Goal: Task Accomplishment & Management: Manage account settings

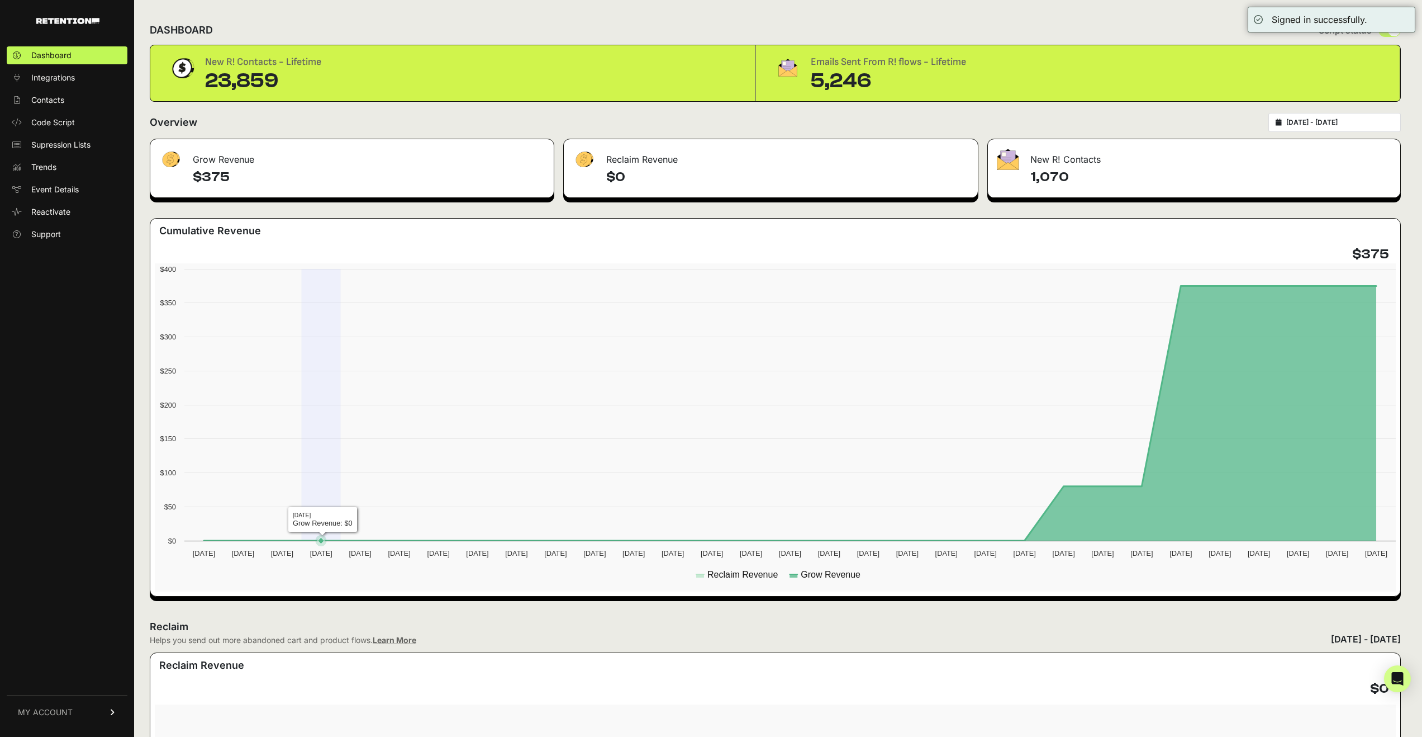
scroll to position [326, 0]
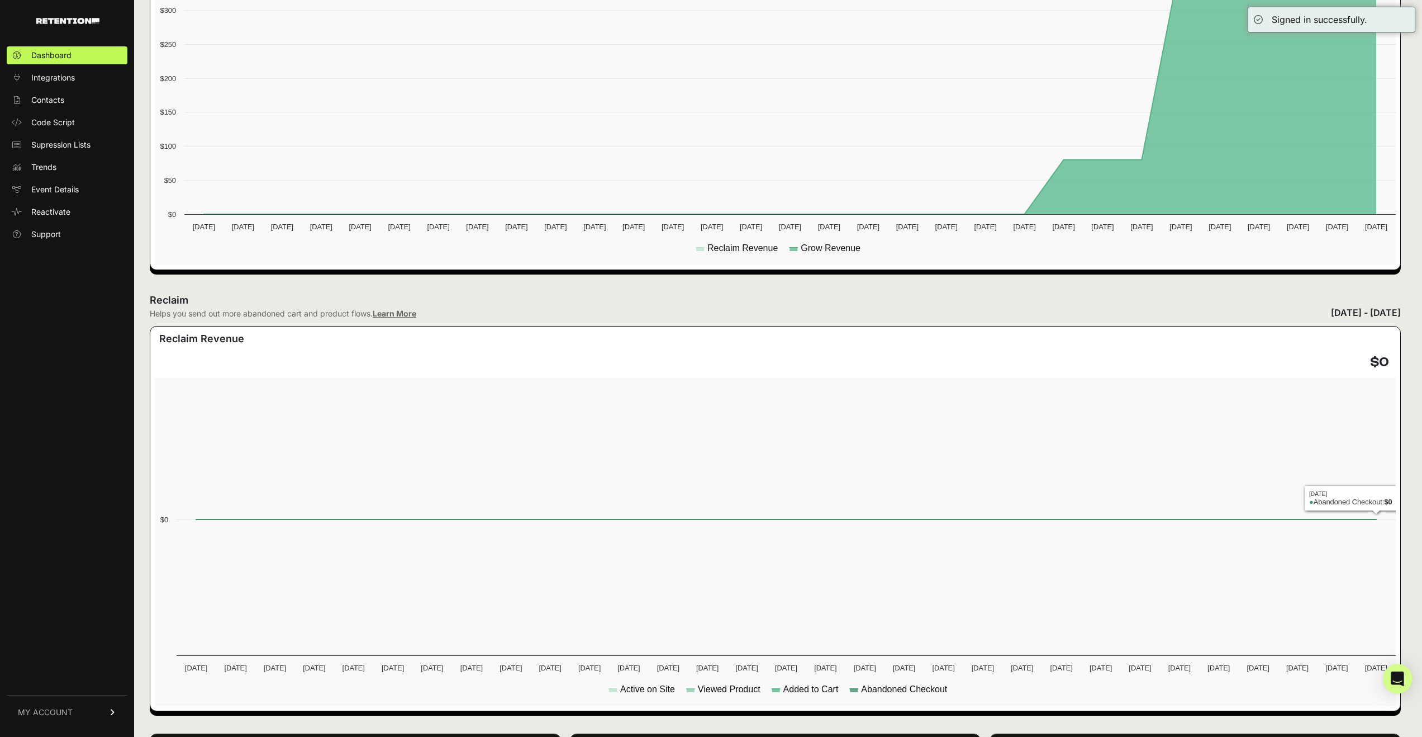
click at [1400, 676] on icon "Open Intercom Messenger" at bounding box center [1397, 678] width 13 height 15
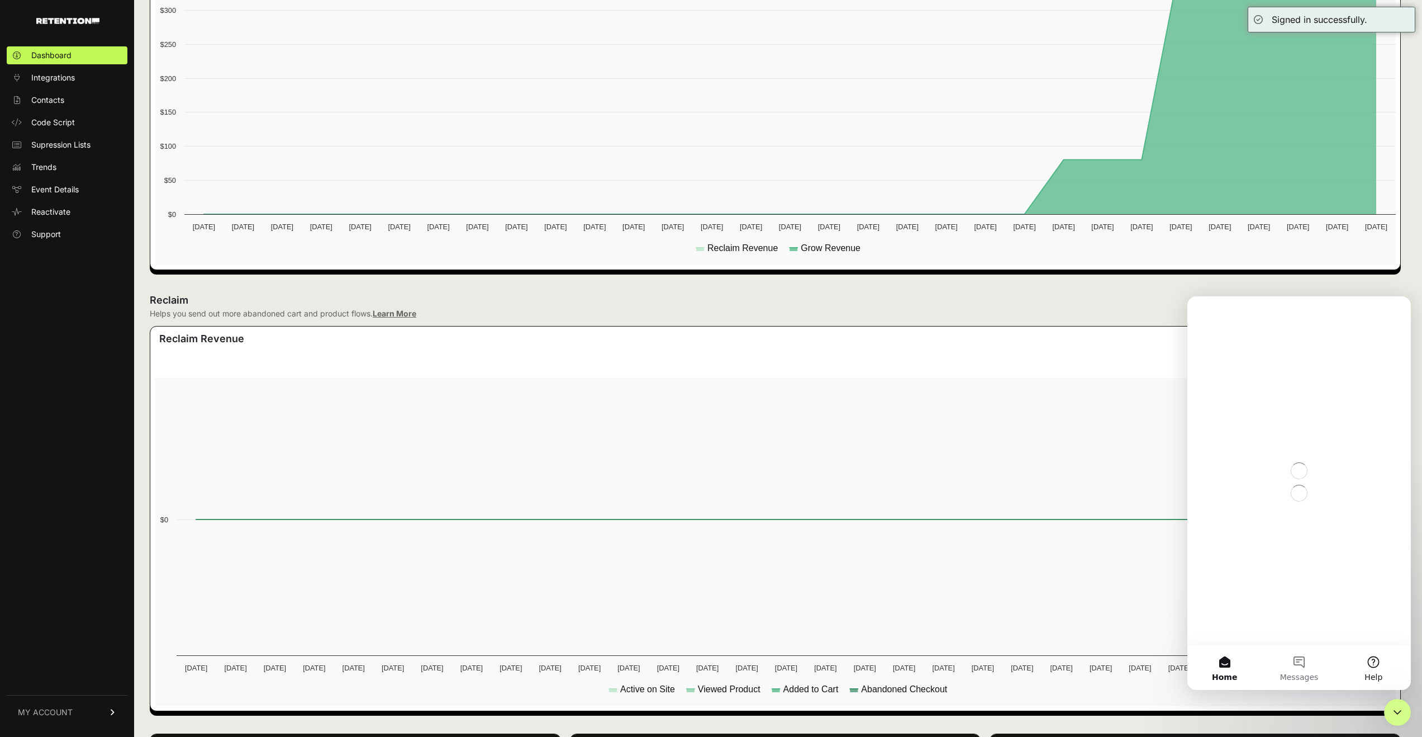
scroll to position [0, 0]
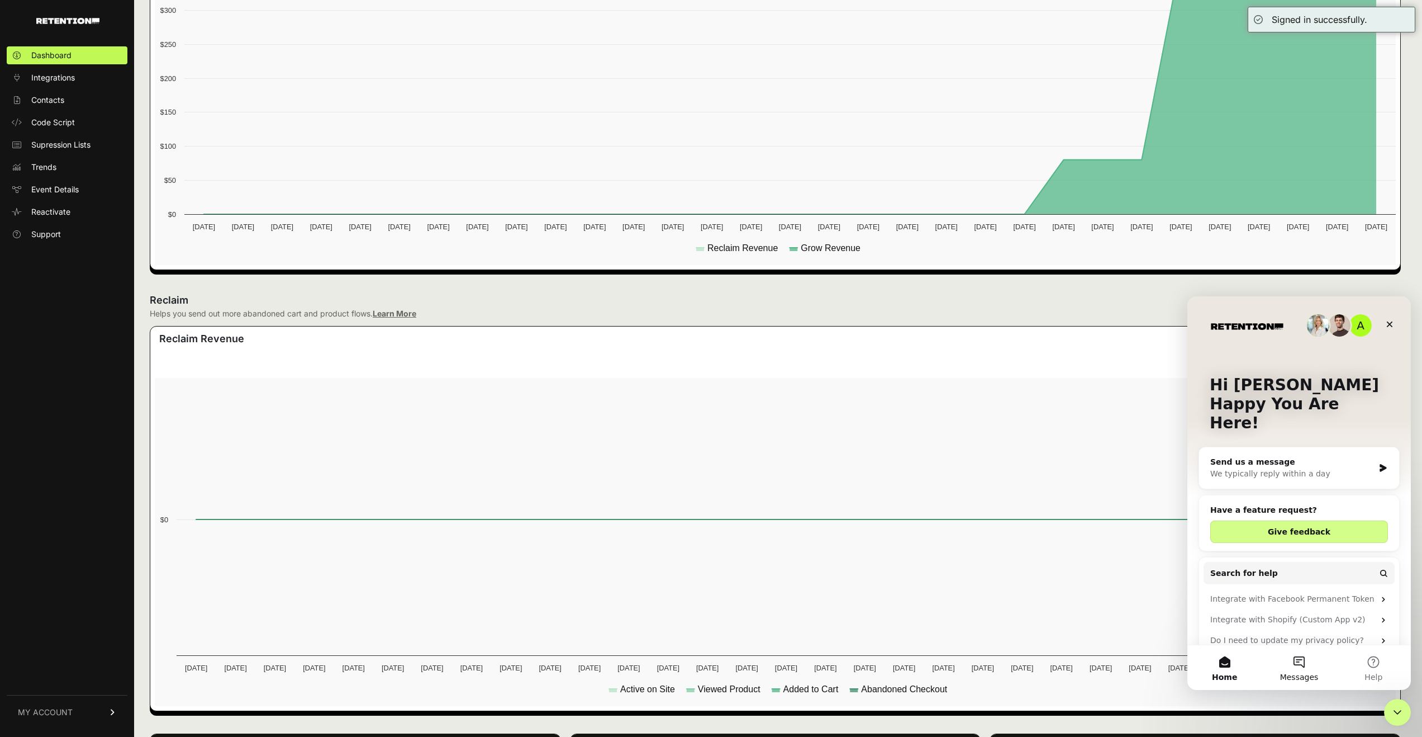
click at [1297, 668] on button "Messages" at bounding box center [1299, 667] width 74 height 45
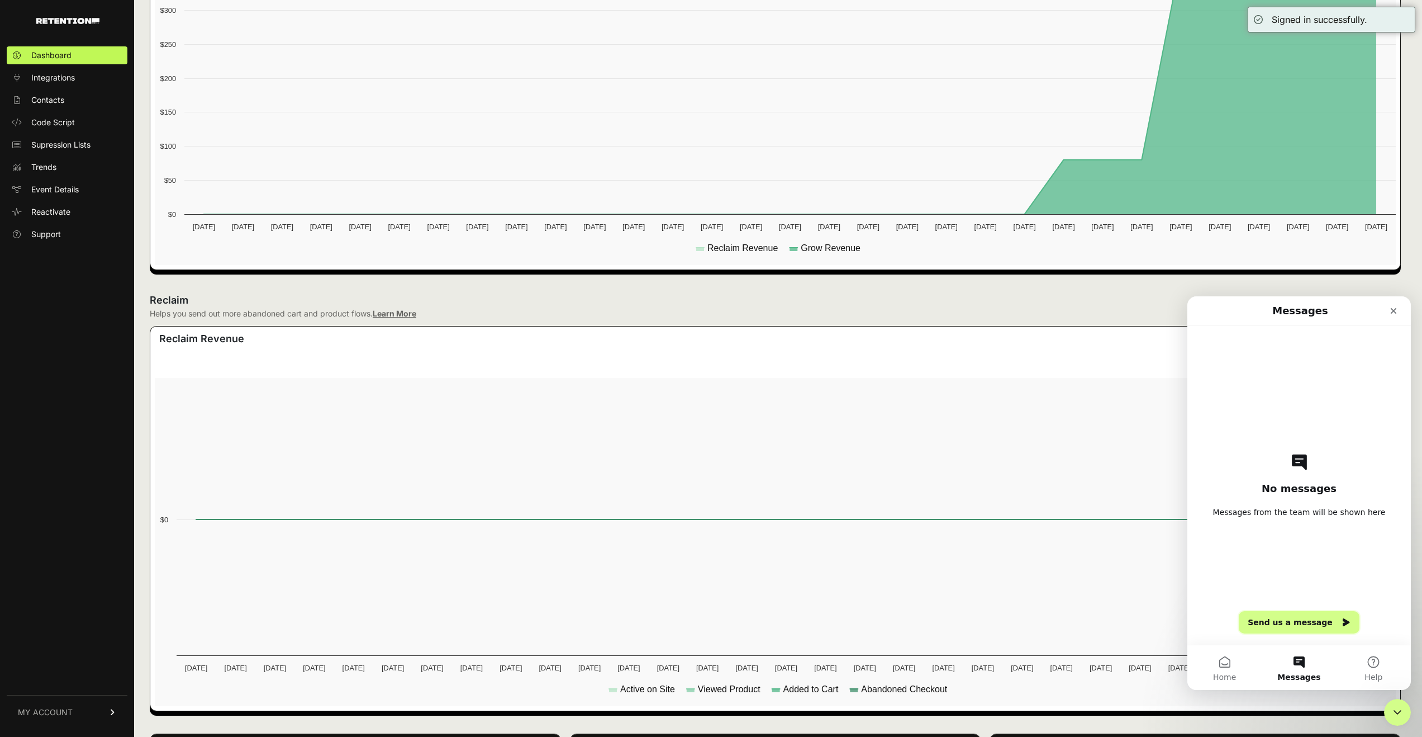
click at [1294, 626] on button "Send us a message" at bounding box center [1299, 622] width 121 height 22
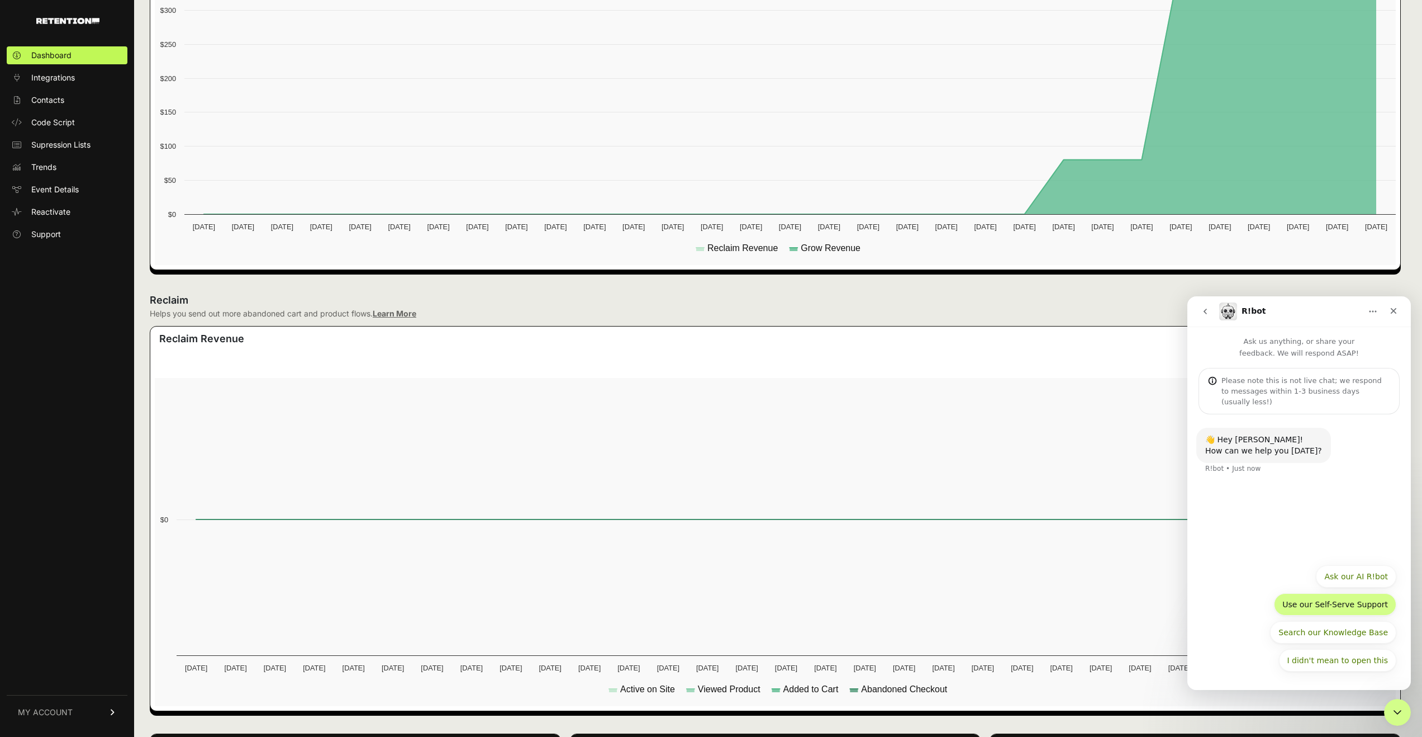
click at [1347, 607] on button "Use our Self-Serve Support" at bounding box center [1335, 604] width 122 height 22
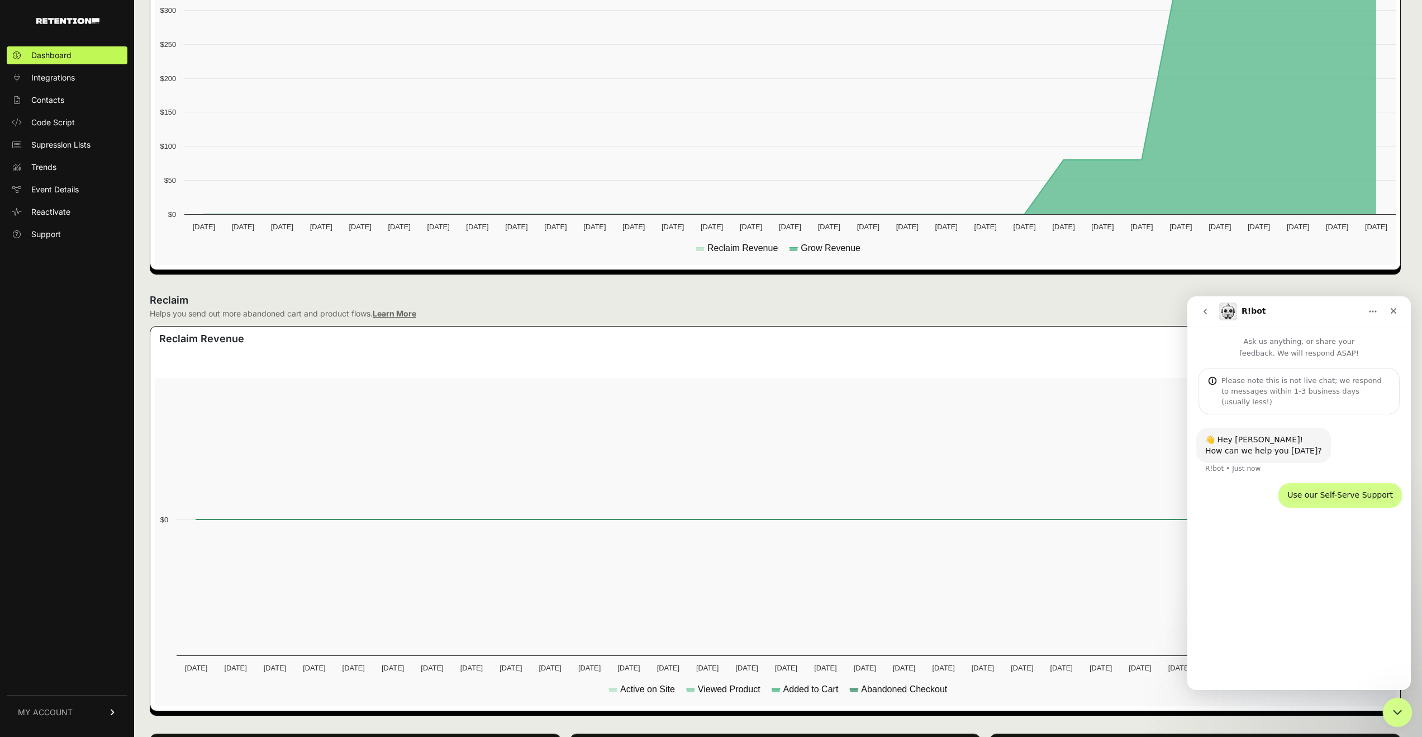
click at [1403, 703] on div "Close Intercom Messenger" at bounding box center [1395, 710] width 27 height 27
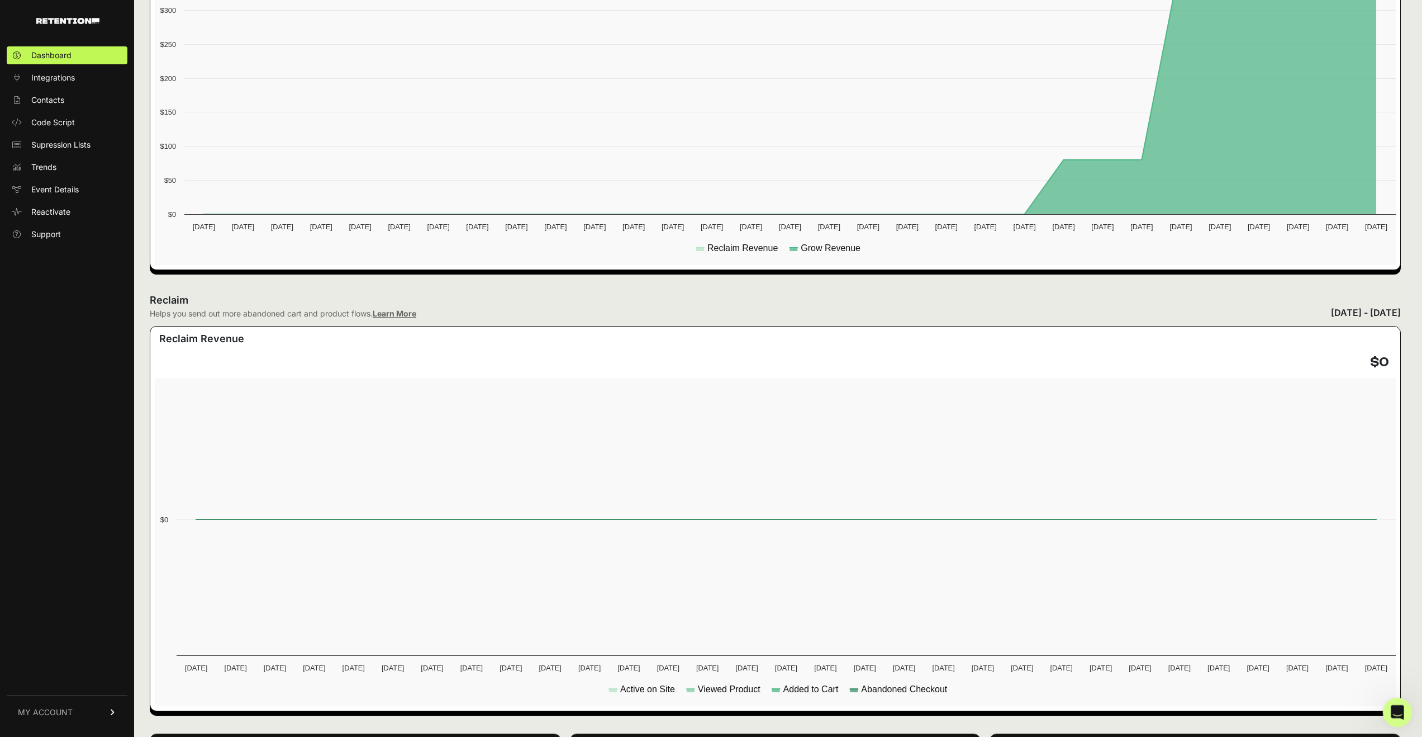
click at [1397, 711] on icon "Open Intercom Messenger" at bounding box center [1396, 710] width 8 height 9
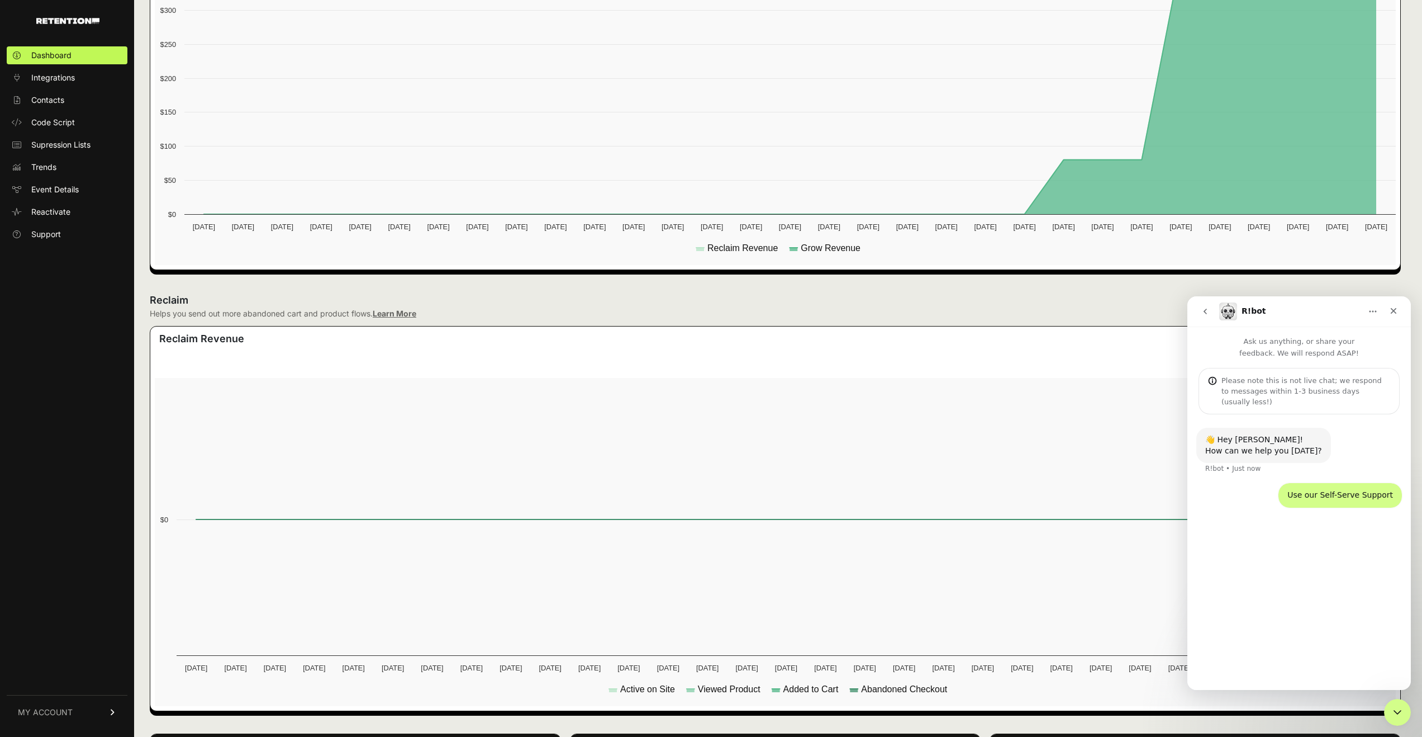
click at [1198, 304] on button "go back" at bounding box center [1205, 311] width 21 height 21
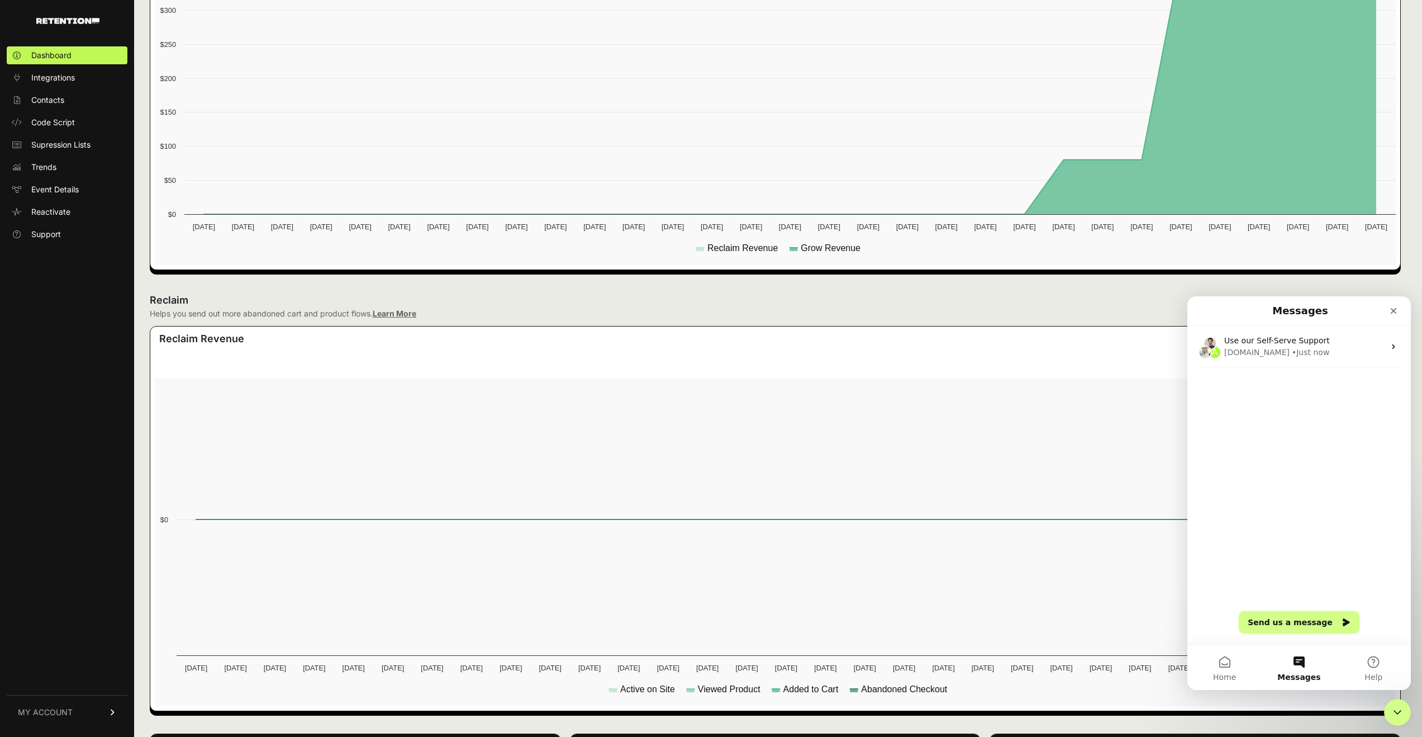
click at [1306, 626] on button "Send us a message" at bounding box center [1299, 622] width 121 height 22
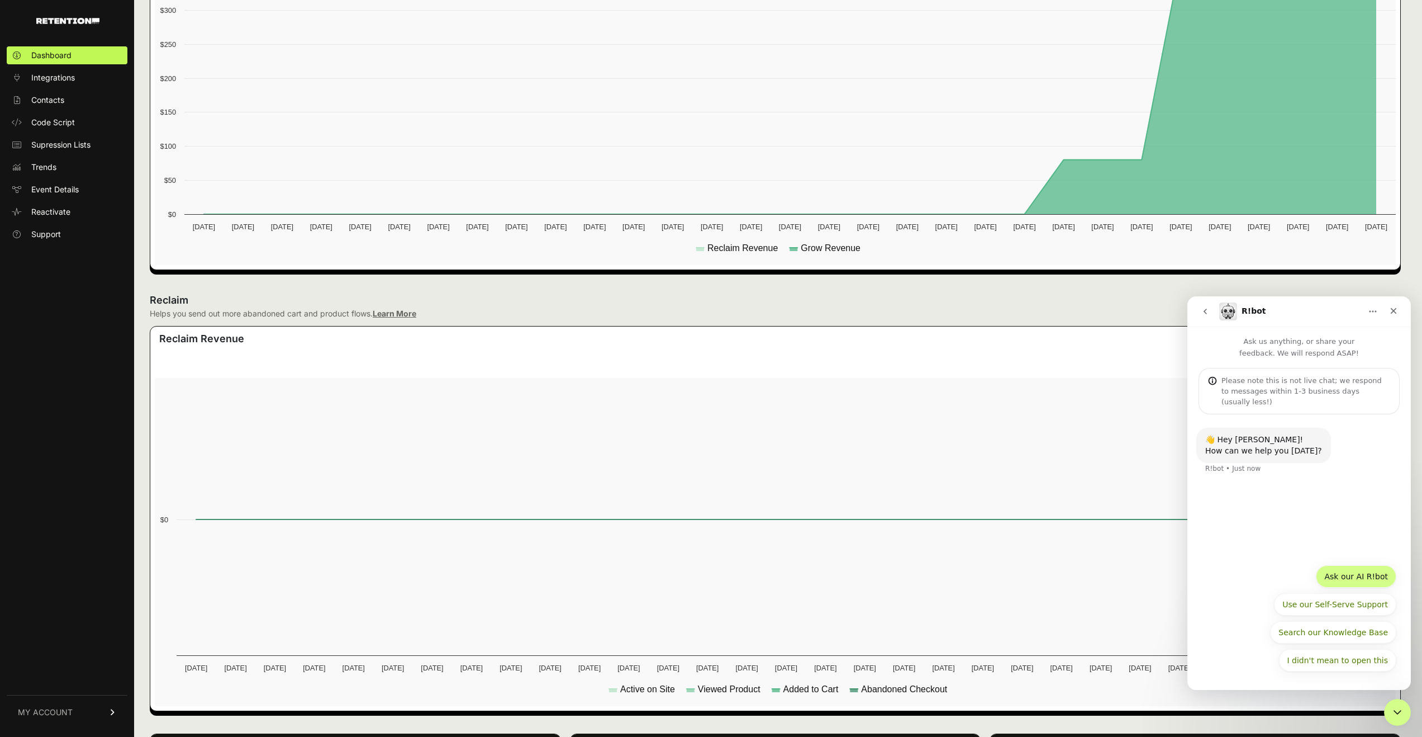
click at [1351, 579] on button "Ask our AI R!bot" at bounding box center [1356, 576] width 80 height 22
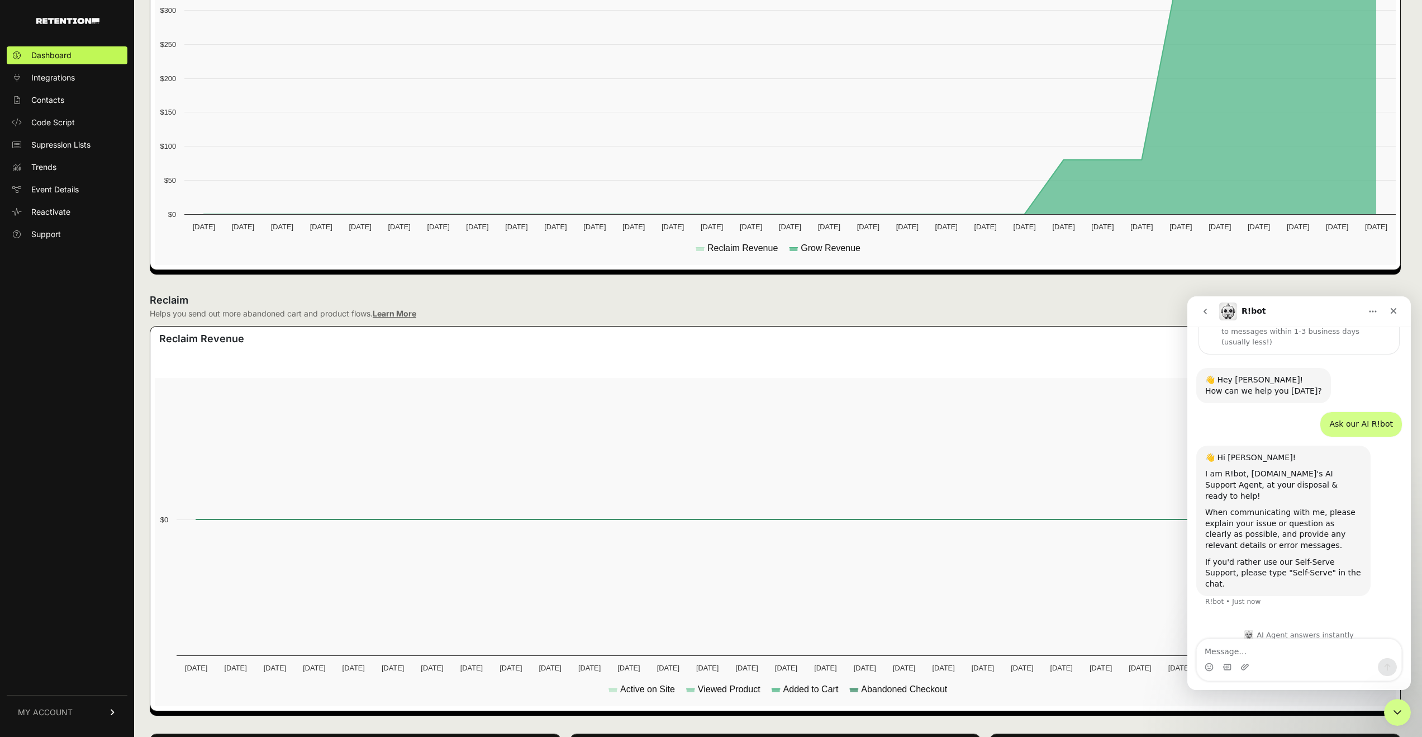
scroll to position [60, 0]
click at [1291, 647] on textarea "Message…" at bounding box center [1299, 648] width 205 height 19
type textarea "Can i talk to a human"
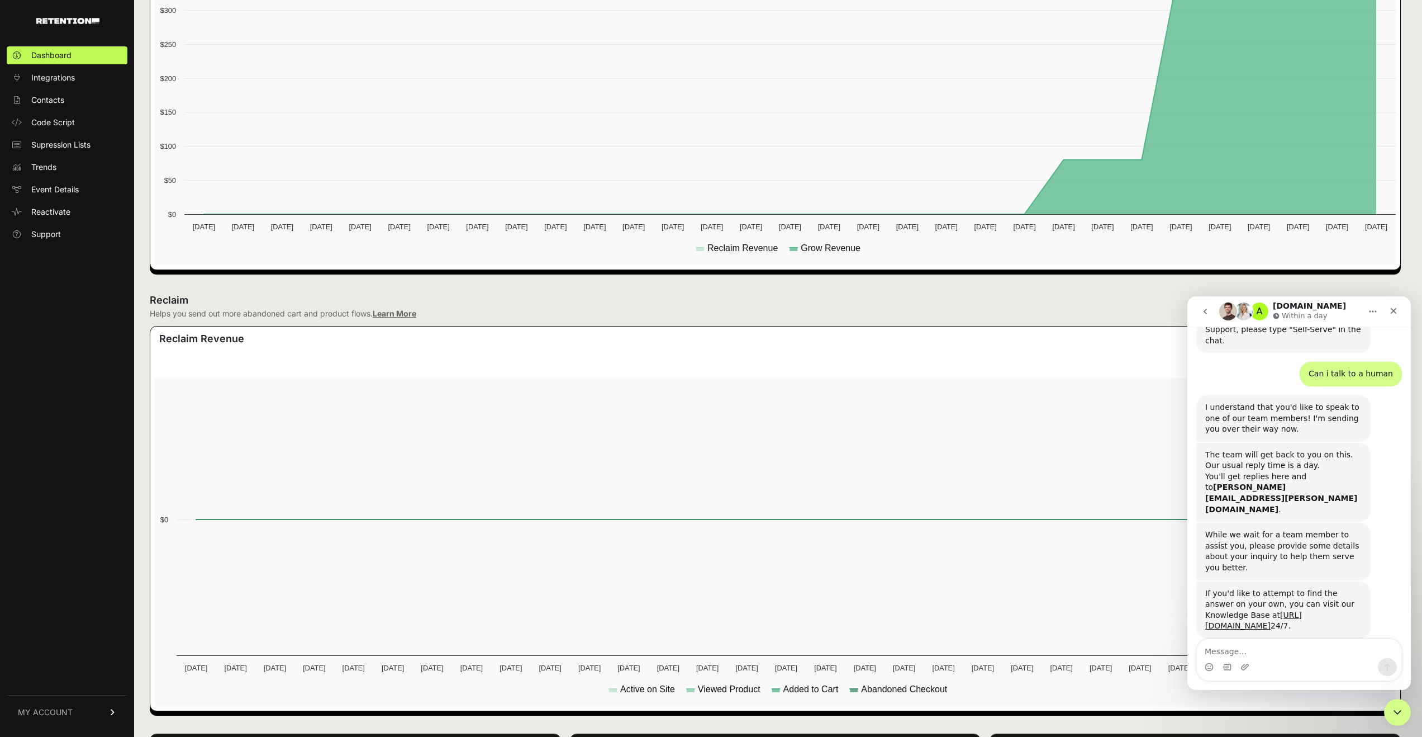
scroll to position [313, 0]
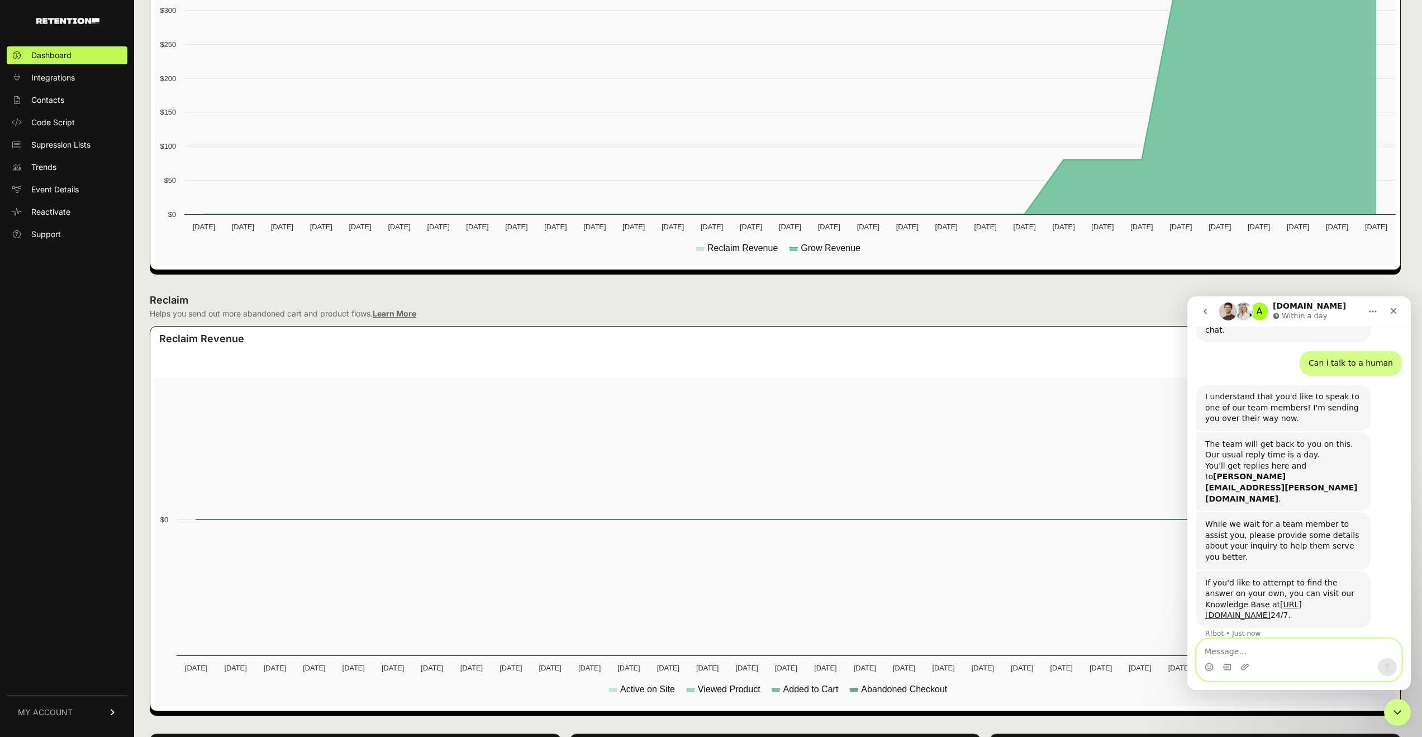
click at [1269, 656] on textarea "Message…" at bounding box center [1299, 648] width 205 height 19
drag, startPoint x: 1404, startPoint y: 706, endPoint x: 1398, endPoint y: 700, distance: 8.3
click at [1405, 705] on div "Close Intercom Messenger" at bounding box center [1395, 710] width 27 height 27
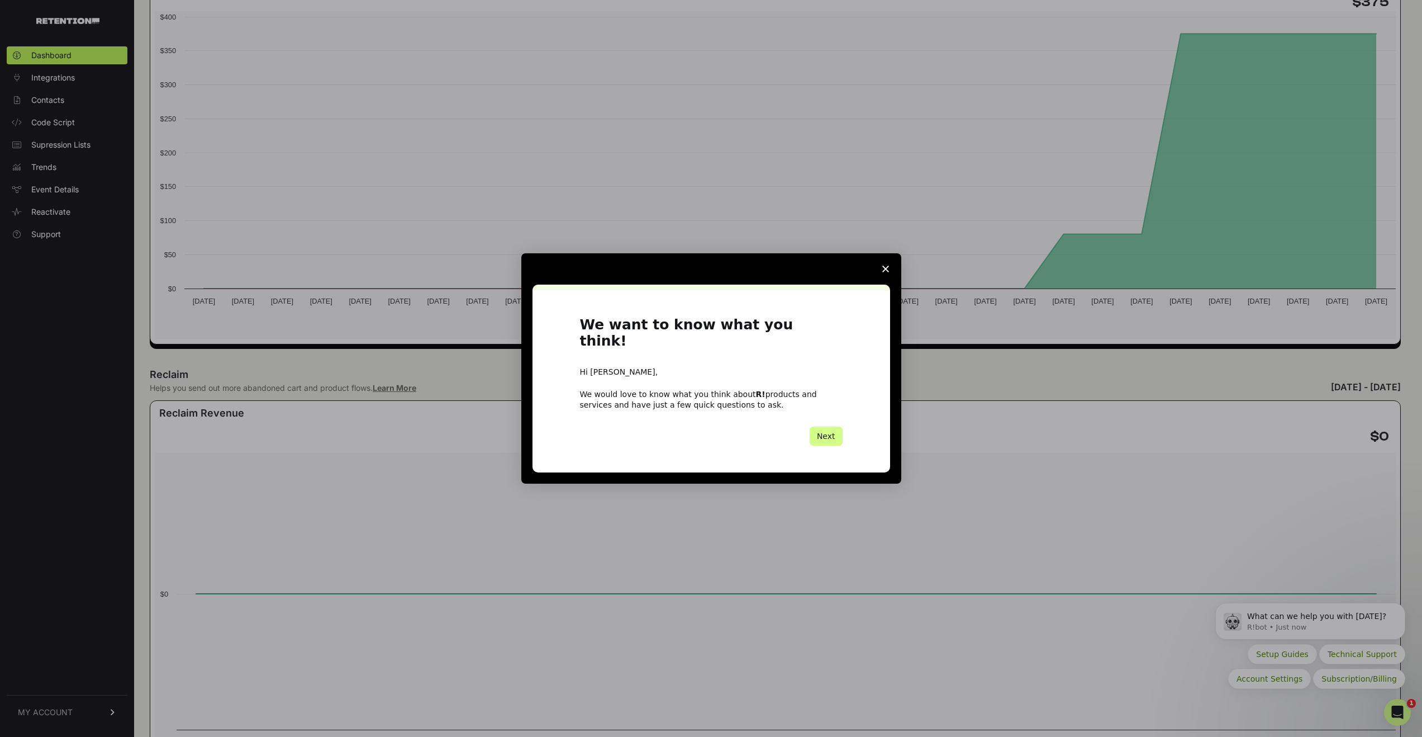
scroll to position [249, 0]
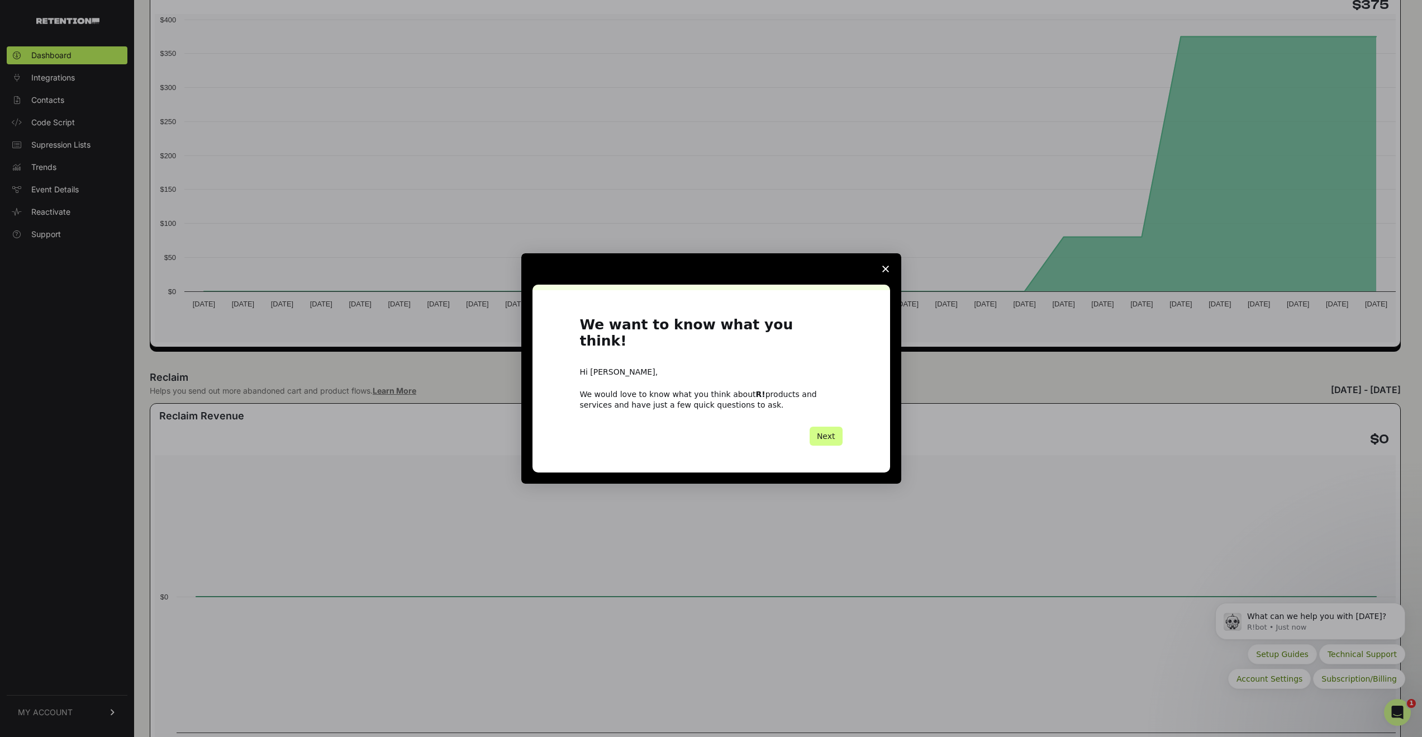
click at [883, 272] on polygon "Close survey" at bounding box center [885, 268] width 7 height 7
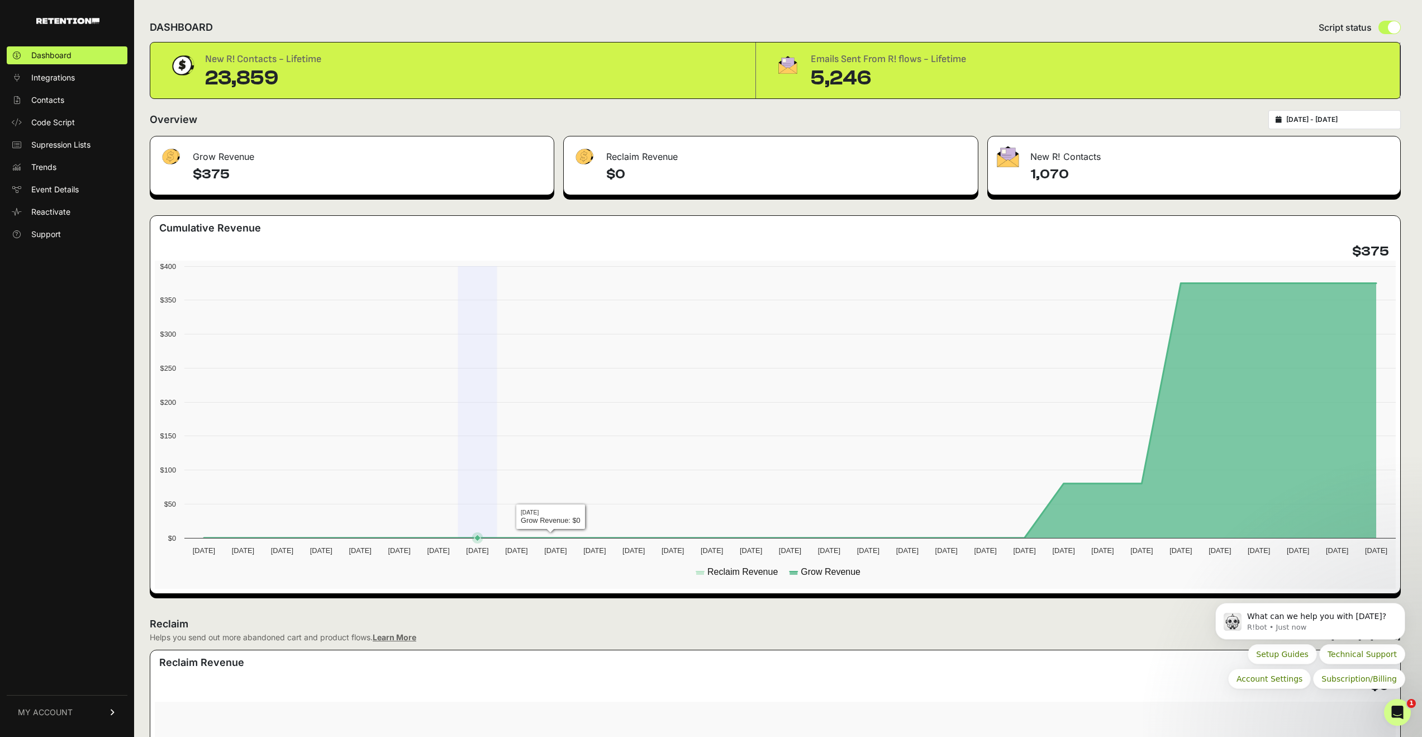
scroll to position [0, 0]
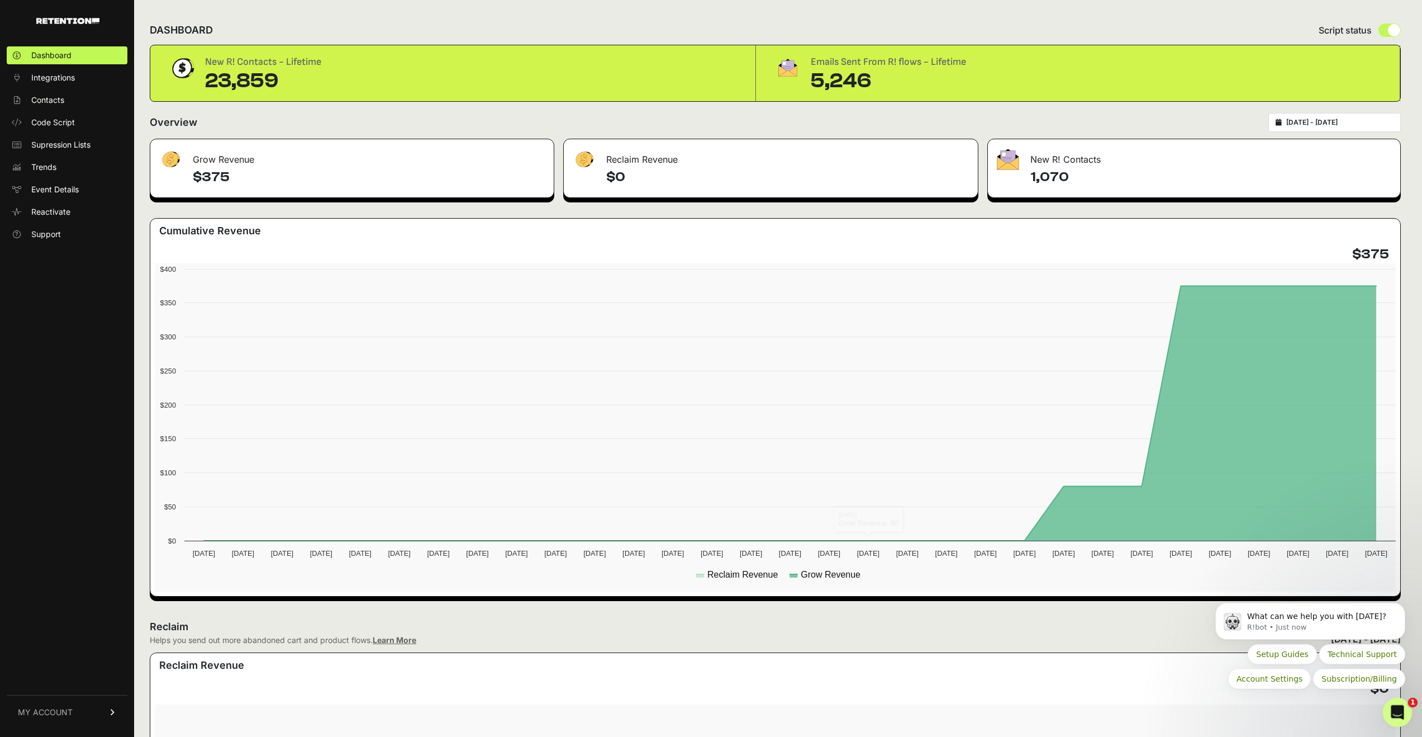
click at [1390, 705] on icon "Open Intercom Messenger" at bounding box center [1396, 710] width 18 height 18
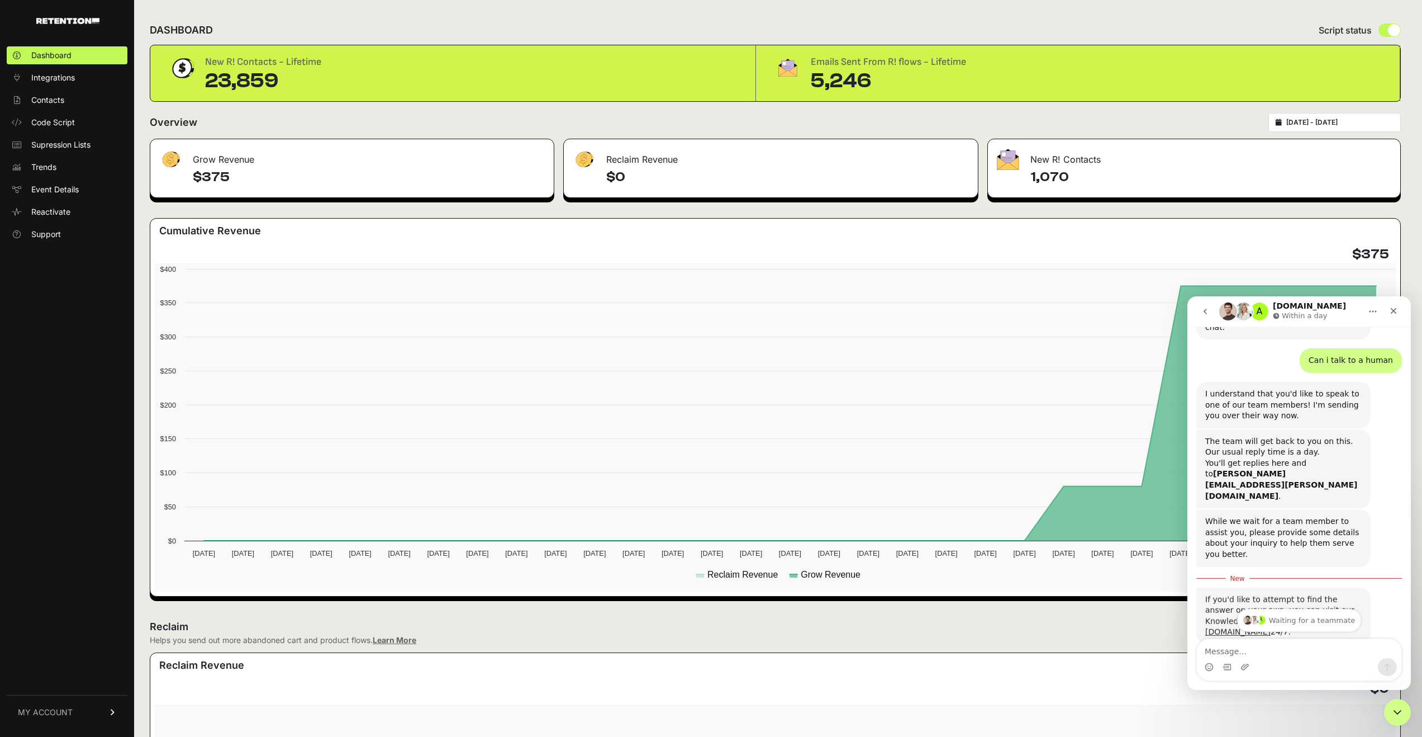
scroll to position [332, 0]
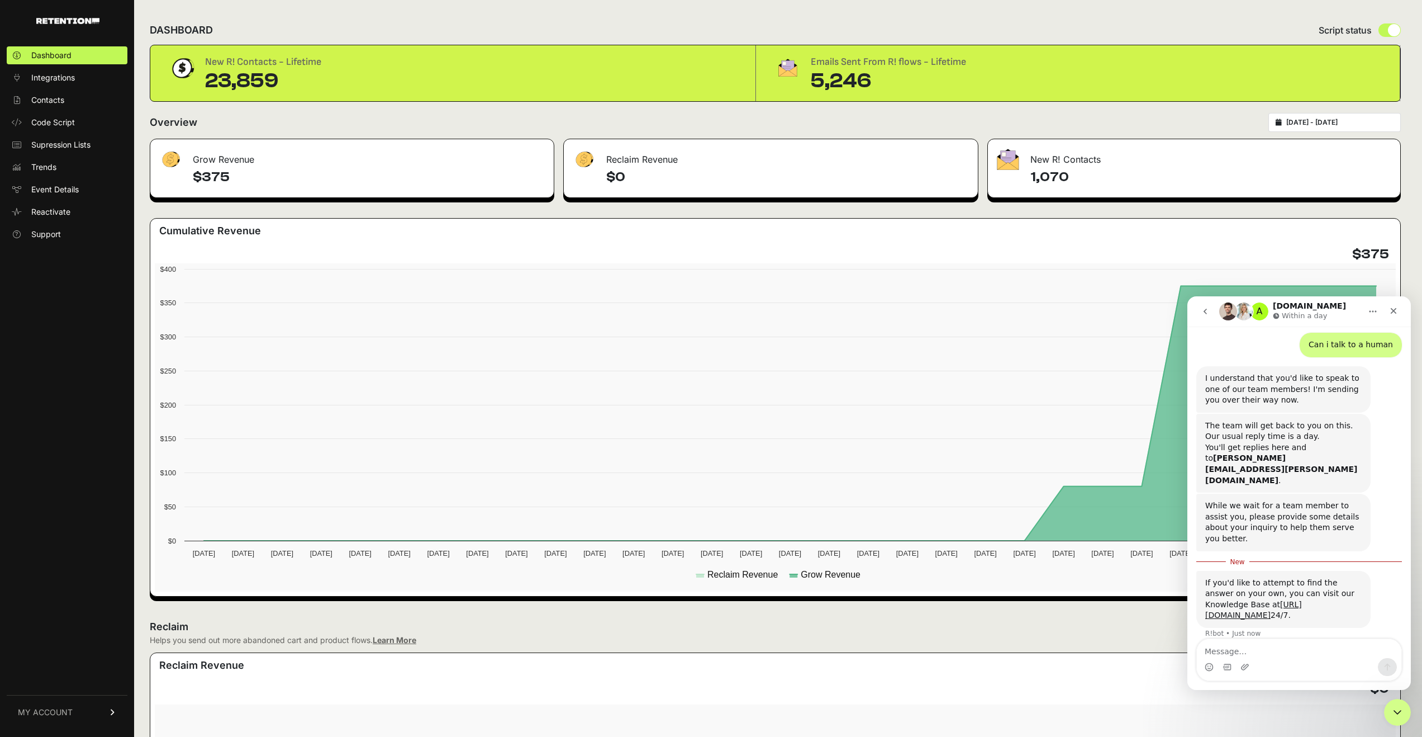
click at [1290, 649] on textarea "Message…" at bounding box center [1299, 648] width 205 height 19
type textarea "Just wanna talk to [PERSON_NAME] about some updates :)"
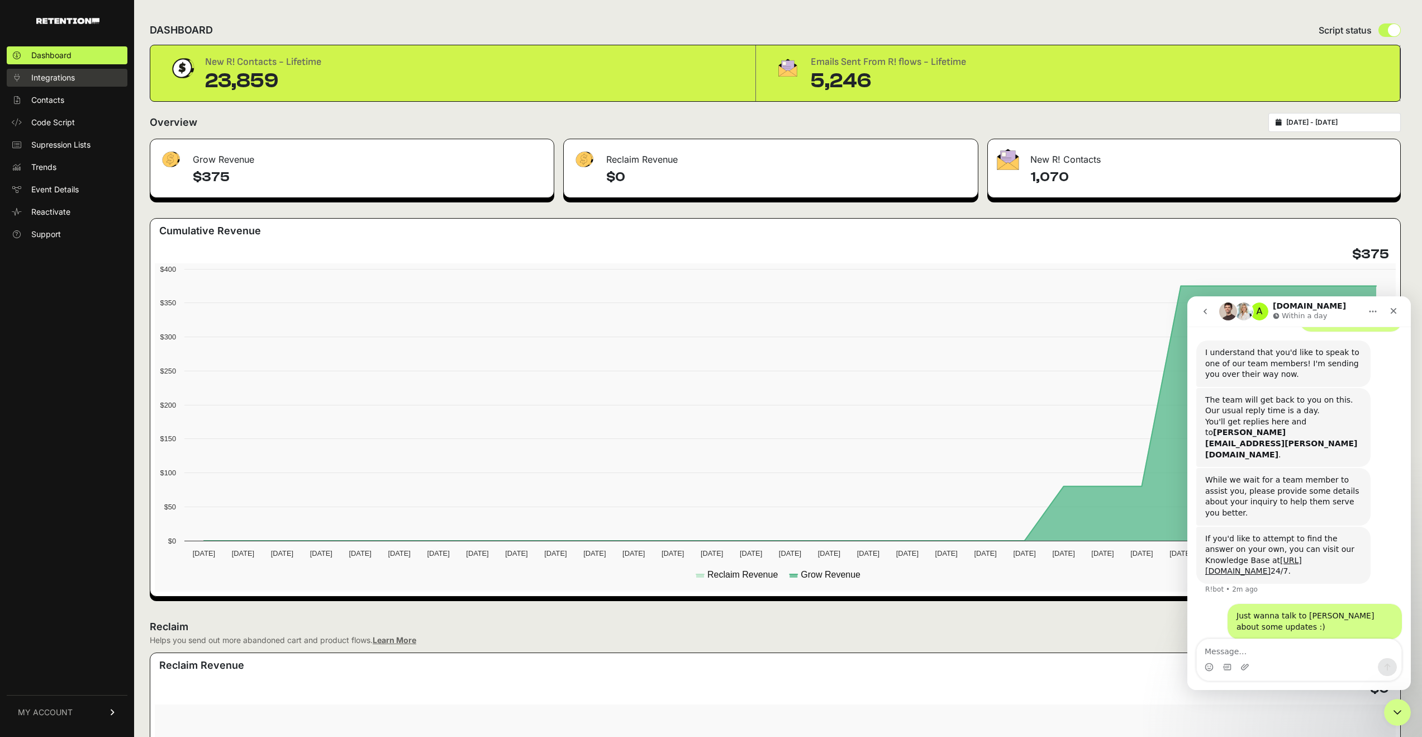
click at [47, 81] on span "Integrations" at bounding box center [53, 77] width 44 height 11
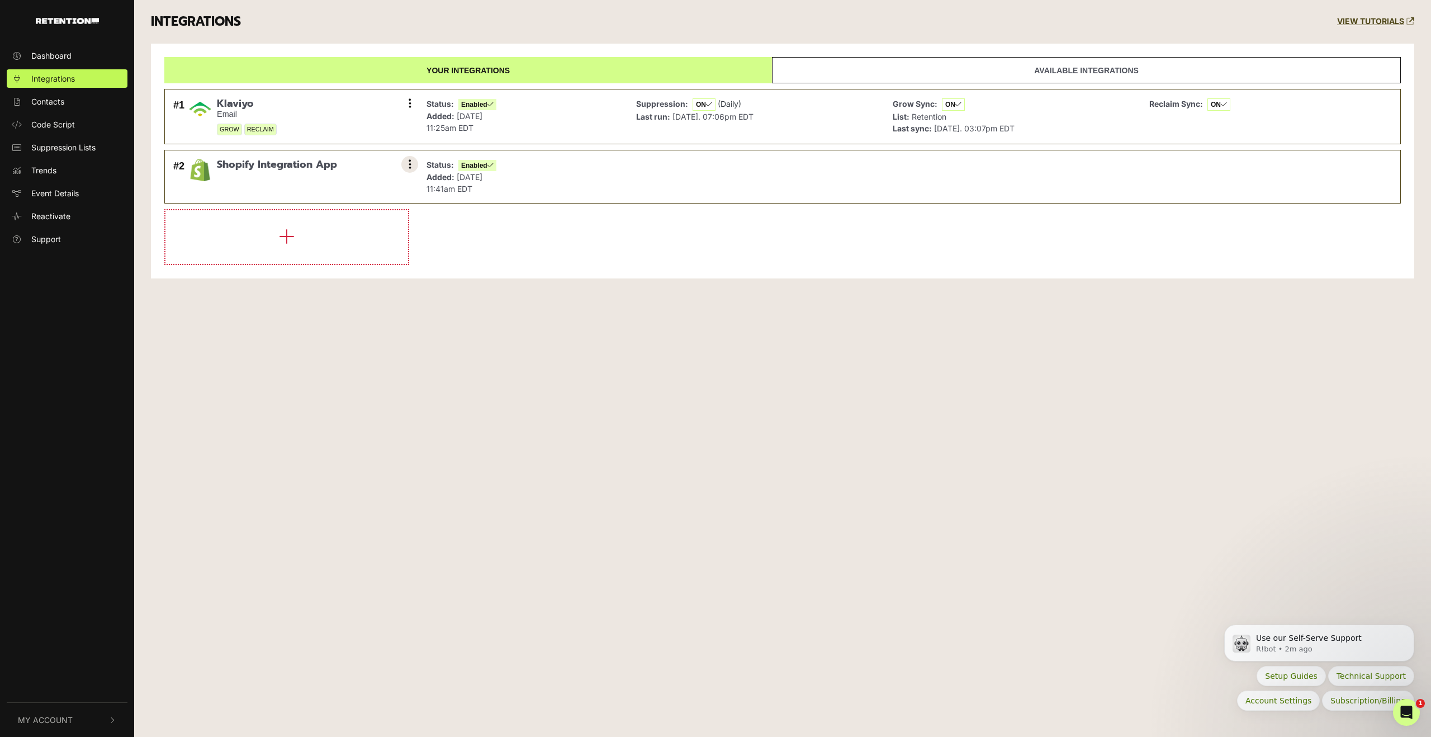
click at [413, 164] on button at bounding box center [409, 164] width 17 height 17
click at [709, 330] on div "Dashboard Integrations Contacts Code Script Suppression Lists Trends Event Deta…" at bounding box center [715, 368] width 1431 height 737
click at [1403, 716] on icon "Open Intercom Messenger" at bounding box center [1404, 710] width 18 height 18
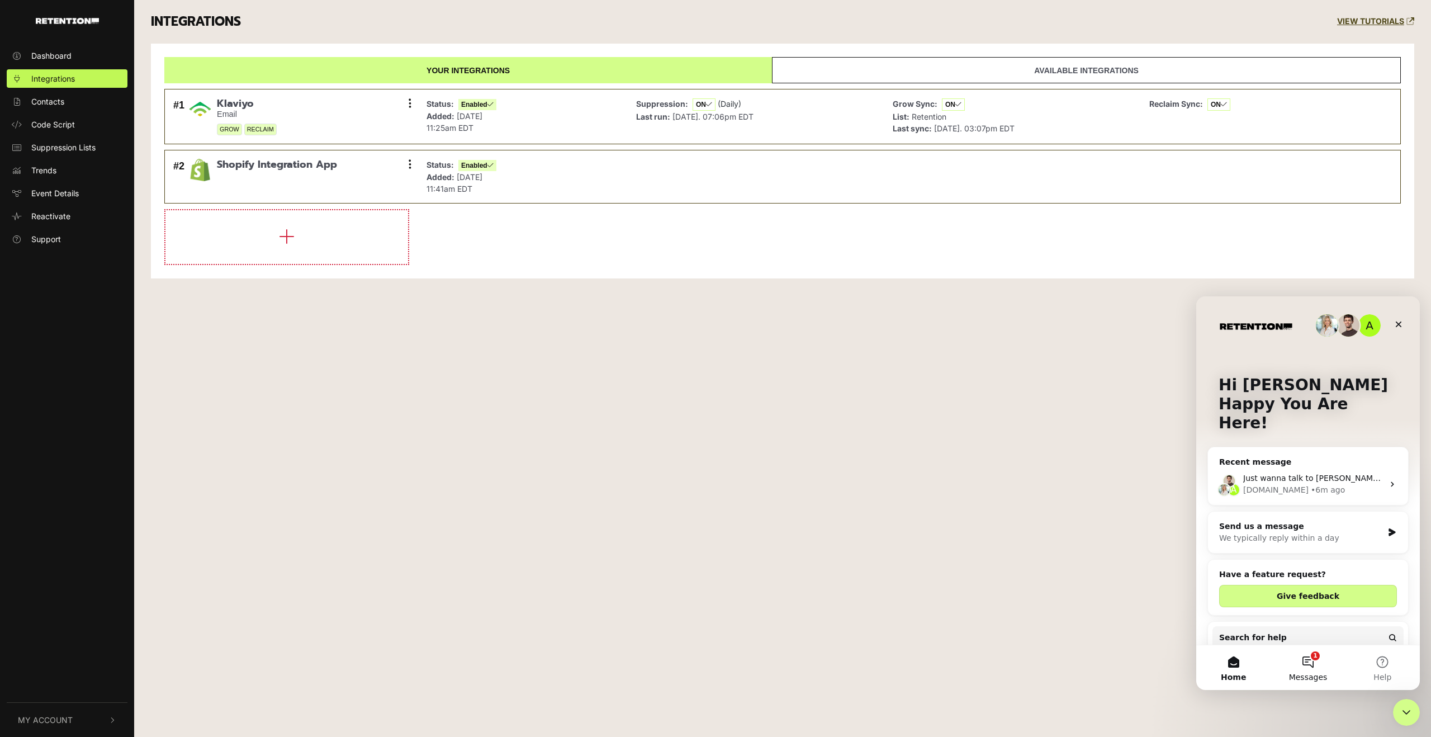
click at [1309, 665] on button "1 Messages" at bounding box center [1307, 667] width 74 height 45
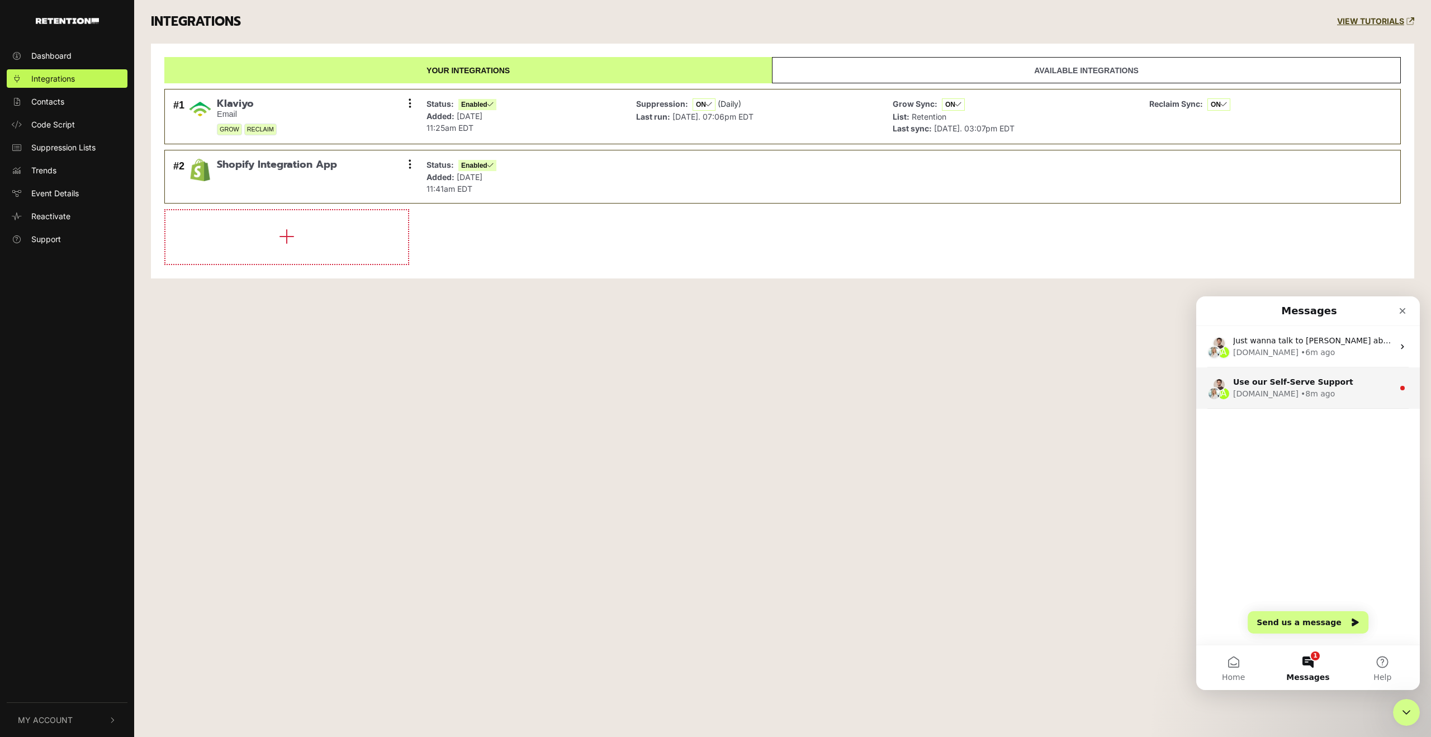
click at [1300, 391] on div "• 8m ago" at bounding box center [1317, 394] width 34 height 12
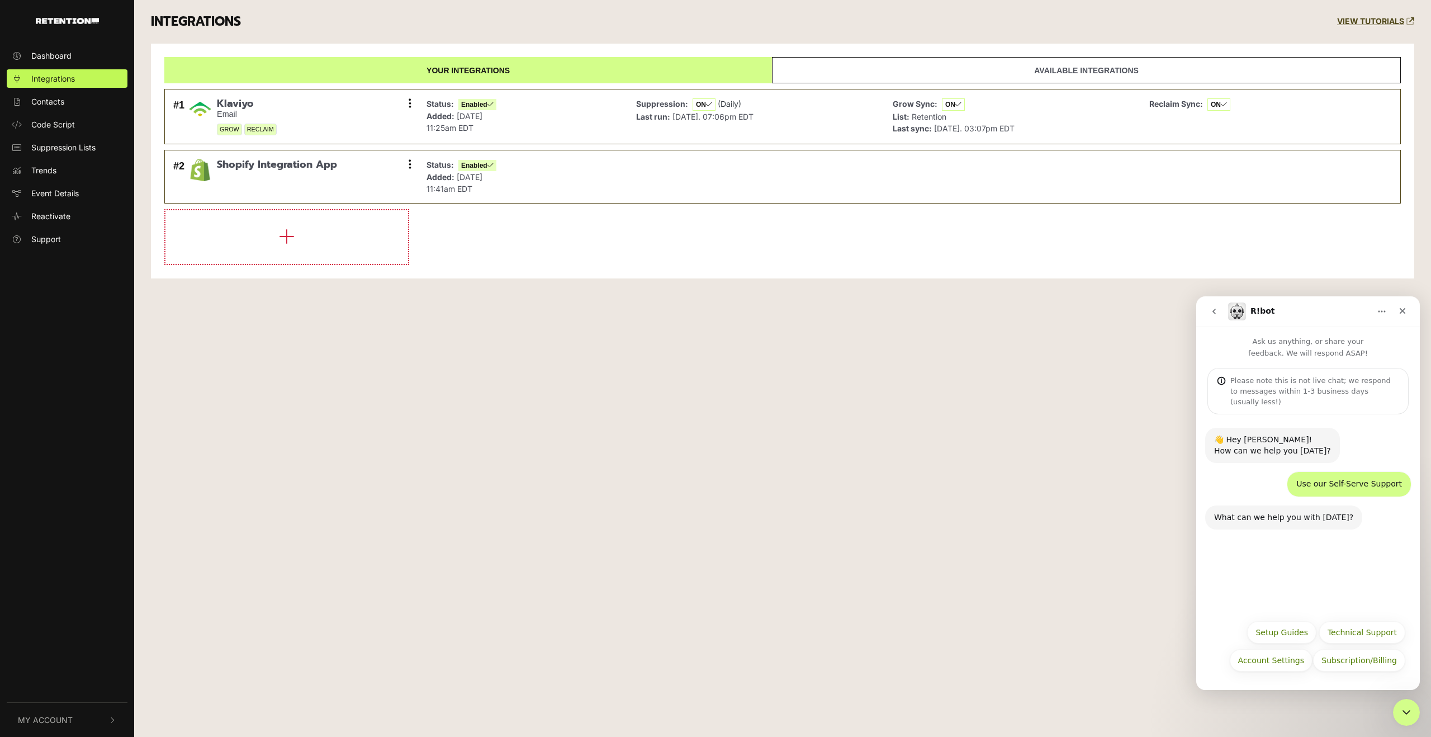
click at [1210, 310] on icon "go back" at bounding box center [1213, 311] width 9 height 9
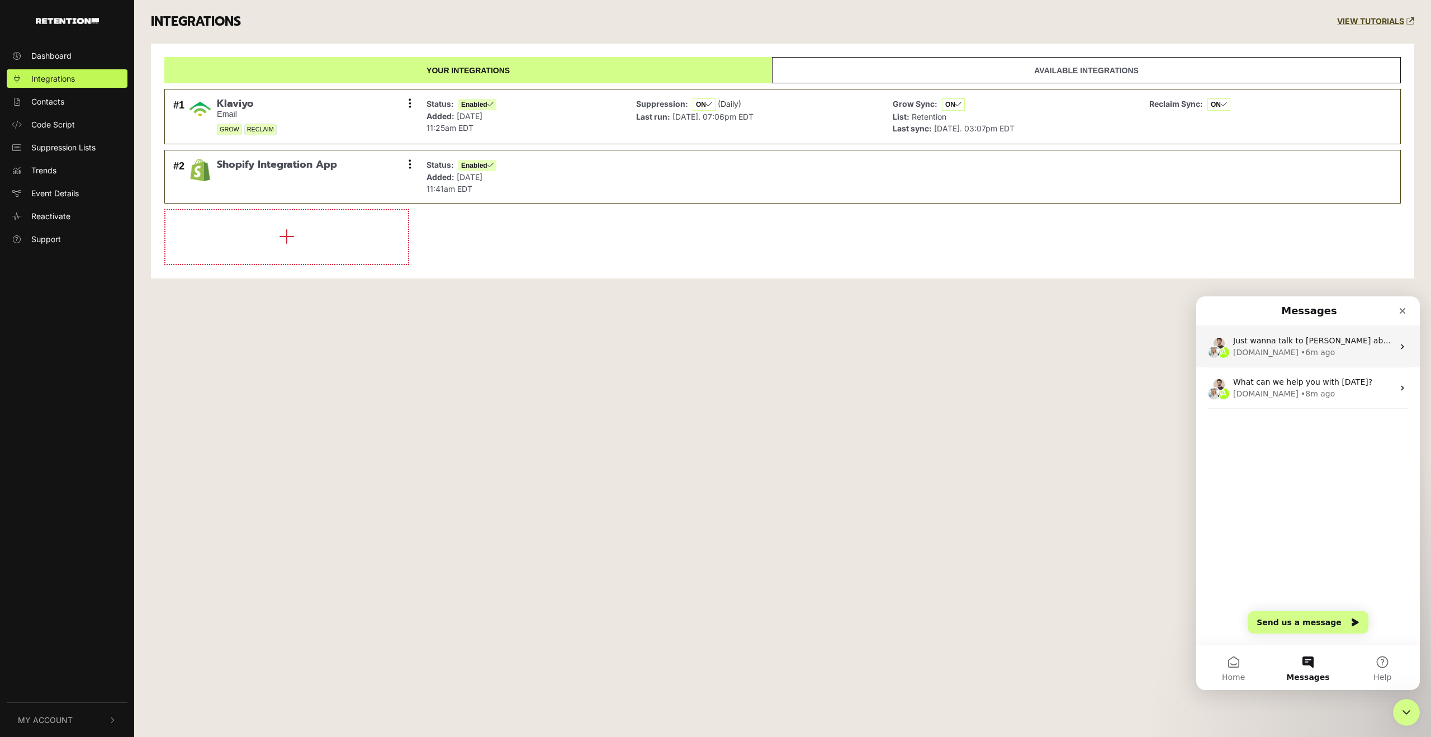
click at [1234, 345] on div "Just wanna talk to Grace about some updates :)" at bounding box center [1313, 341] width 160 height 12
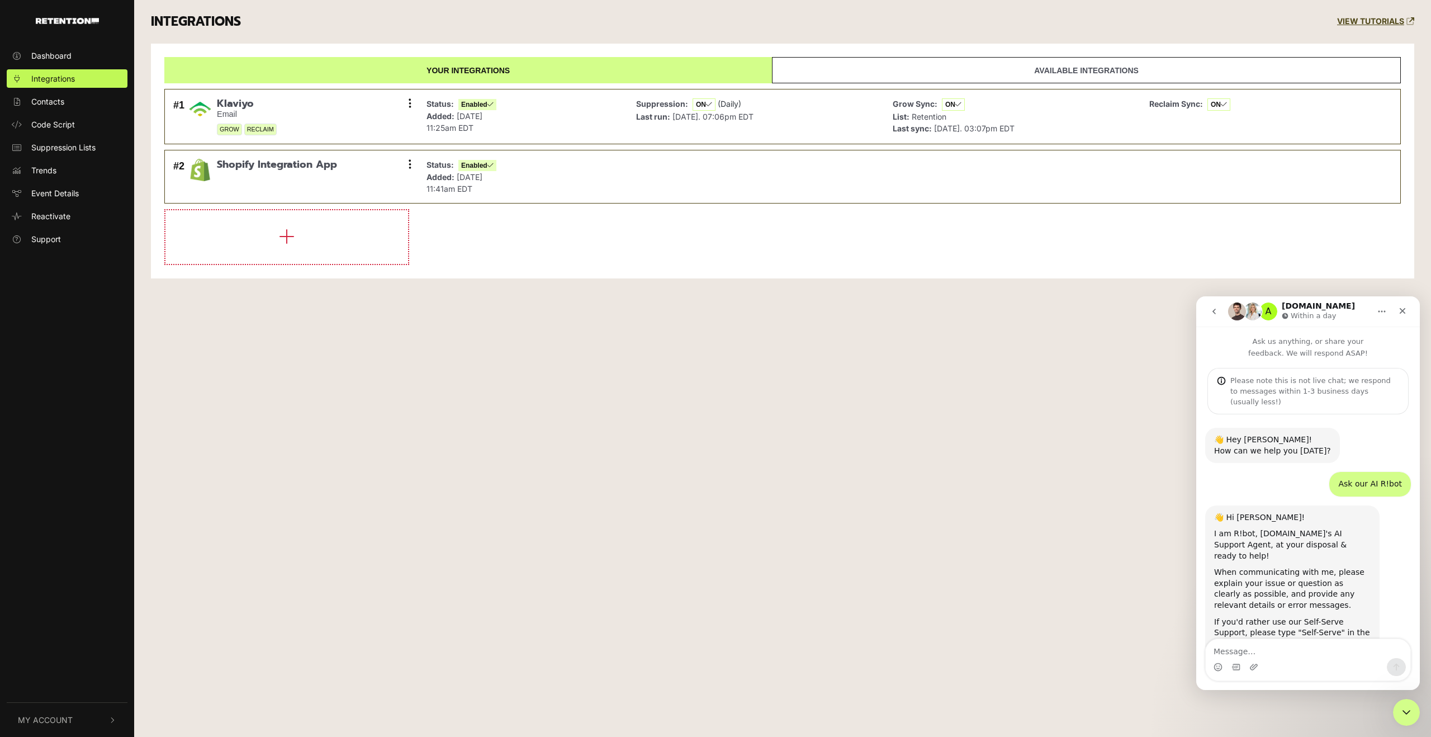
scroll to position [358, 0]
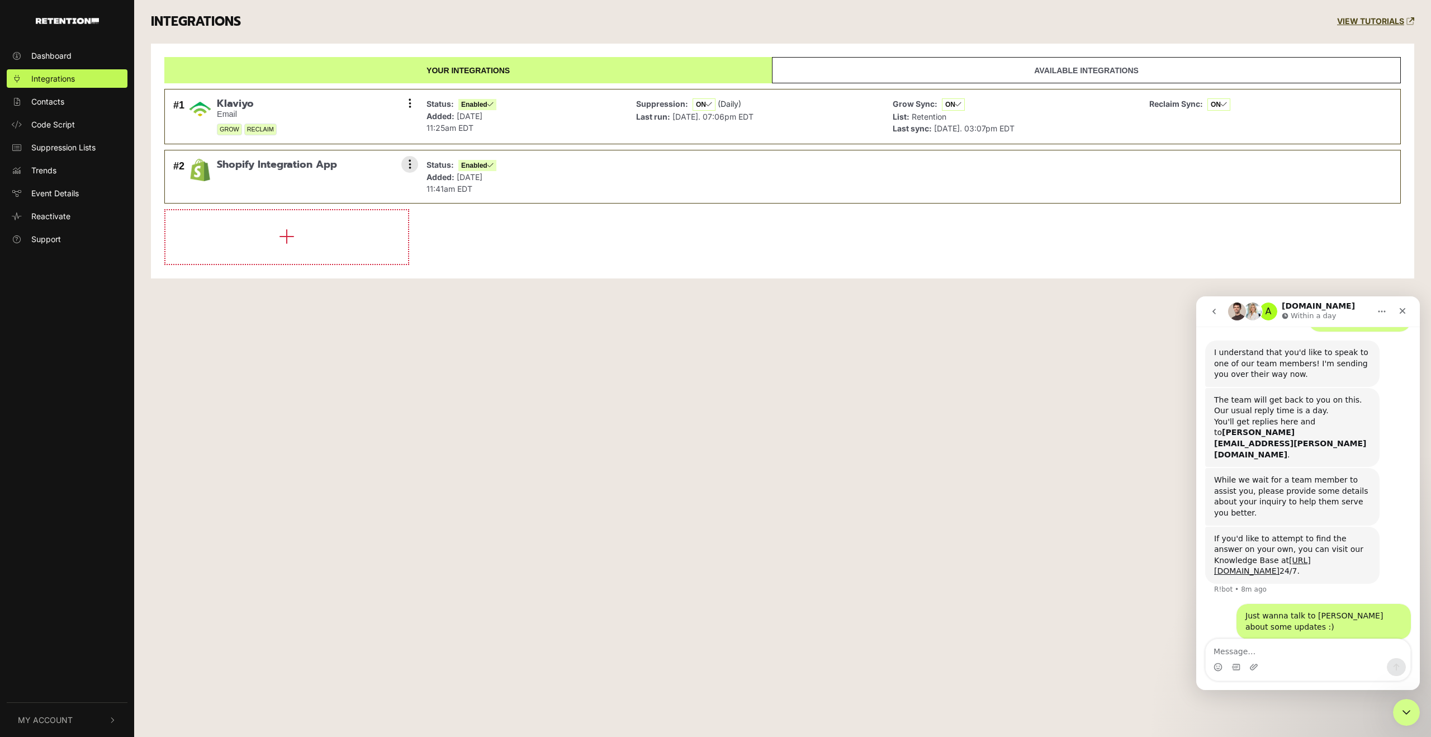
click at [444, 165] on strong "Status:" at bounding box center [439, 164] width 27 height 9
click at [408, 161] on icon at bounding box center [409, 164] width 3 height 11
click at [359, 164] on link "Settings" at bounding box center [341, 165] width 106 height 25
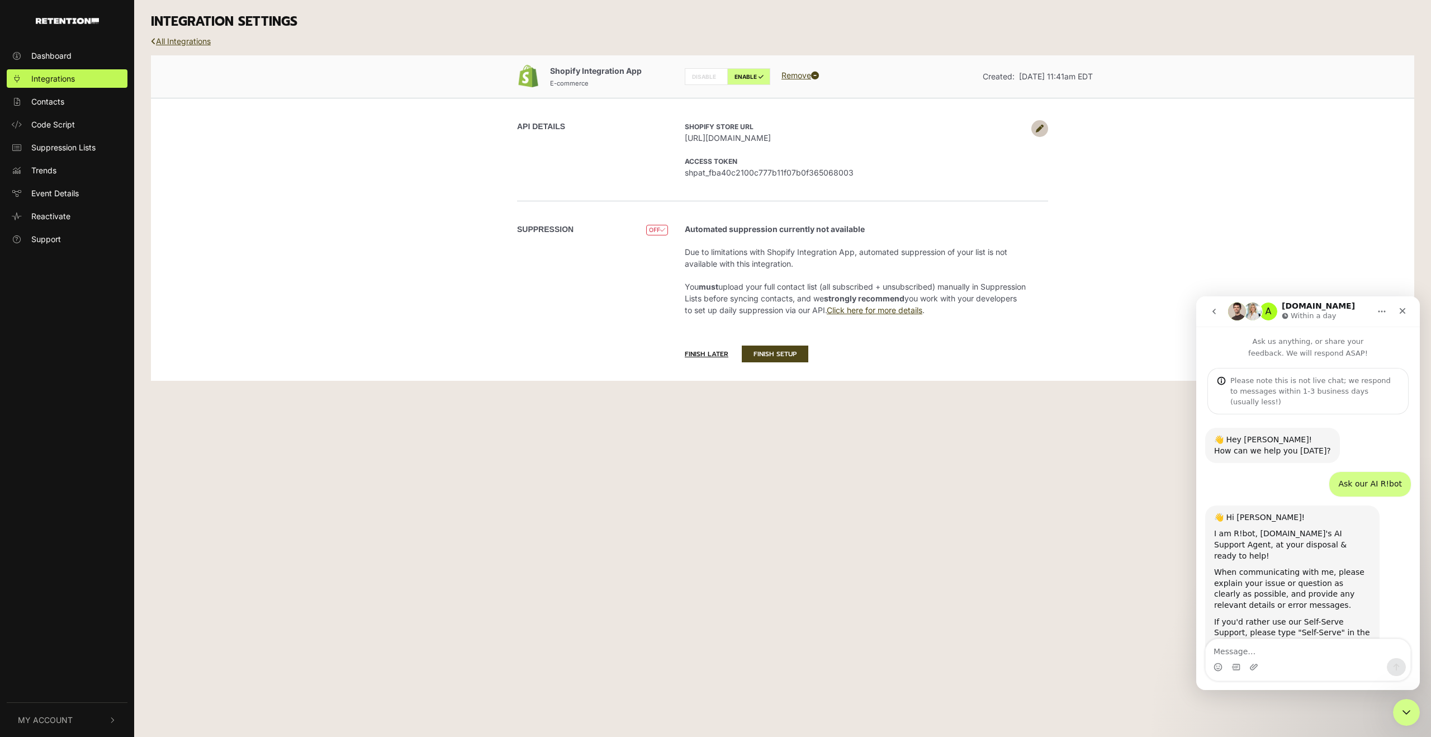
scroll to position [358, 0]
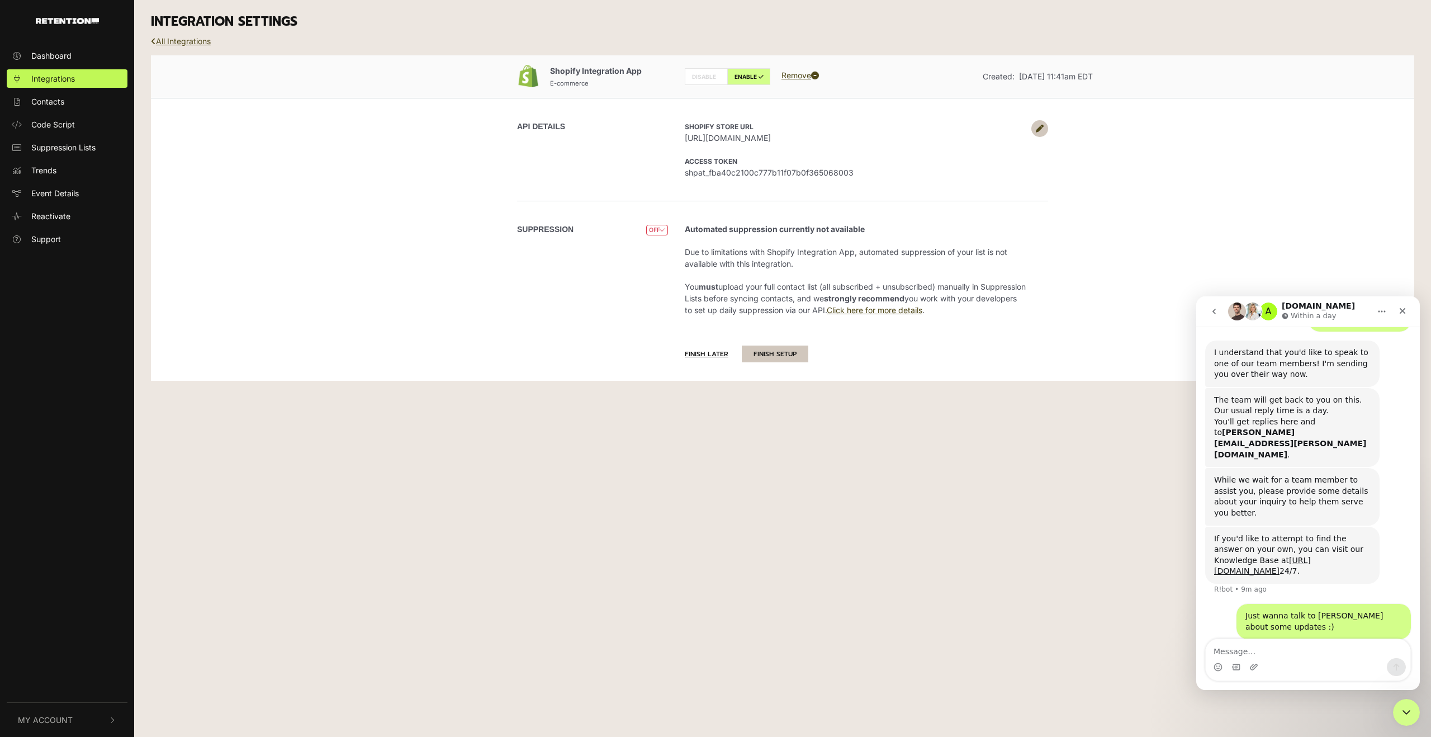
click at [780, 356] on button "FINISH SETUP" at bounding box center [775, 353] width 66 height 17
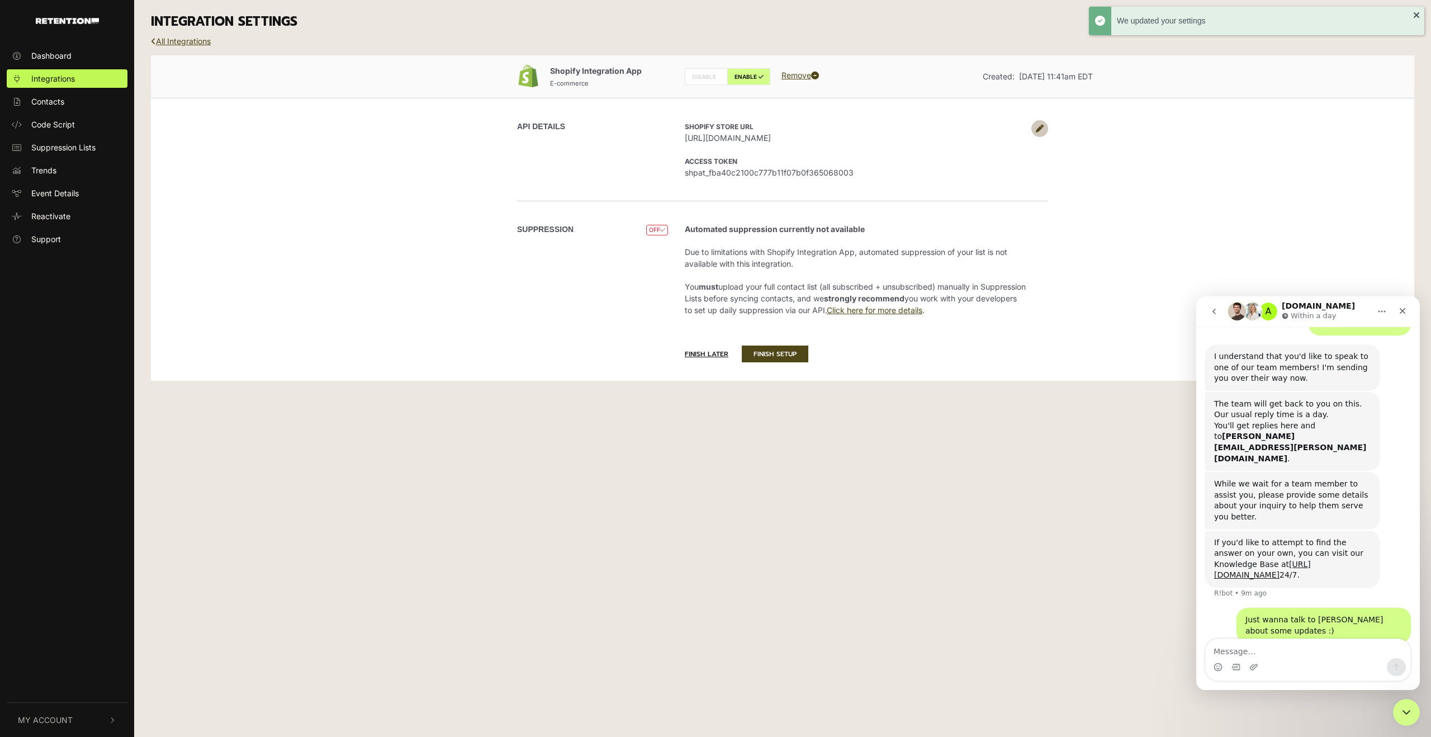
scroll to position [358, 0]
click at [787, 357] on button "FINISH SETUP" at bounding box center [775, 353] width 66 height 17
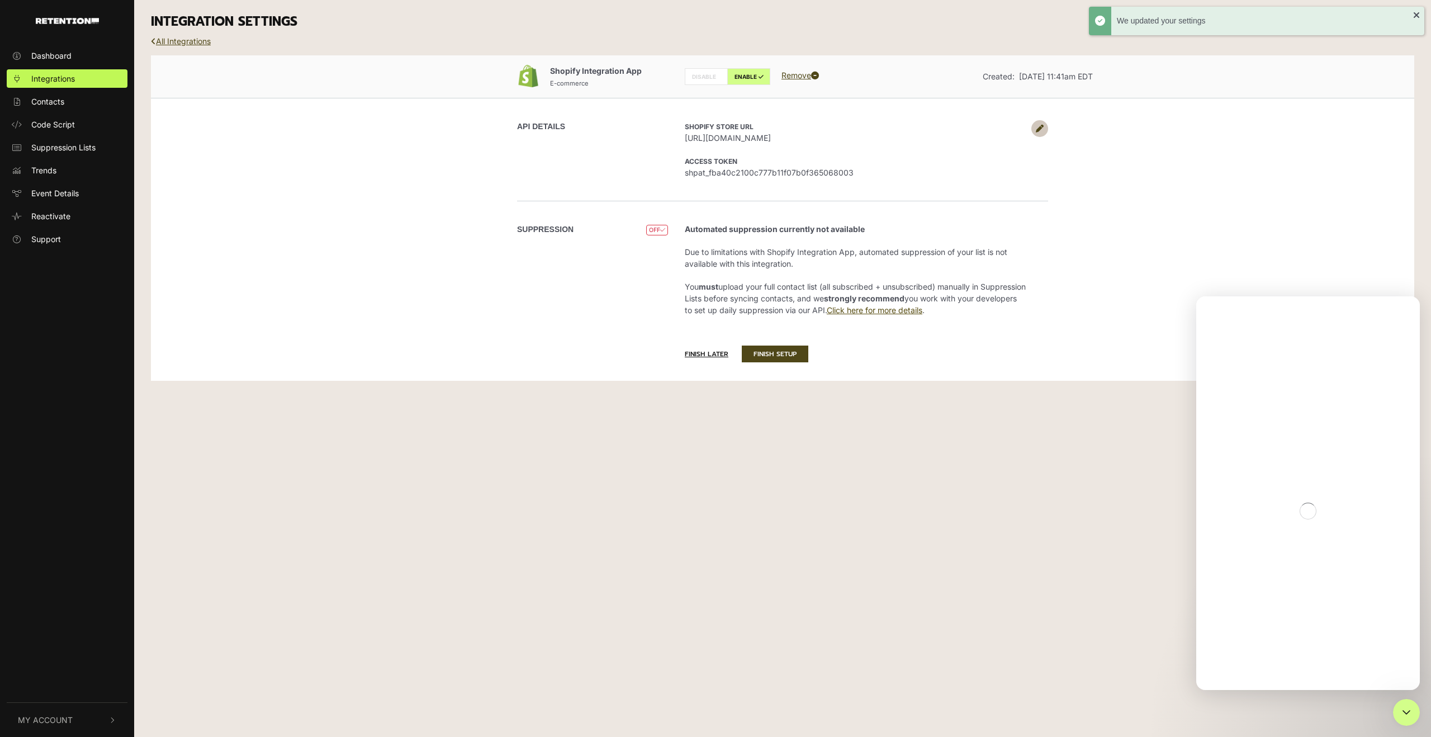
click at [922, 312] on link "Click here for more details" at bounding box center [874, 309] width 96 height 9
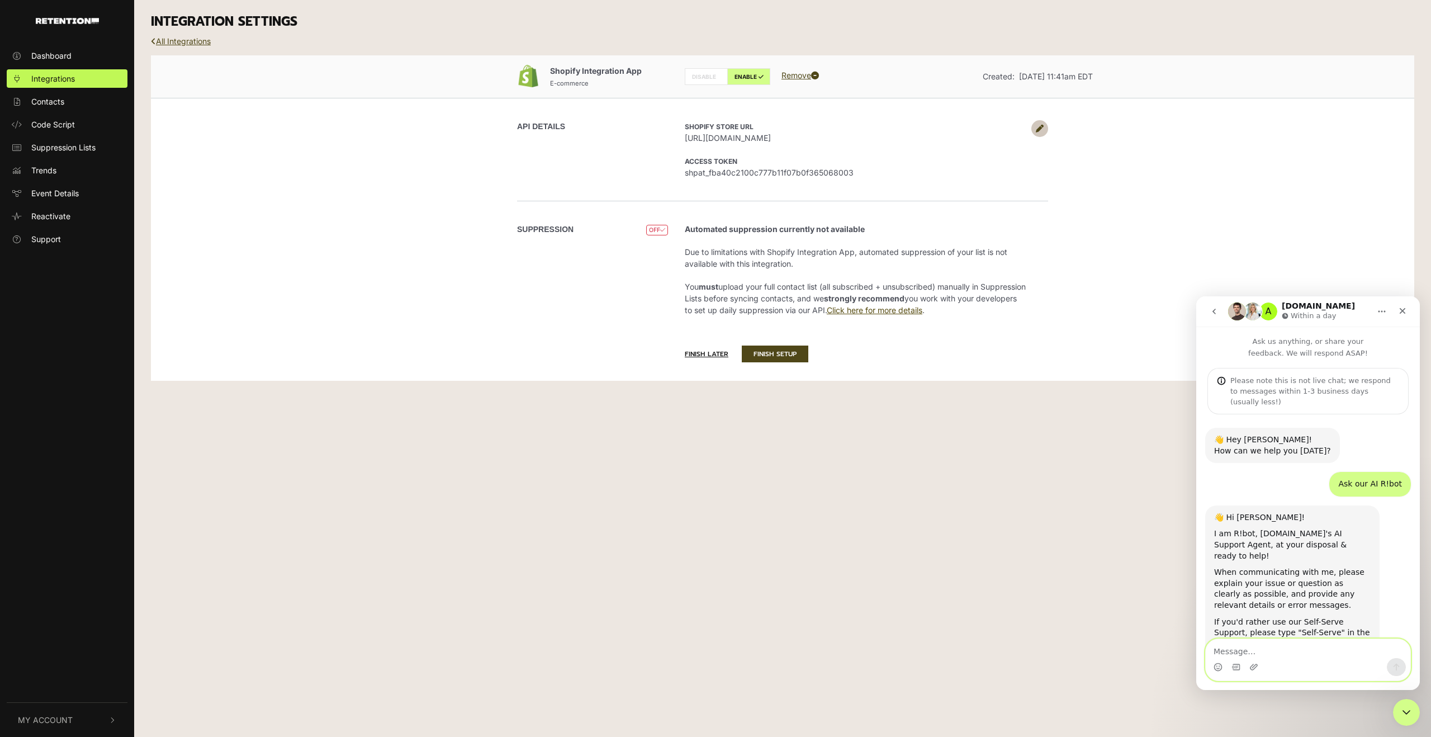
scroll to position [358, 0]
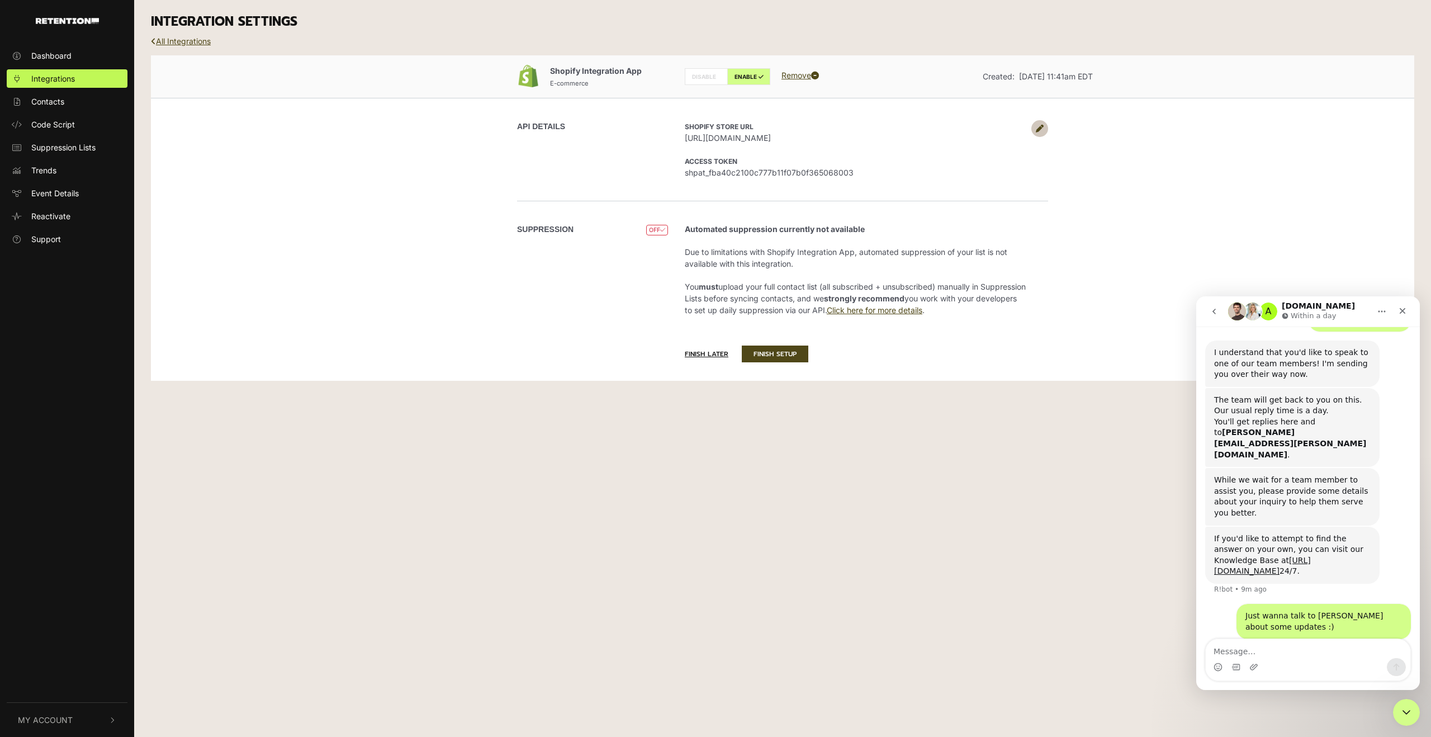
click at [66, 111] on ul "Dashboard Integrations Contacts Code Script Suppression Lists Trends Event Deta…" at bounding box center [67, 147] width 134 height 202
click at [61, 102] on span "Contacts" at bounding box center [47, 102] width 33 height 12
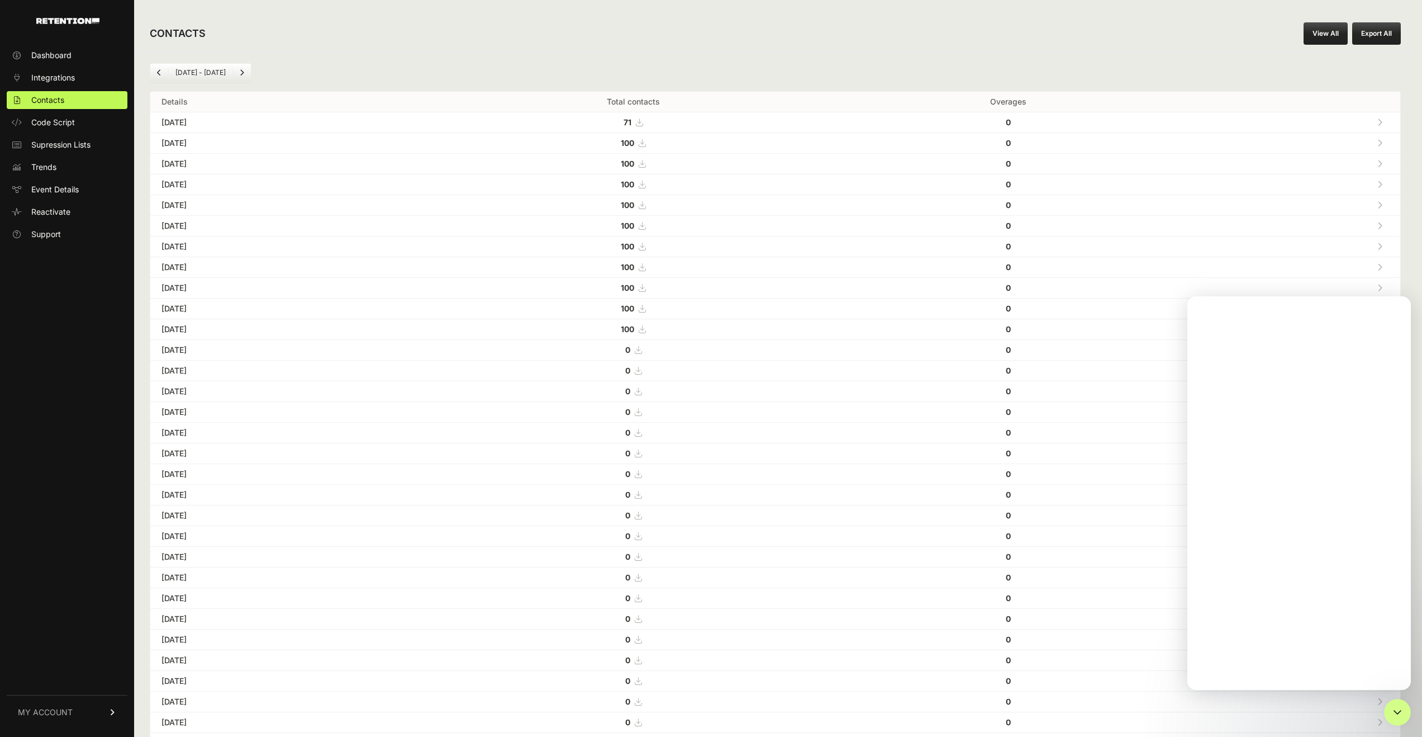
click at [70, 125] on span "Code Script" at bounding box center [53, 122] width 44 height 11
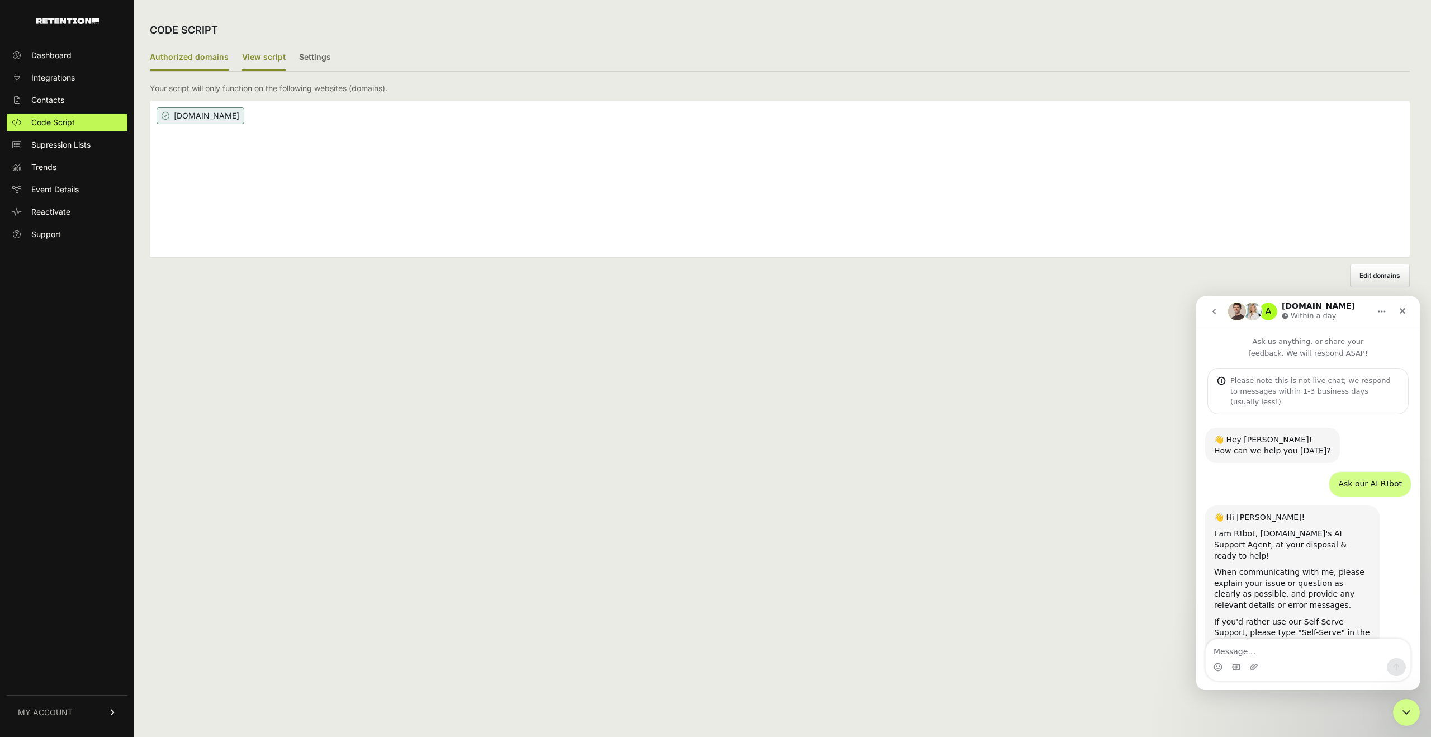
click at [243, 58] on label "View script" at bounding box center [264, 58] width 44 height 26
click at [0, 0] on input "View script" at bounding box center [0, 0] width 0 height 0
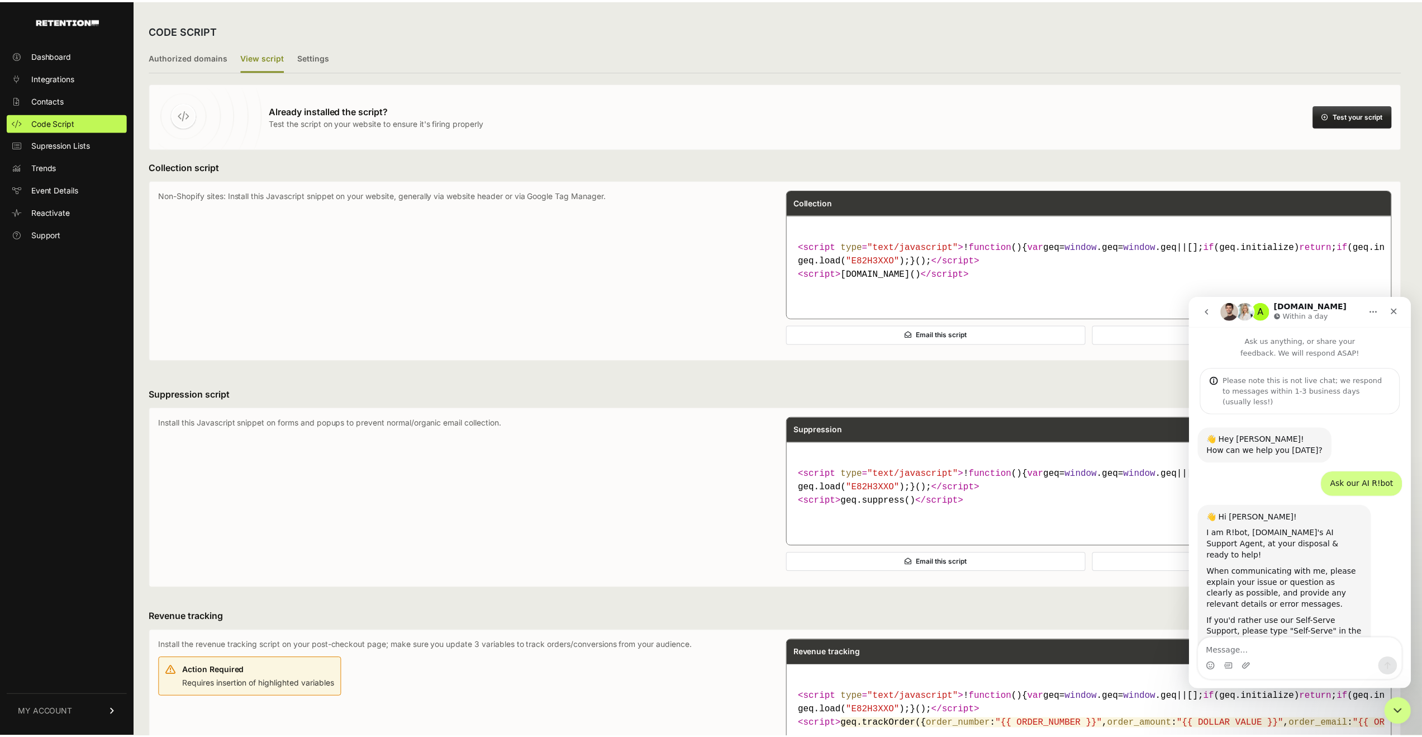
scroll to position [358, 0]
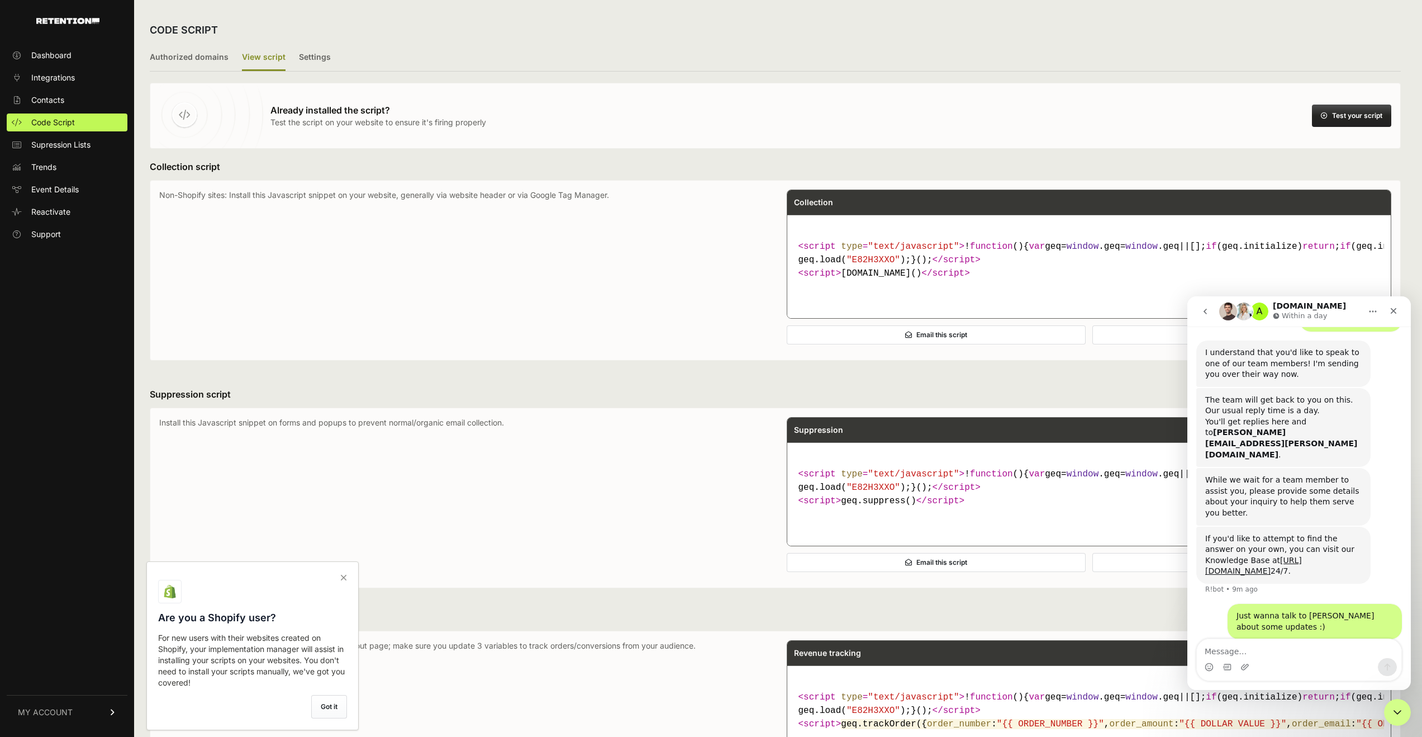
click at [1374, 119] on button "Test your script" at bounding box center [1351, 115] width 79 height 22
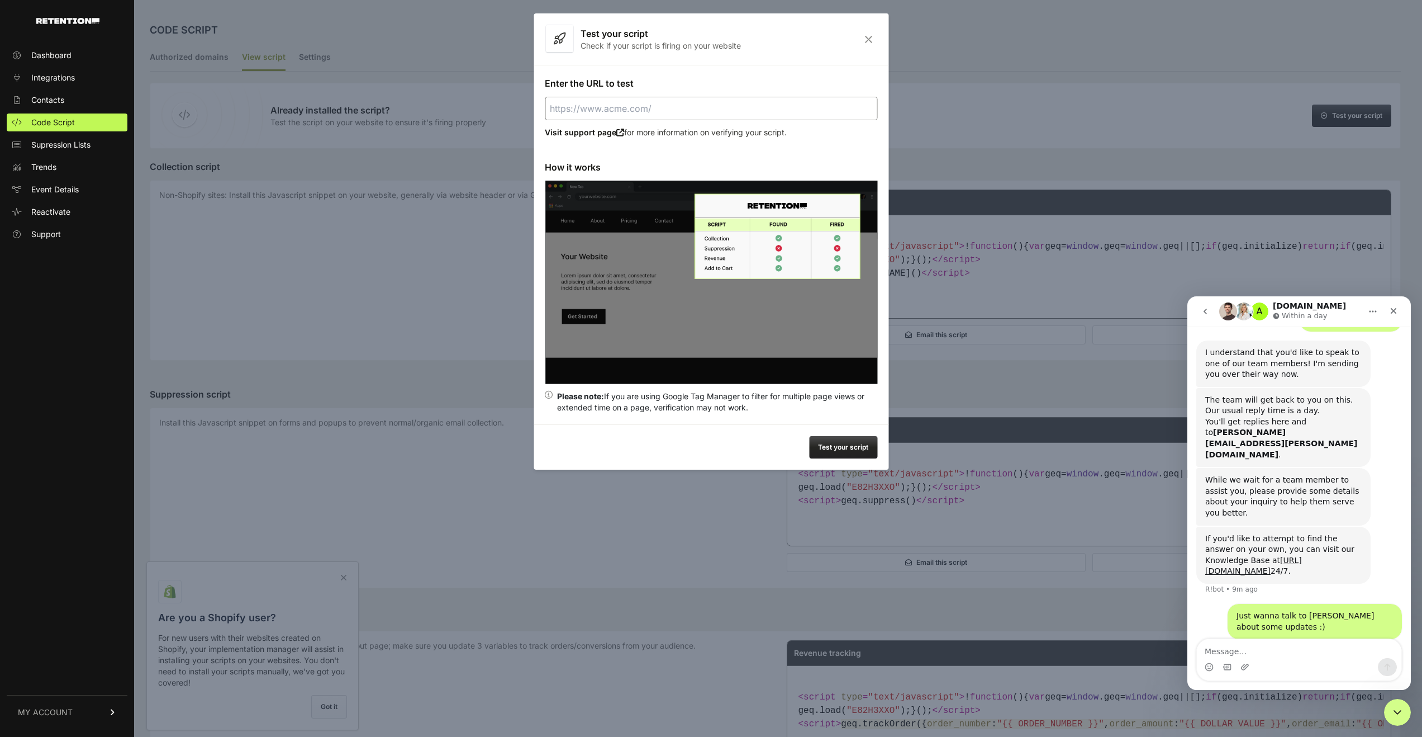
click at [624, 114] on input "Enter the URL to test" at bounding box center [711, 108] width 332 height 23
click at [830, 445] on button "Test your script" at bounding box center [843, 447] width 68 height 22
click at [643, 107] on input "https://cheefbotanical.com" at bounding box center [711, 108] width 332 height 23
type input "https://cheefbotanicals.com"
click at [834, 446] on button "Test your script" at bounding box center [843, 447] width 68 height 22
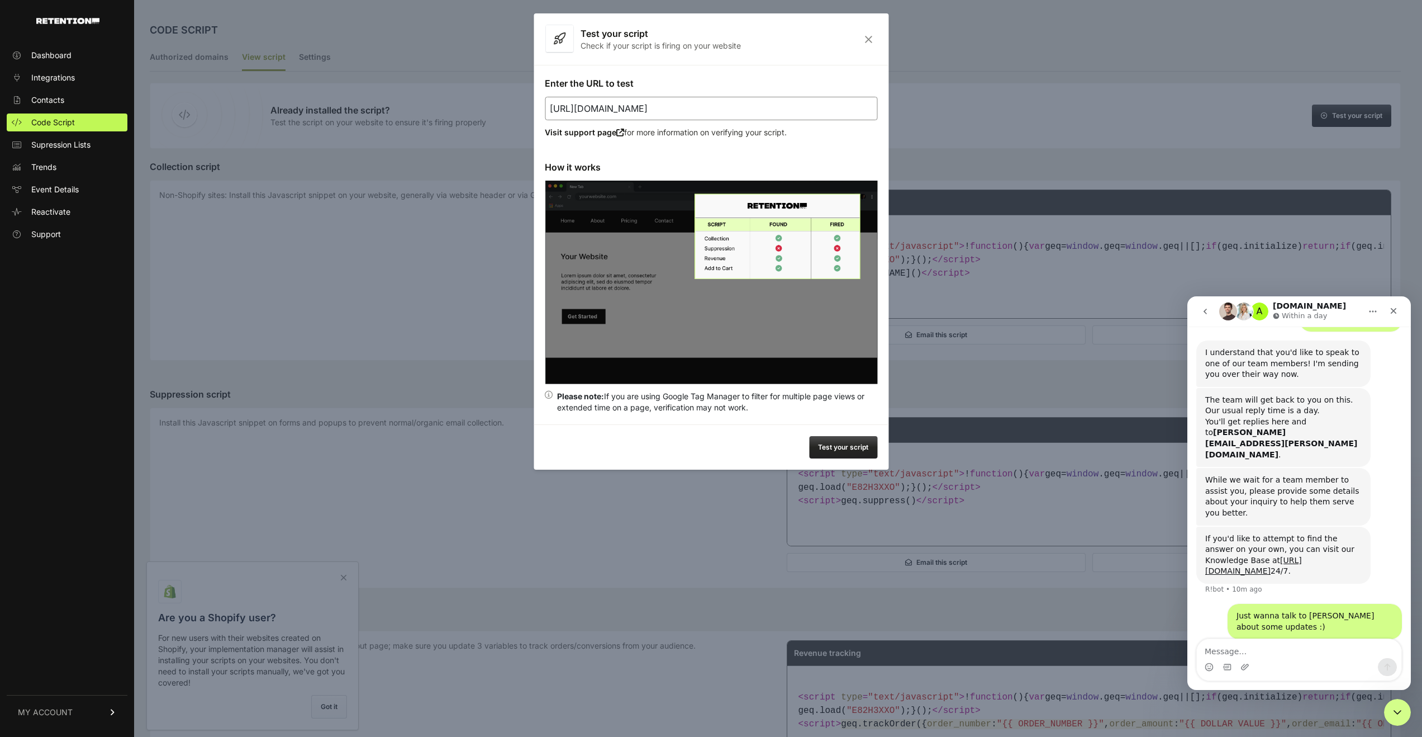
click at [872, 37] on icon "Close" at bounding box center [868, 39] width 17 height 9
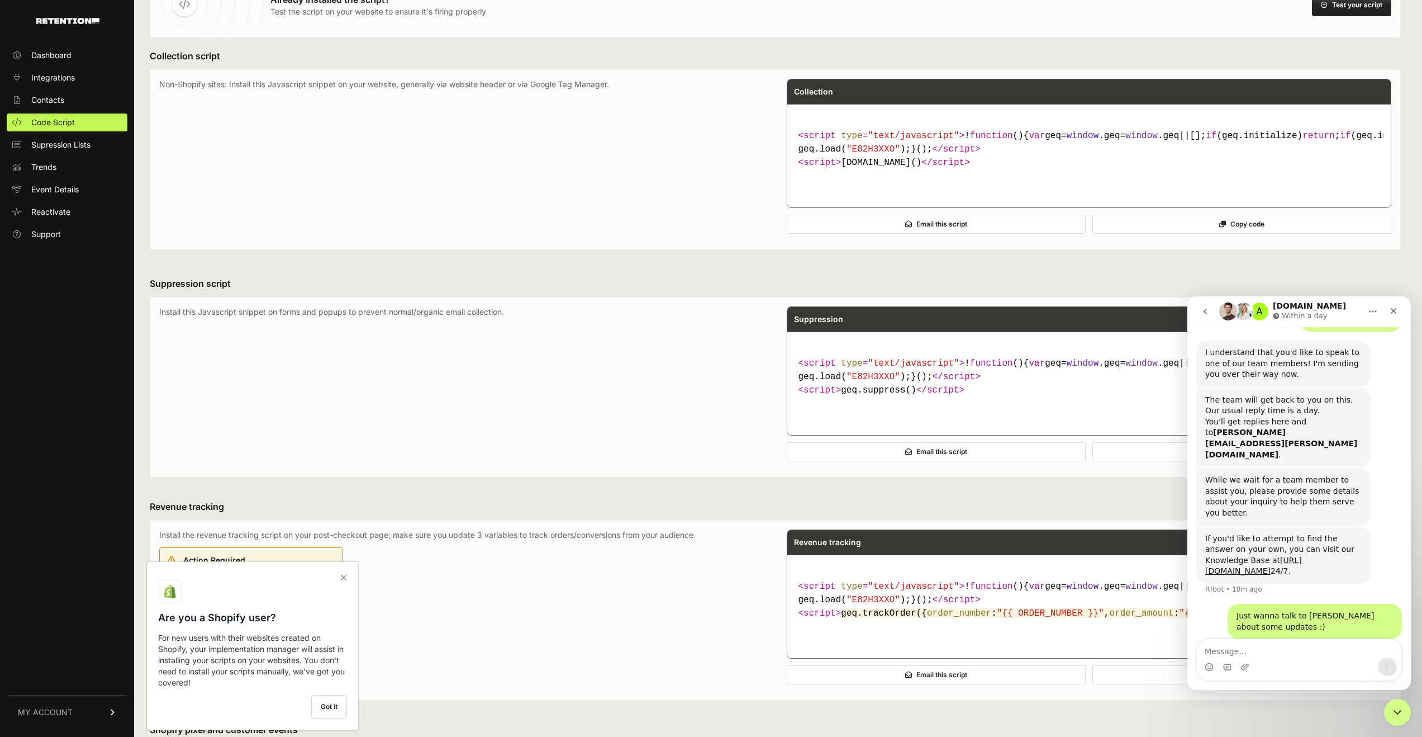
scroll to position [272, 0]
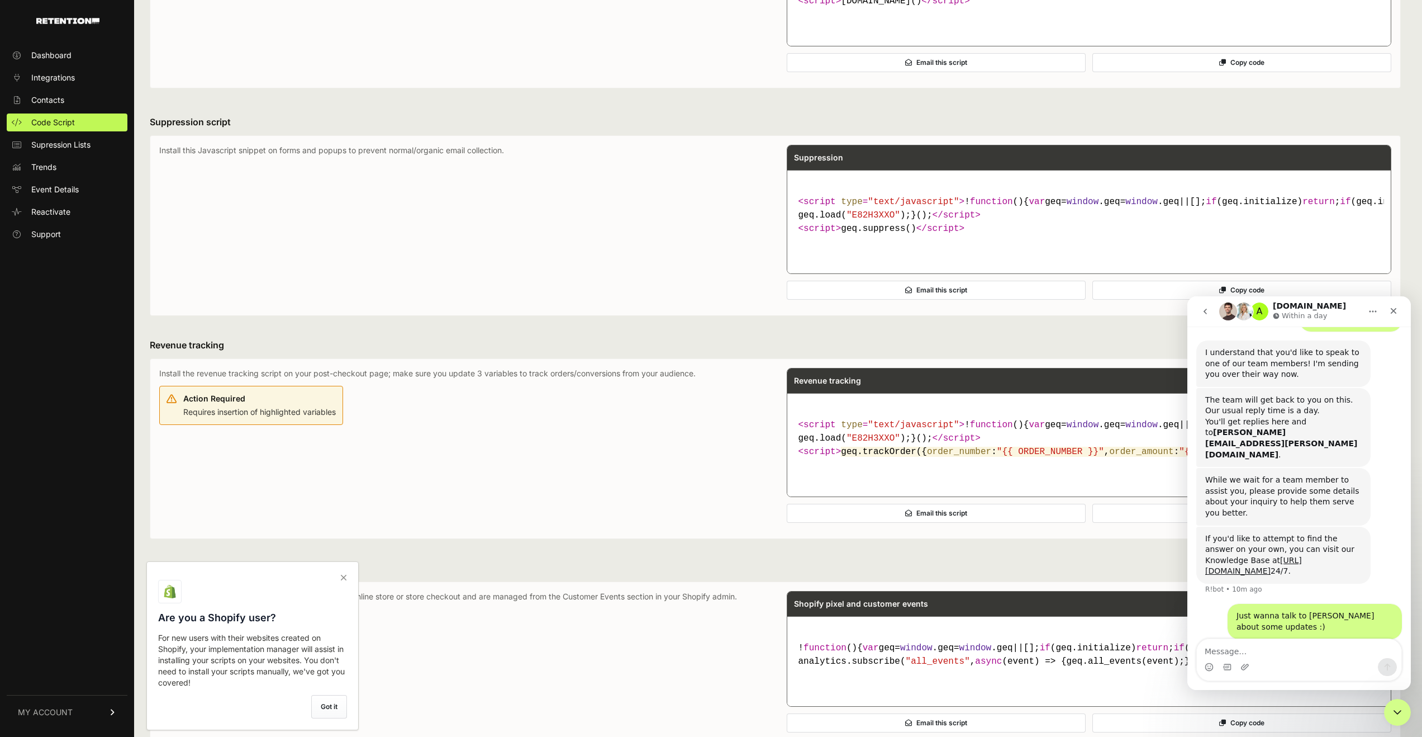
click at [335, 709] on label "Got it" at bounding box center [329, 706] width 36 height 23
click at [0, 0] on input "checkbox" at bounding box center [0, 0] width 0 height 0
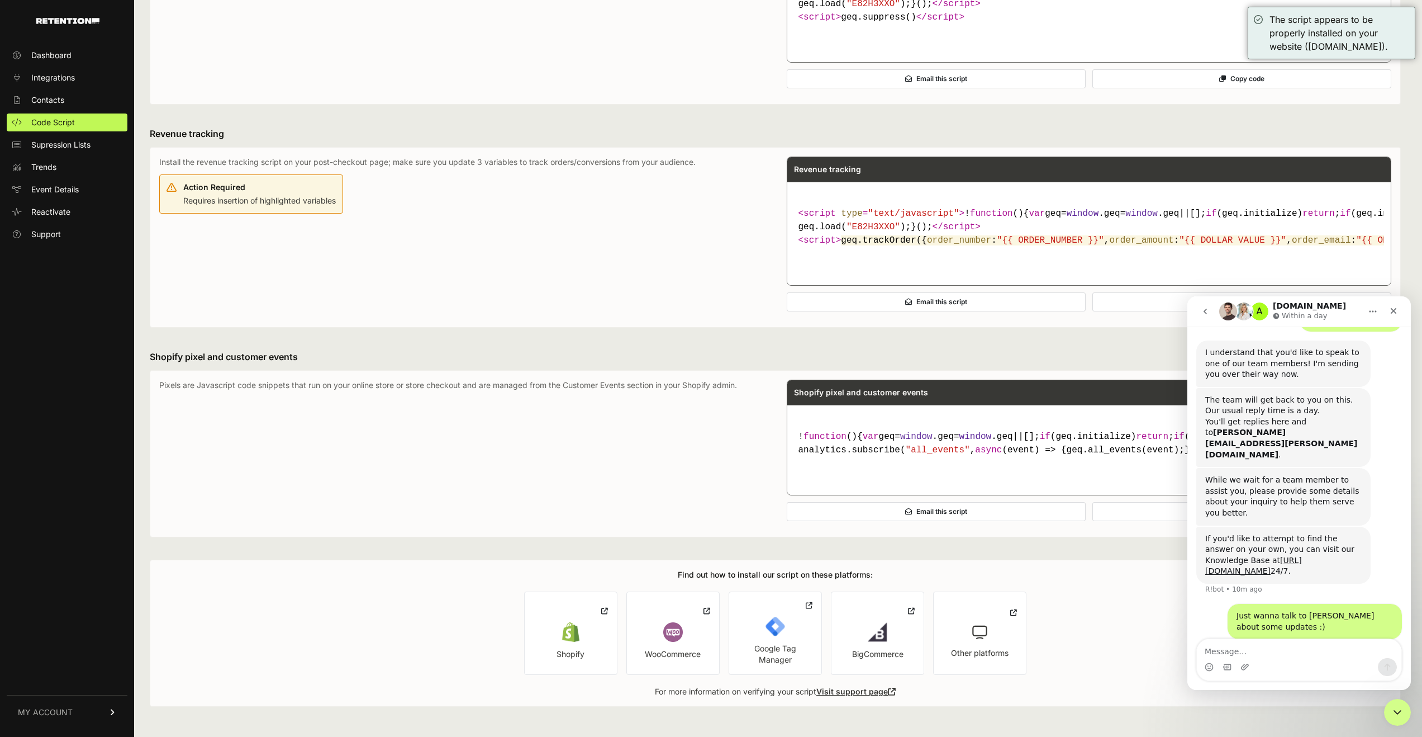
scroll to position [492, 0]
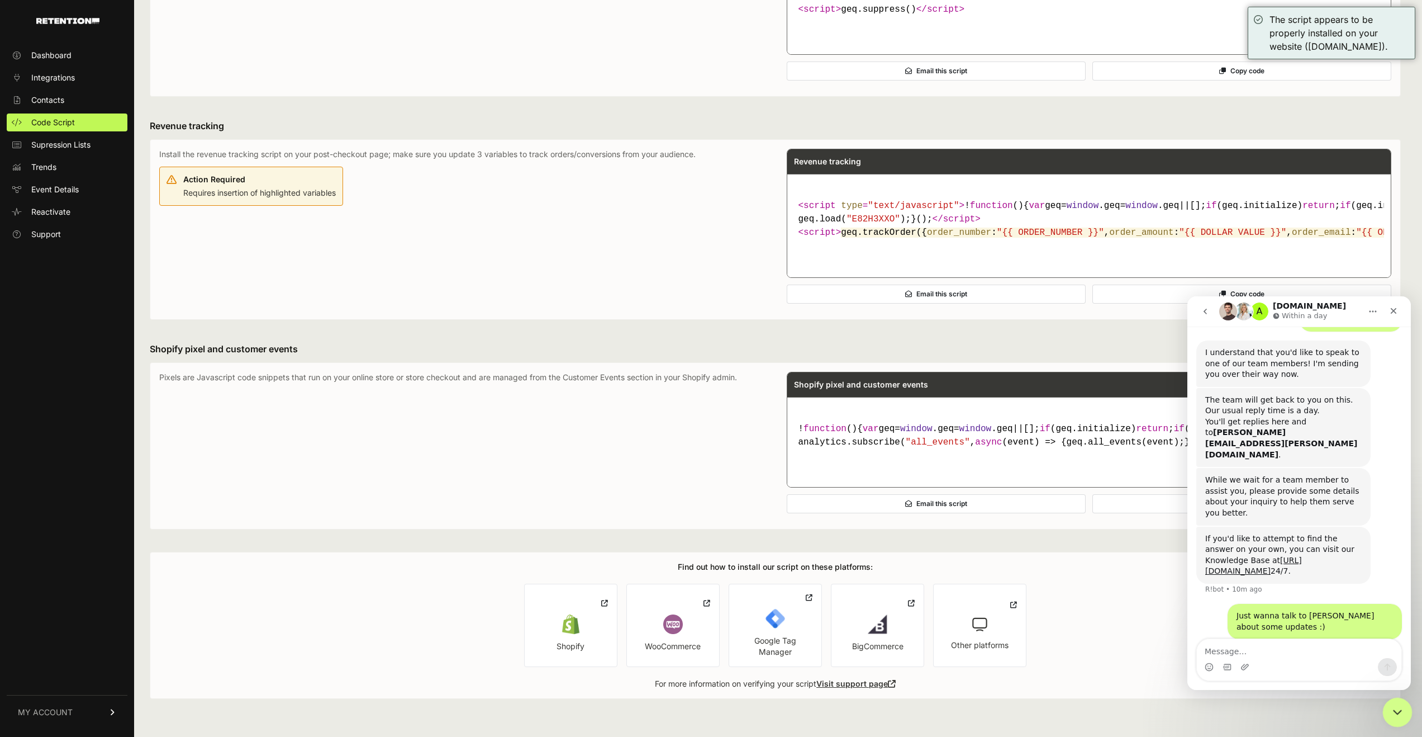
click at [1401, 705] on icon "Close Intercom Messenger" at bounding box center [1395, 710] width 13 height 13
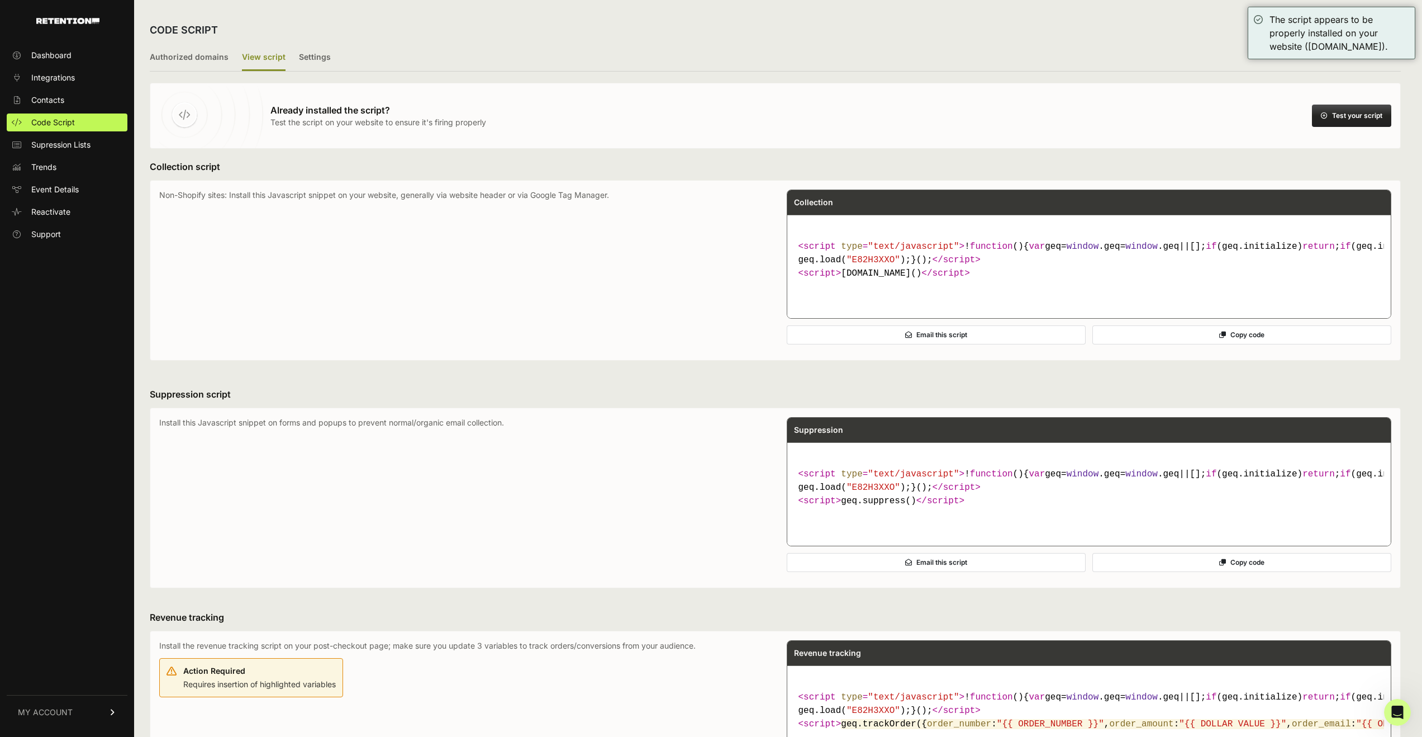
scroll to position [2, 0]
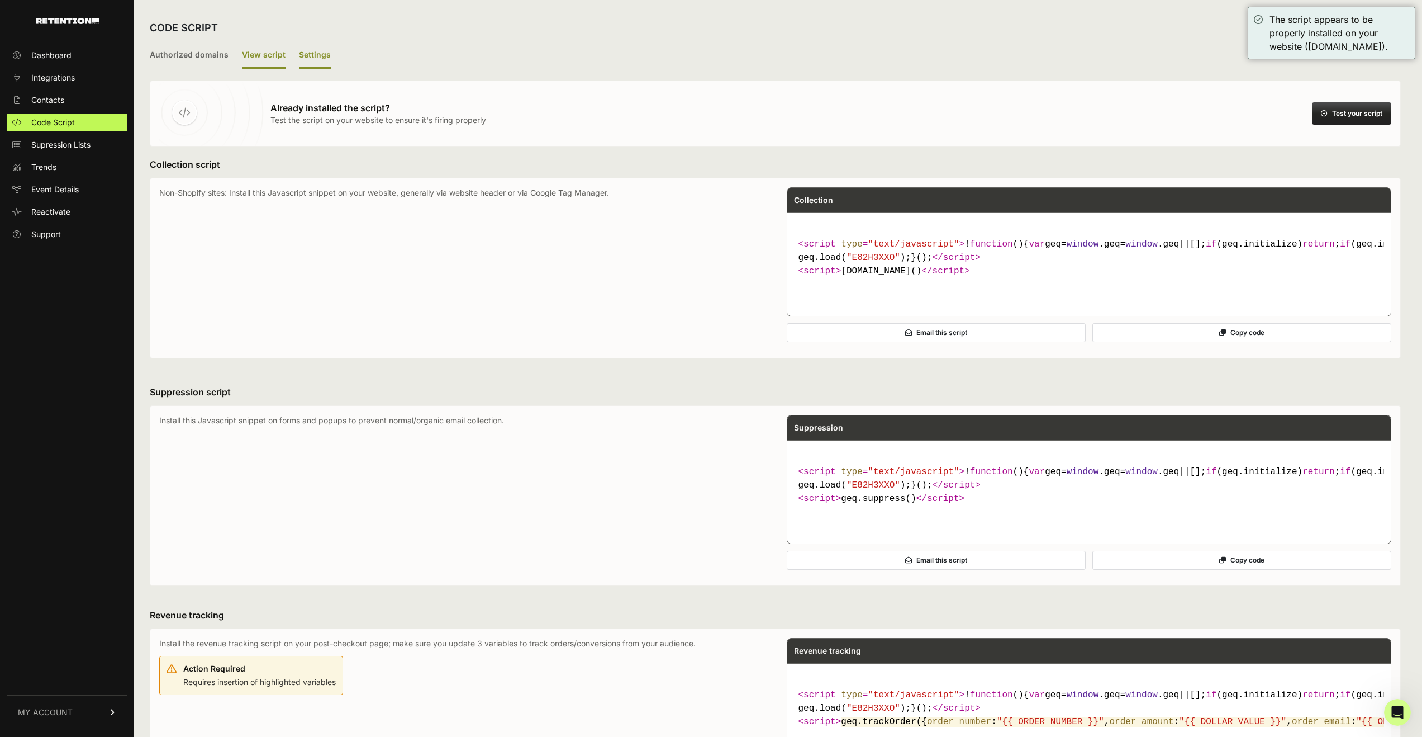
click at [313, 64] on label "Settings" at bounding box center [315, 55] width 32 height 26
click at [0, 0] on input "Settings" at bounding box center [0, 0] width 0 height 0
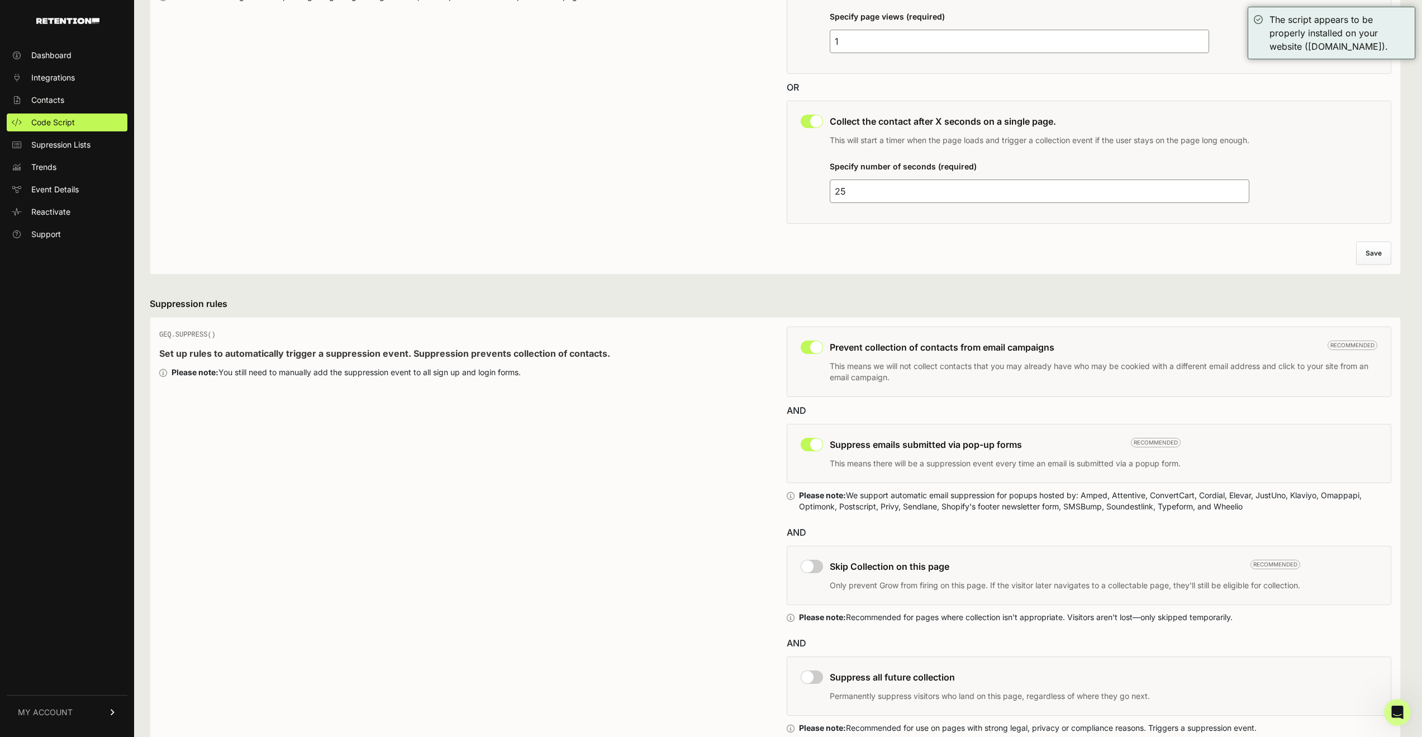
scroll to position [282, 0]
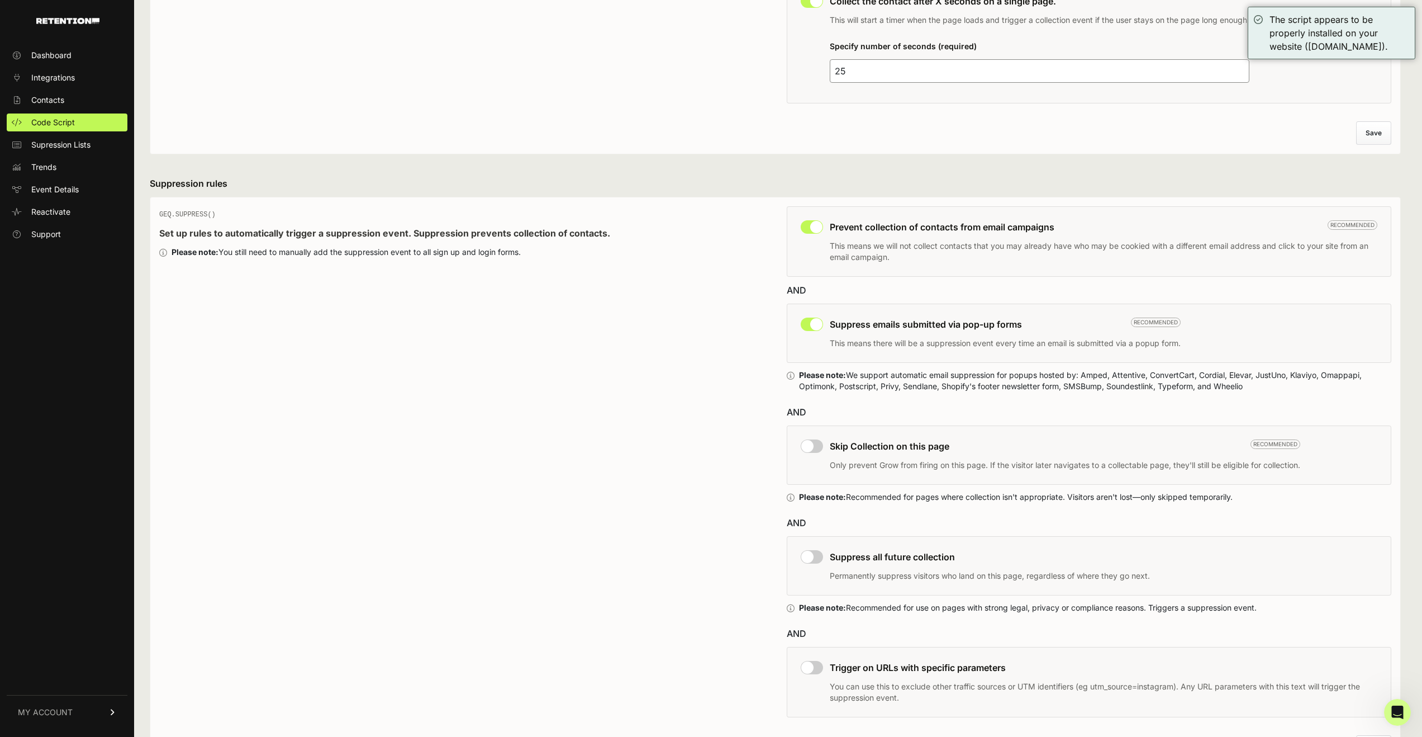
click at [815, 442] on input "checkbox" at bounding box center [812, 445] width 22 height 13
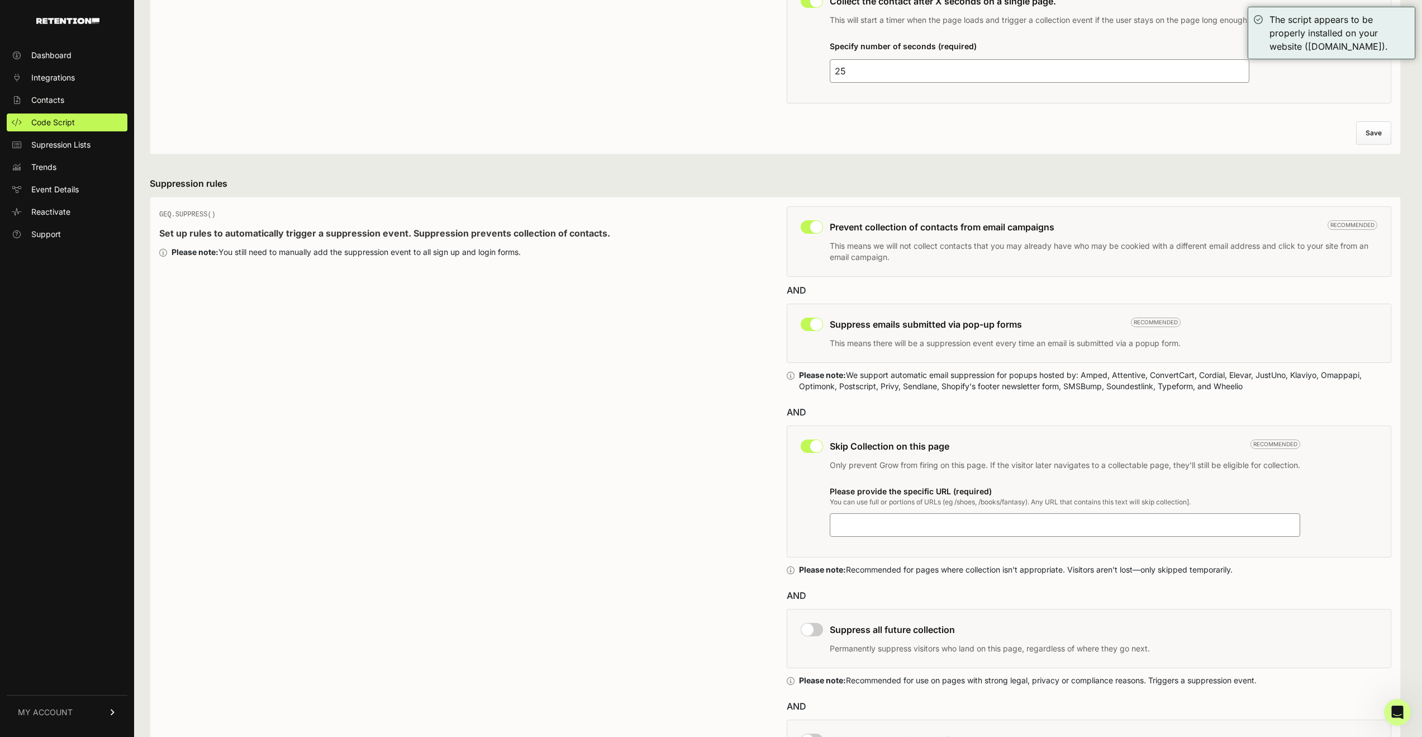
click at [813, 446] on input "checkbox" at bounding box center [812, 445] width 22 height 13
checkbox input "false"
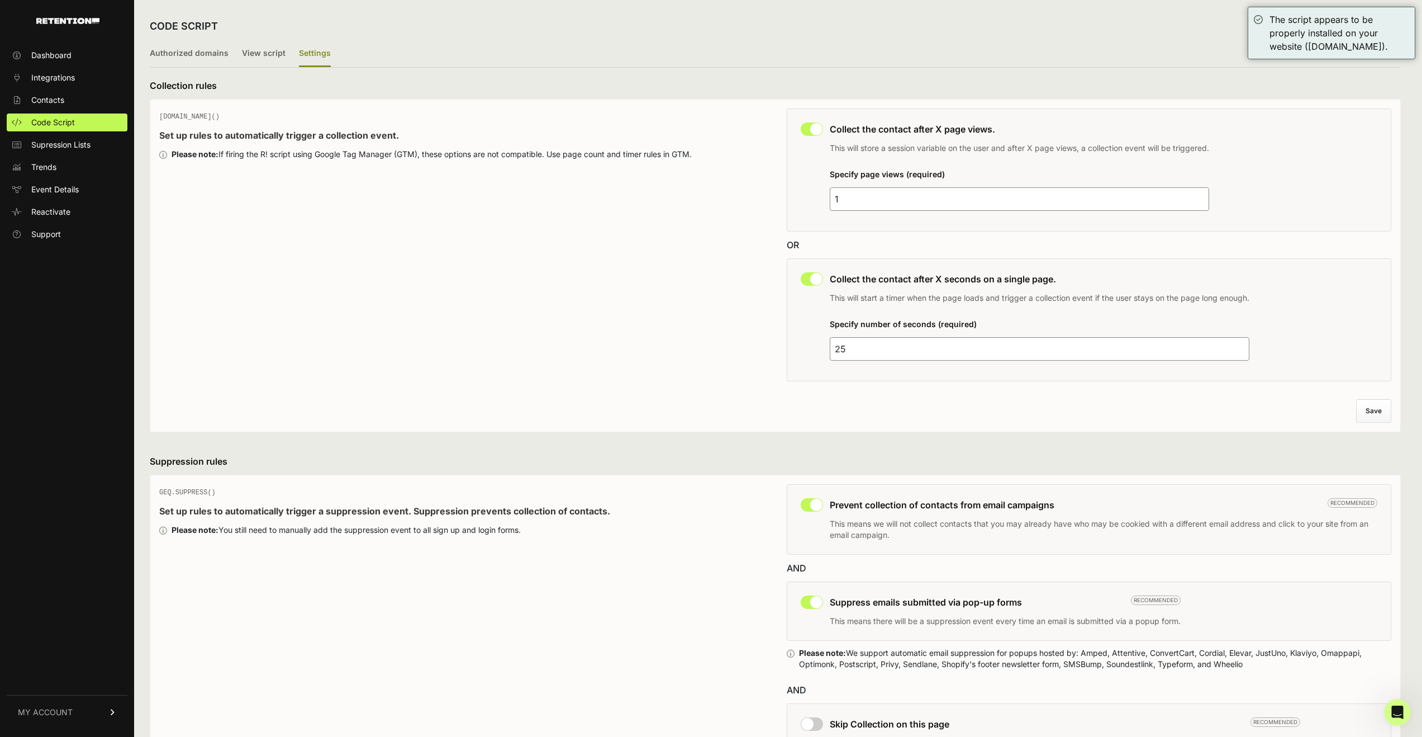
scroll to position [0, 0]
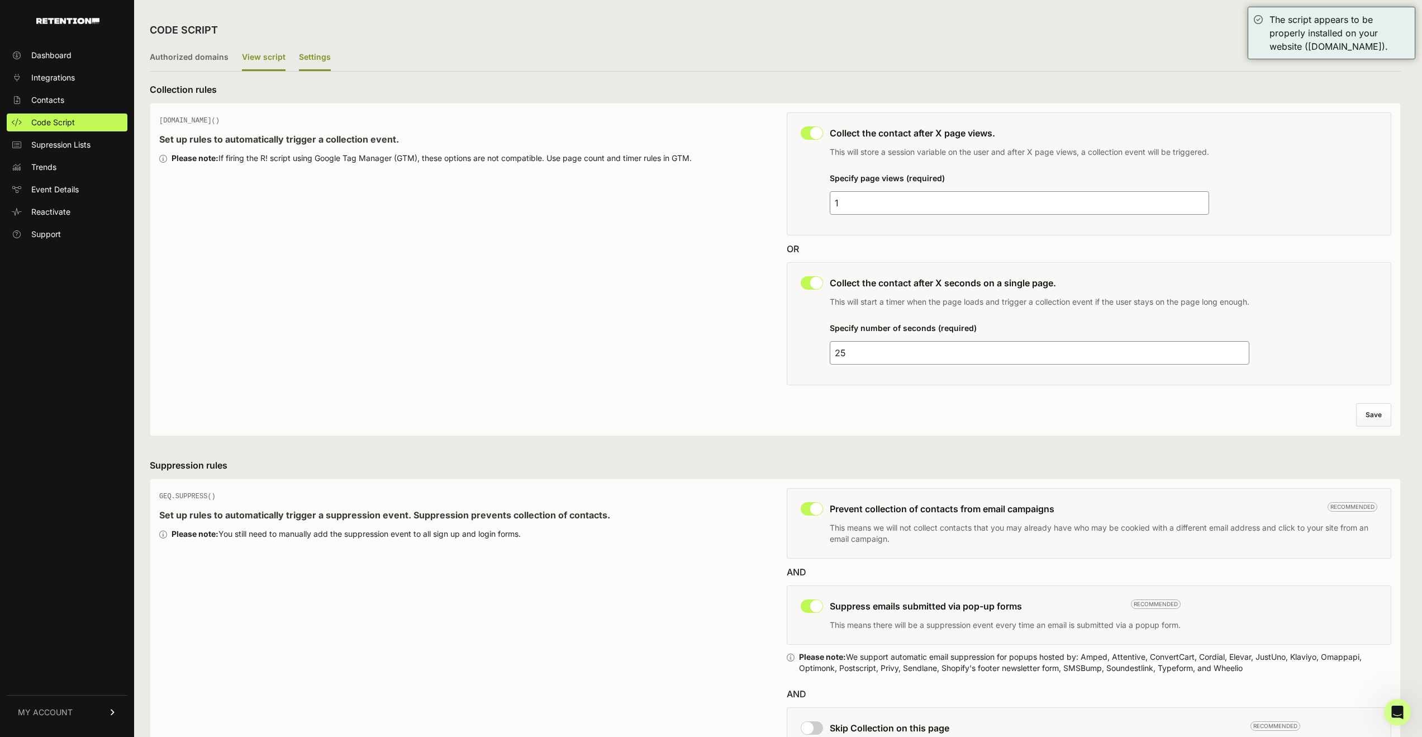
click at [269, 56] on label "View script" at bounding box center [264, 58] width 44 height 26
click at [0, 0] on input "View script" at bounding box center [0, 0] width 0 height 0
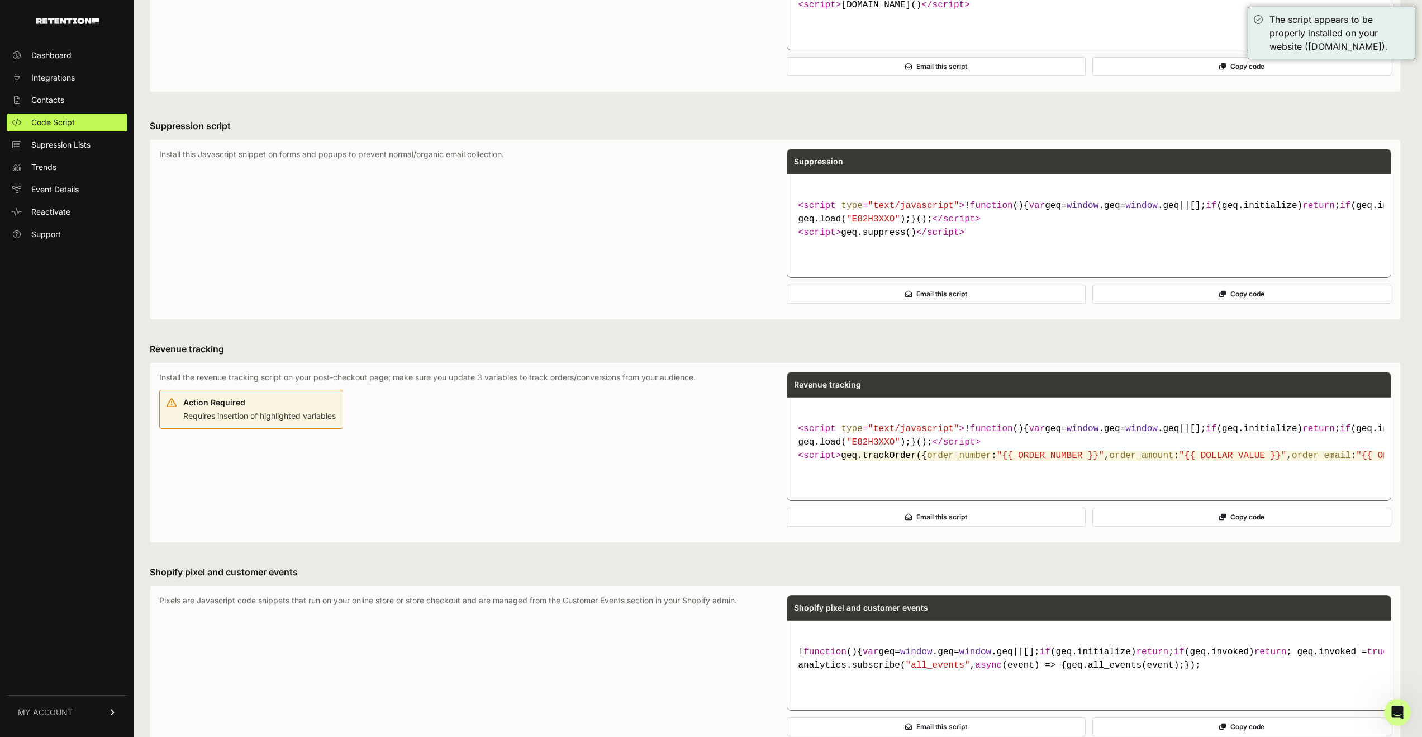
click at [1193, 526] on button "Copy code" at bounding box center [1241, 516] width 299 height 19
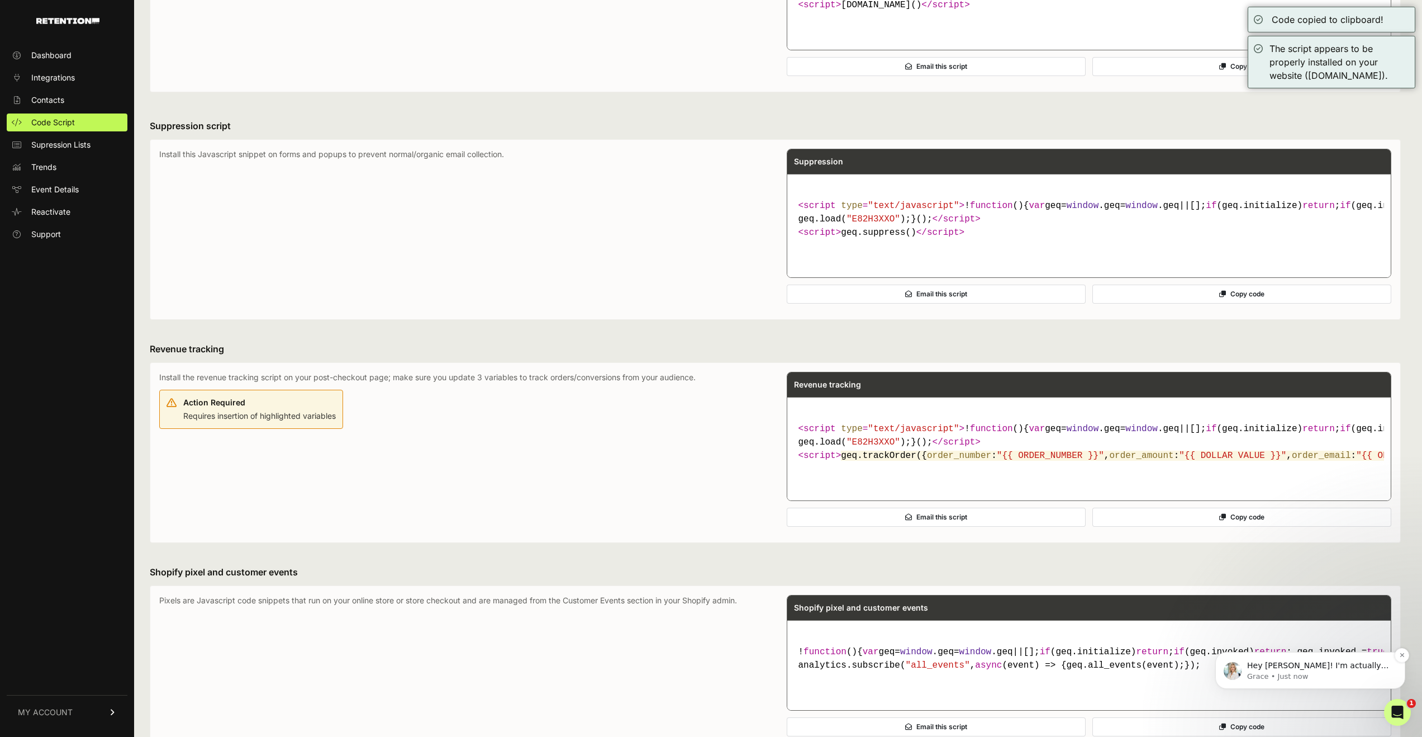
click at [1284, 672] on p "Grace • Just now" at bounding box center [1319, 676] width 144 height 10
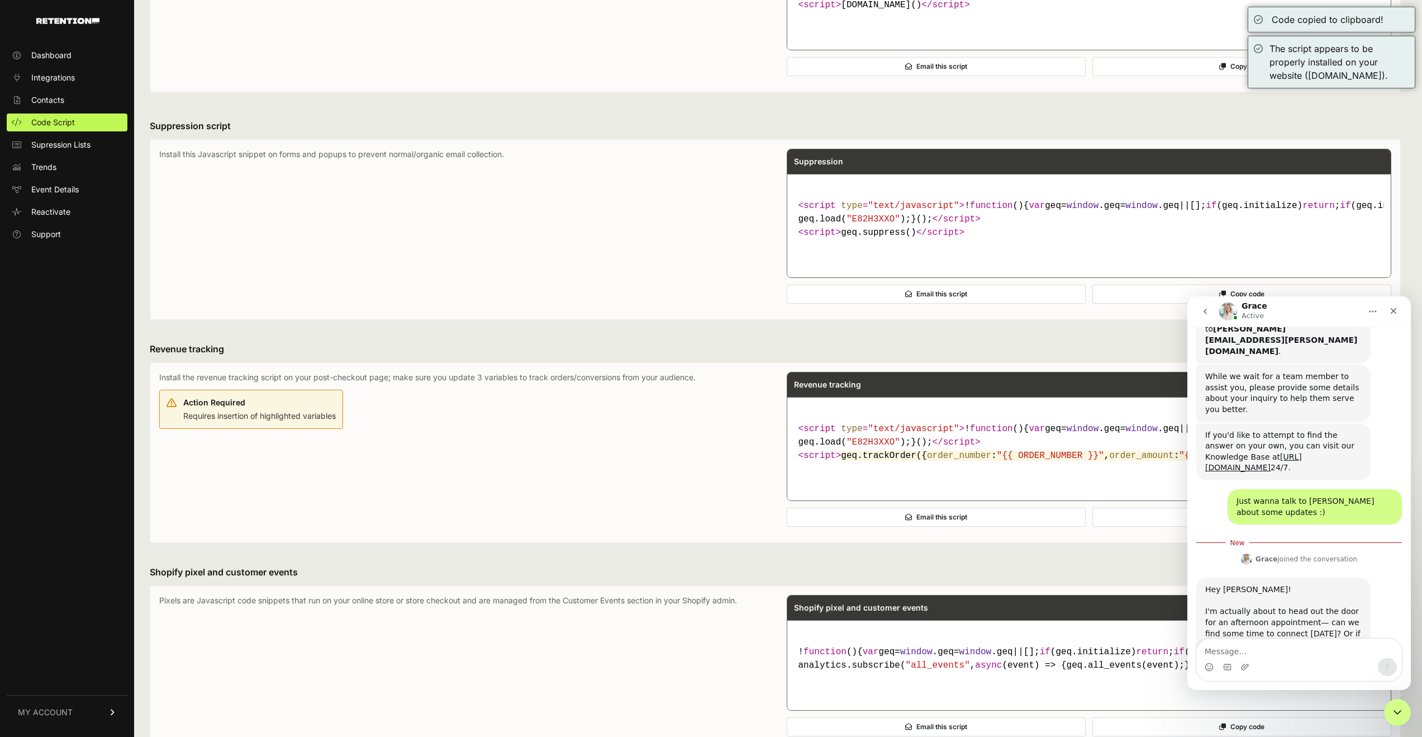
scroll to position [469, 0]
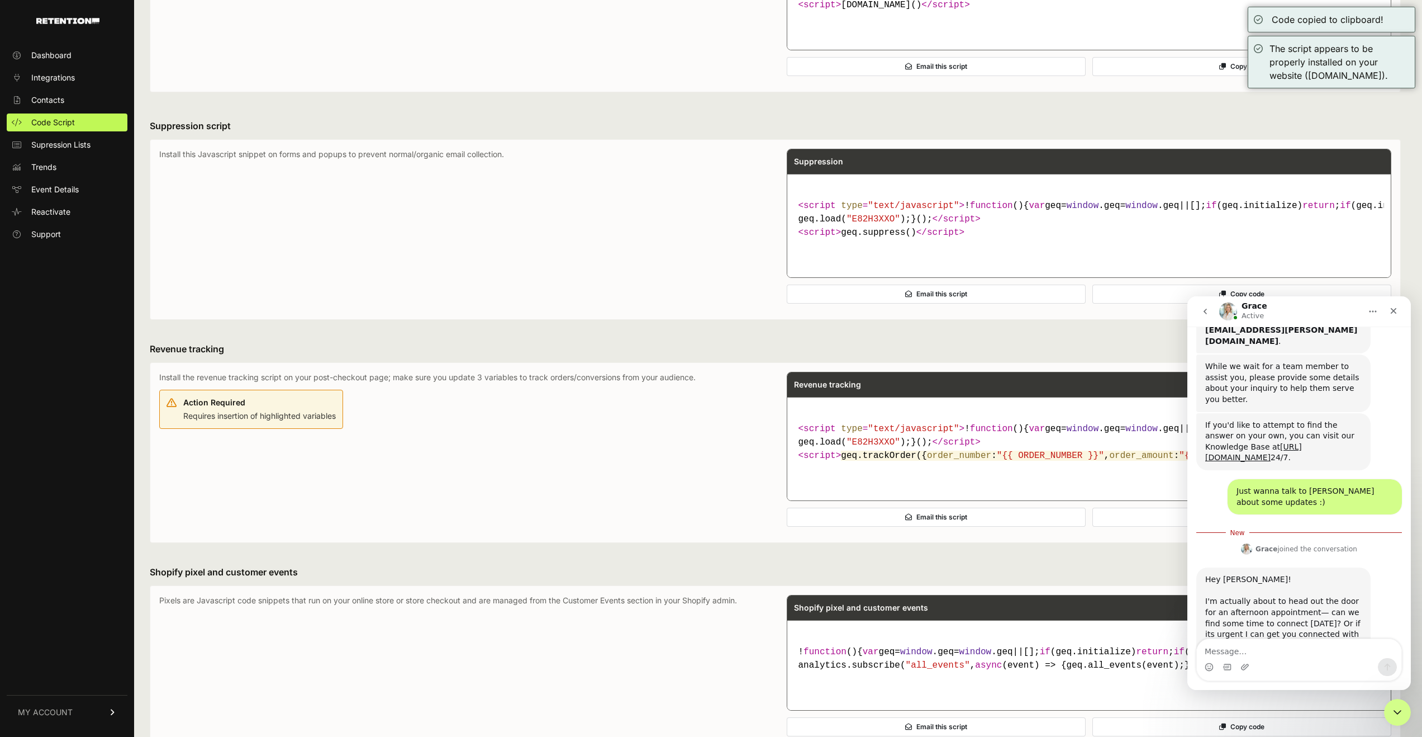
click at [1280, 652] on textarea "Message…" at bounding box center [1299, 648] width 205 height 19
type textarea "Tomorrow works! Thank you :)"
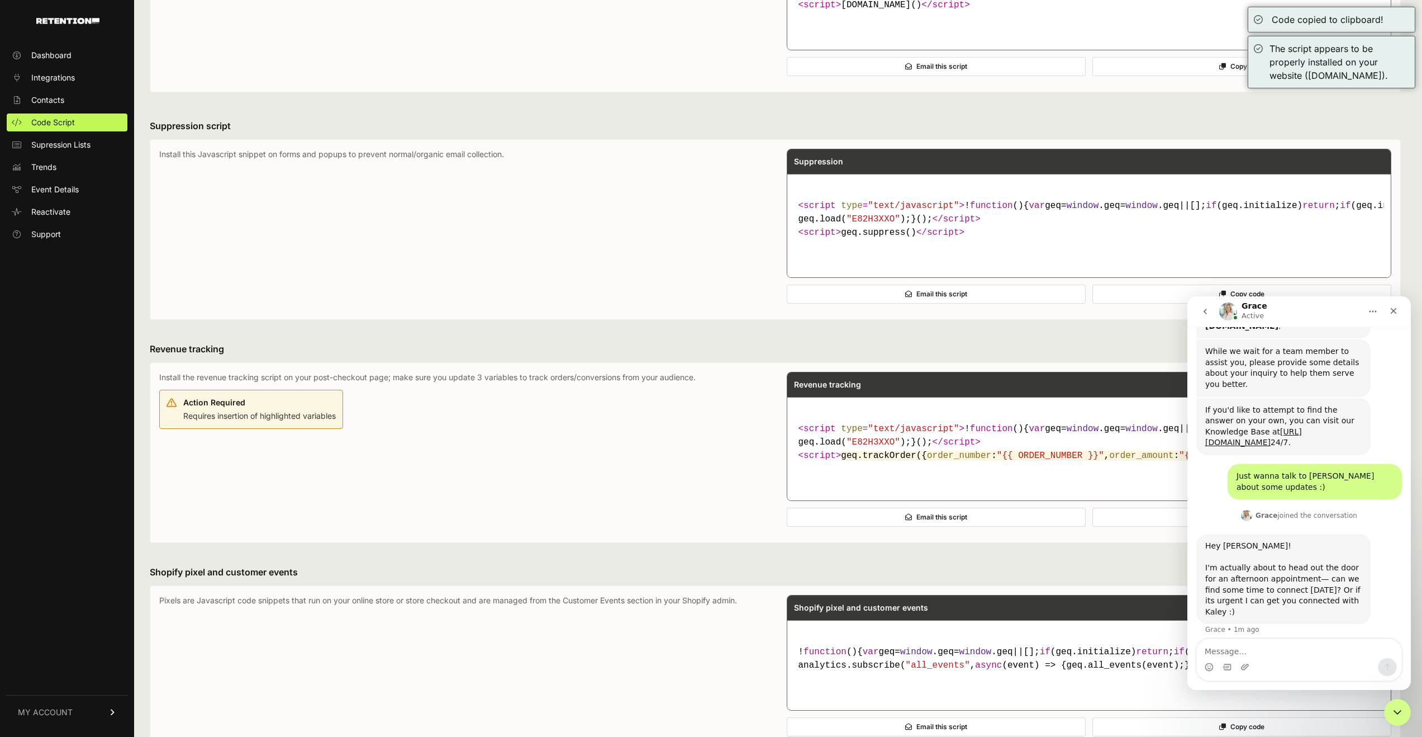
click at [1219, 652] on textarea "Message…" at bounding box center [1299, 648] width 205 height 19
click at [321, 421] on div "Action Required Requires insertion of highlighted variables" at bounding box center [259, 408] width 153 height 27
drag, startPoint x: 274, startPoint y: 482, endPoint x: 919, endPoint y: 661, distance: 669.7
click at [284, 421] on div "Action Required Requires insertion of highlighted variables" at bounding box center [259, 408] width 153 height 27
click at [1391, 709] on icon "Close Intercom Messenger" at bounding box center [1395, 710] width 13 height 13
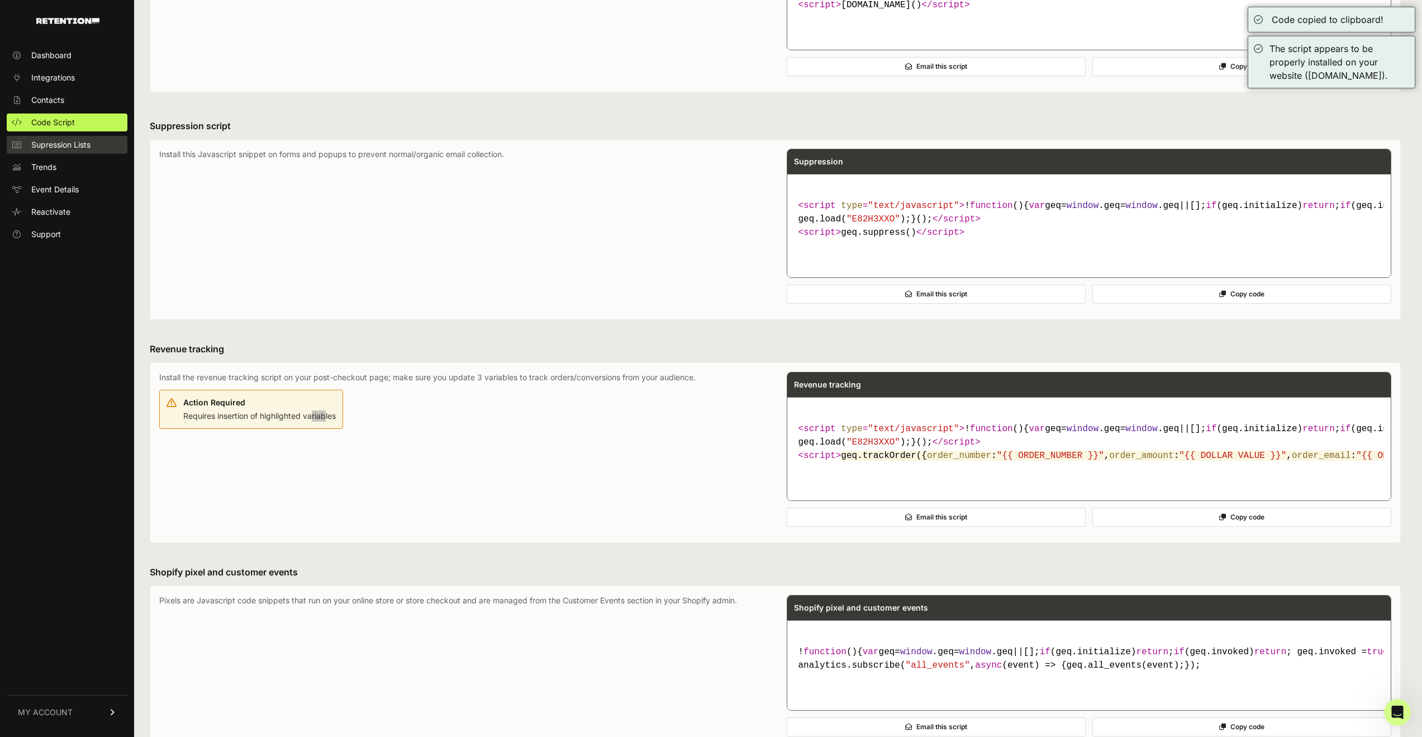
click at [83, 142] on span "Supression Lists" at bounding box center [60, 144] width 59 height 11
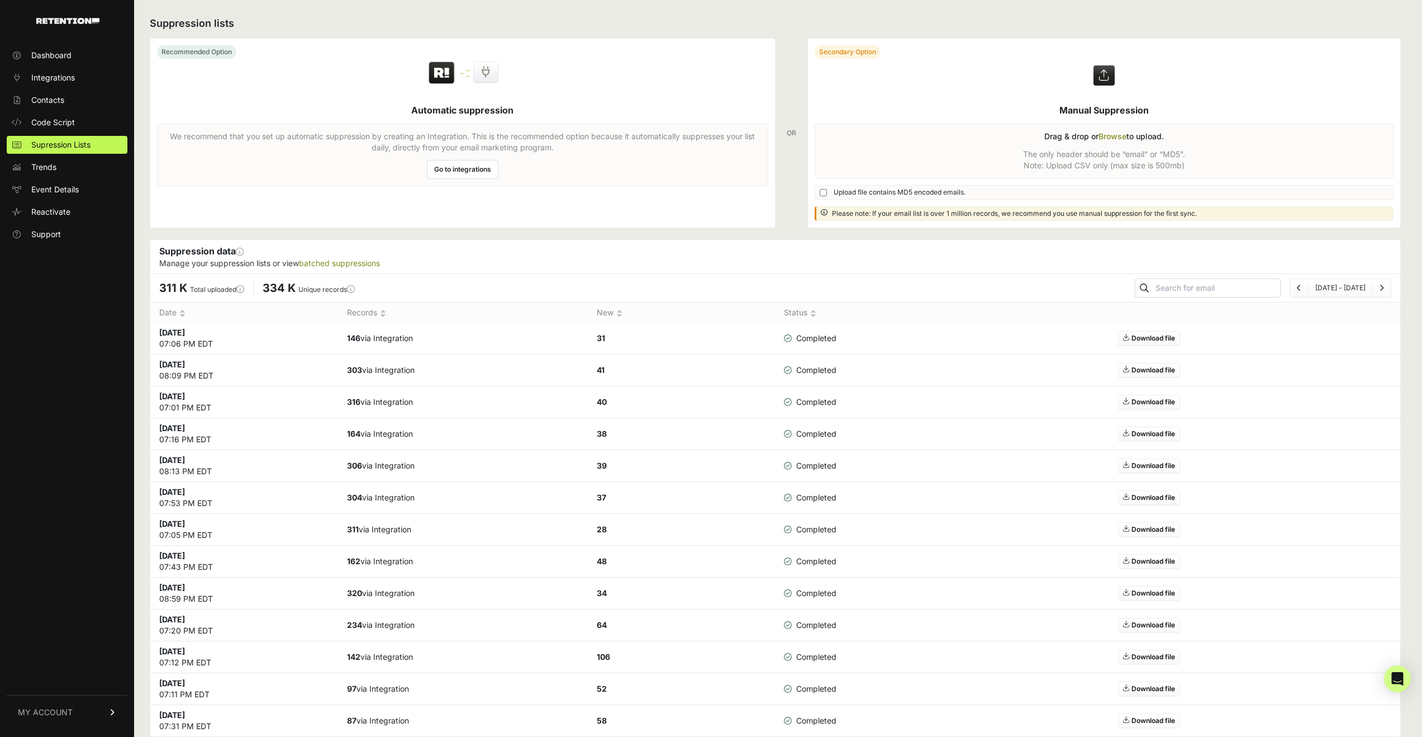
click at [458, 177] on link "Go to integrations" at bounding box center [463, 169] width 72 height 19
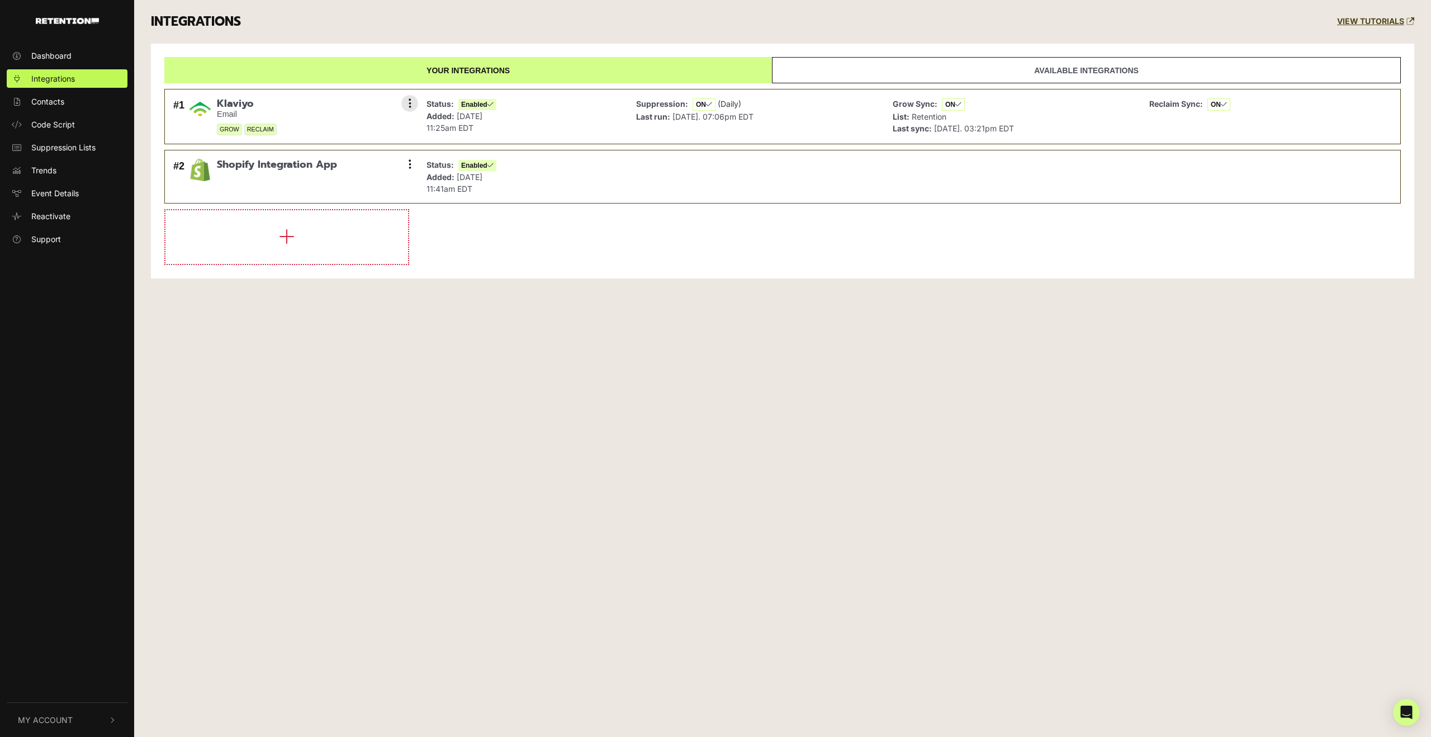
click at [843, 115] on div "Suppression: ON (Daily) Last run: [DATE]. 07:06pm EDT" at bounding box center [755, 117] width 251 height 44
click at [710, 103] on icon at bounding box center [709, 104] width 6 height 7
click at [408, 103] on icon at bounding box center [409, 103] width 3 height 11
click at [365, 106] on link "Settings" at bounding box center [341, 104] width 106 height 25
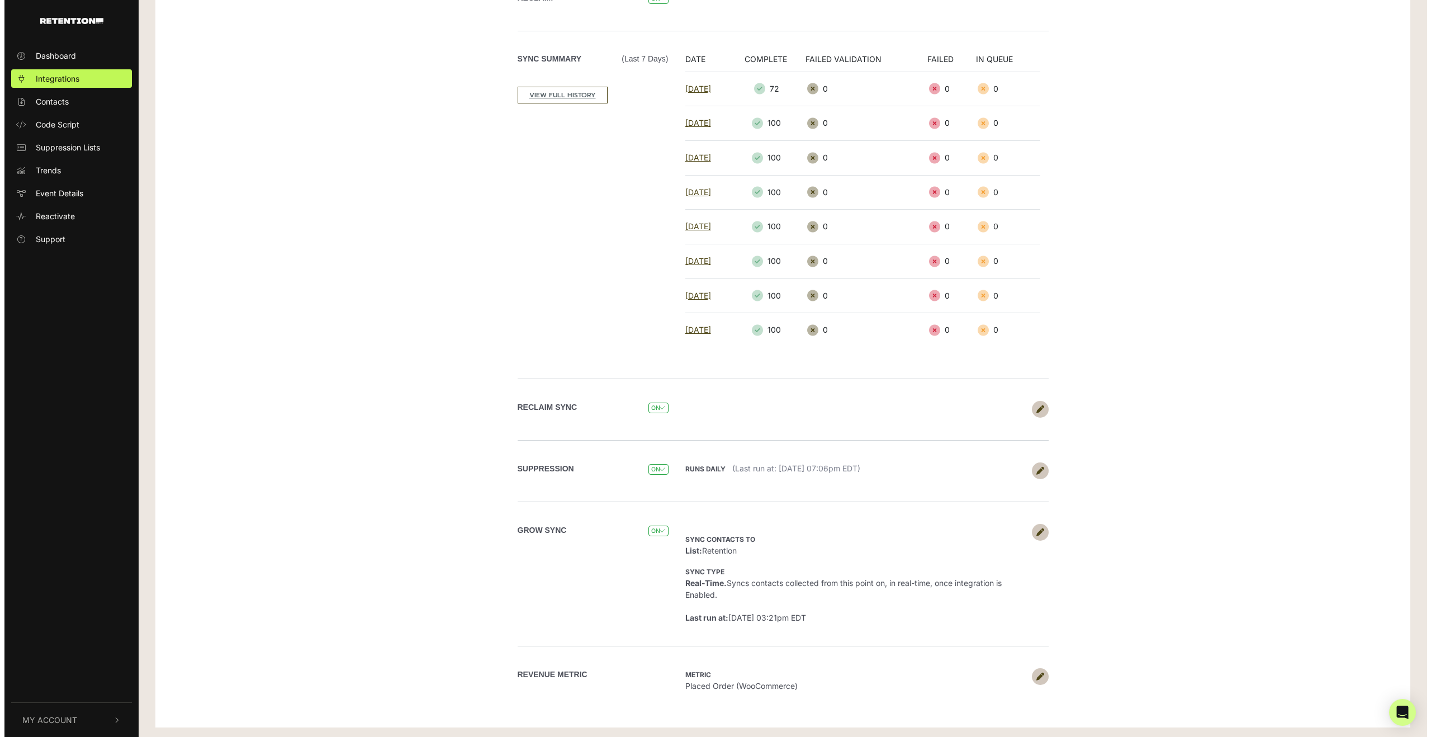
scroll to position [177, 0]
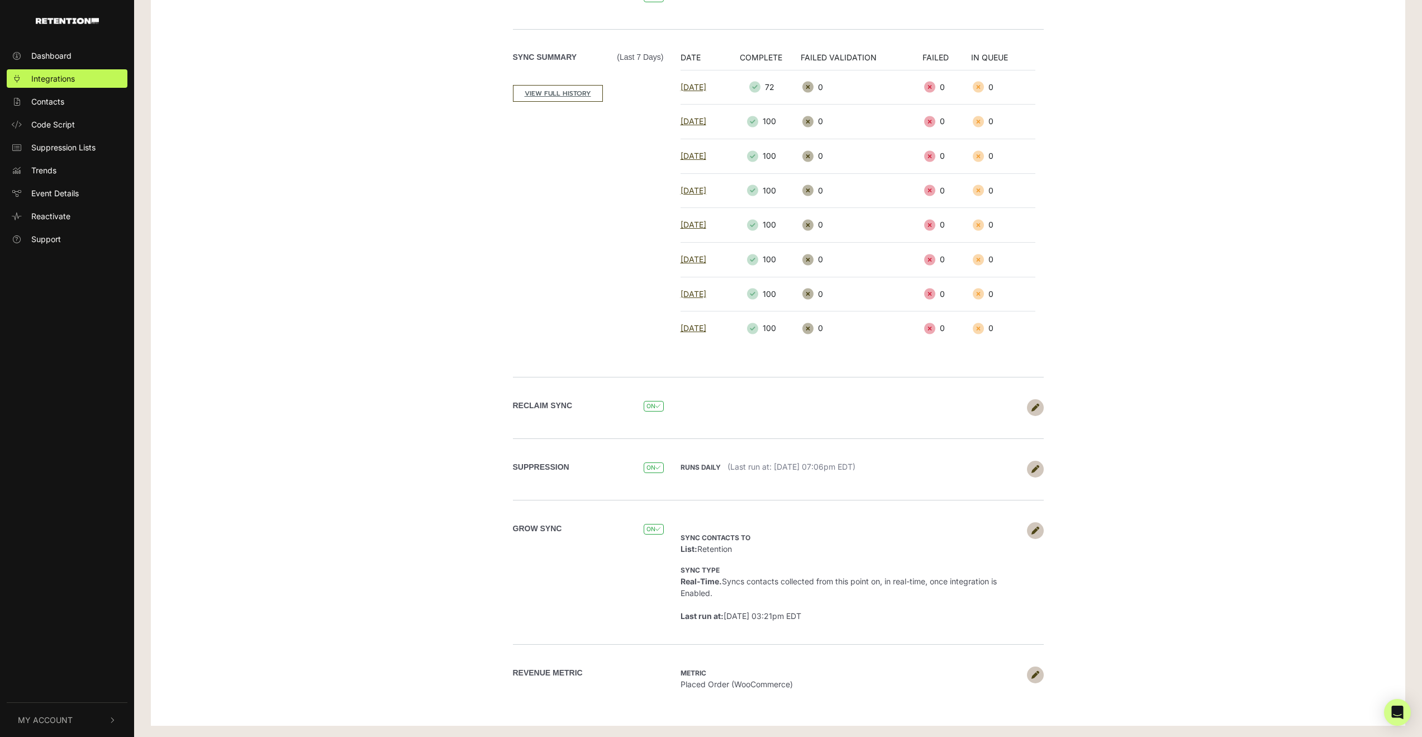
click at [1042, 673] on link at bounding box center [1035, 674] width 17 height 17
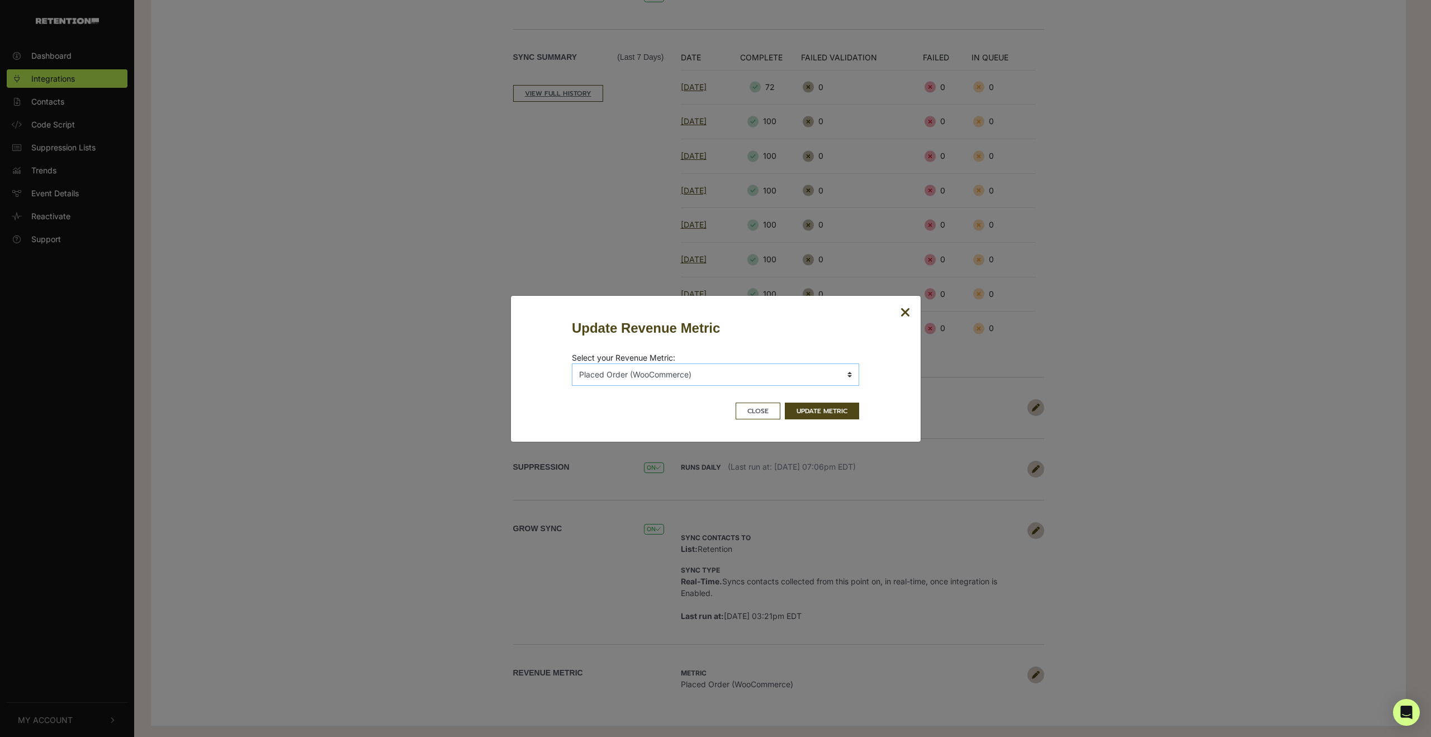
click at [759, 373] on select "No Metrics Added to Cart (Shopify) Cancelled Order (Shopify) Cancelled Order (W…" at bounding box center [715, 374] width 287 height 22
select select "VMheky,Placed Order (Shopify)"
click at [811, 411] on button "UPDATE METRIC" at bounding box center [822, 410] width 74 height 17
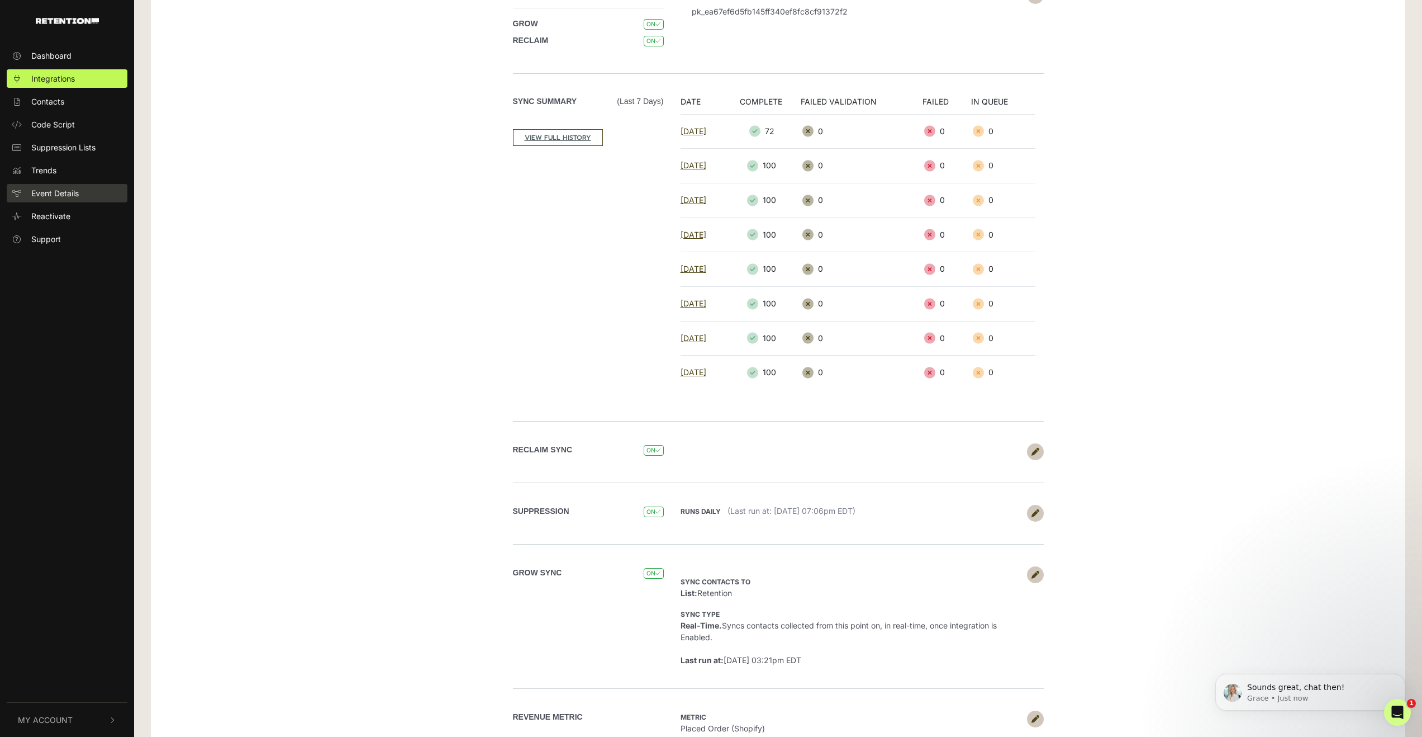
scroll to position [84, 0]
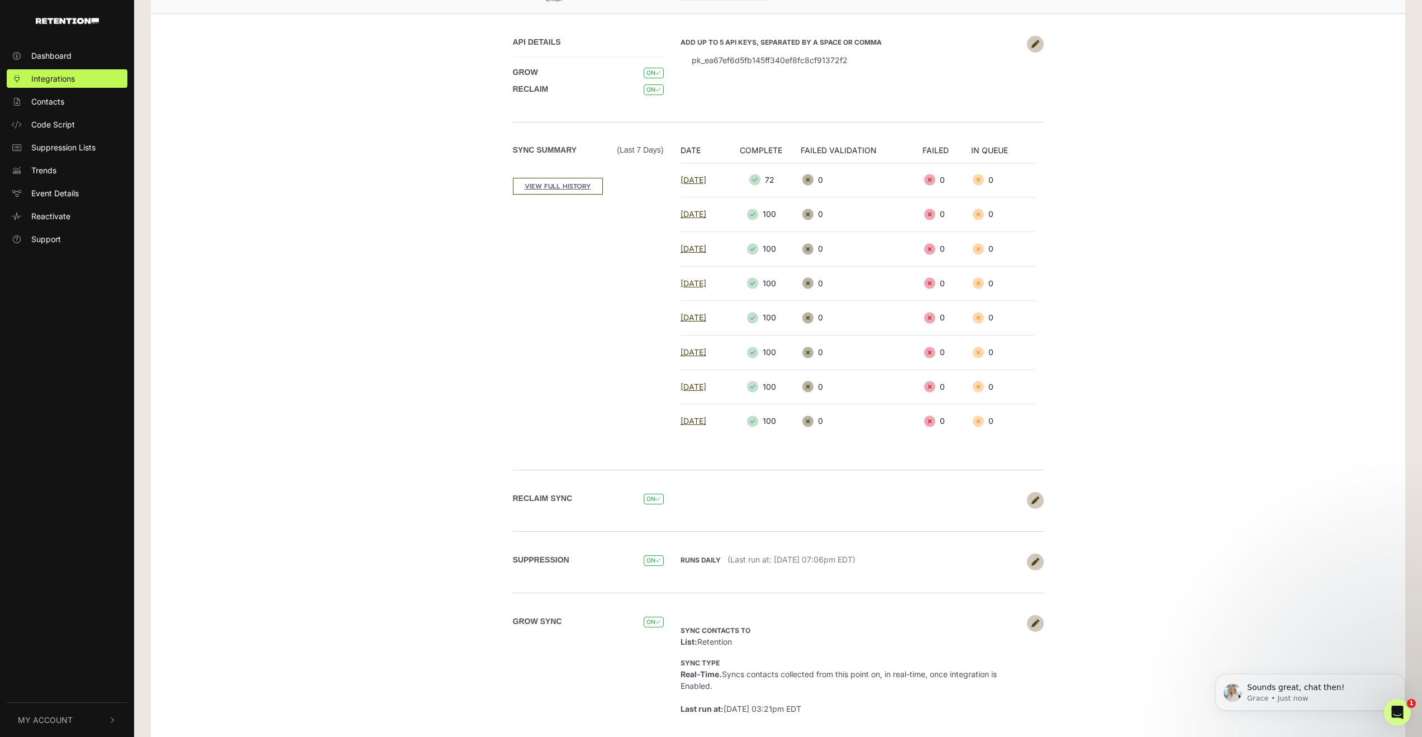
click at [54, 183] on ul "Dashboard Integrations Contacts Code Script Suppression Lists Trends Event Deta…" at bounding box center [67, 147] width 134 height 202
click at [50, 199] on link "Event Details" at bounding box center [67, 193] width 121 height 18
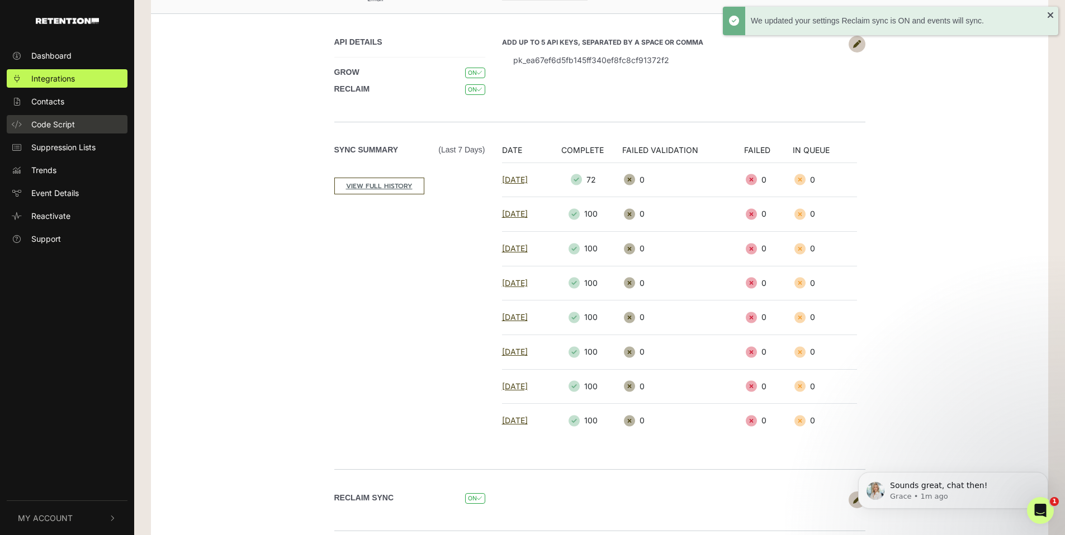
click at [67, 130] on span "Code Script" at bounding box center [53, 124] width 44 height 12
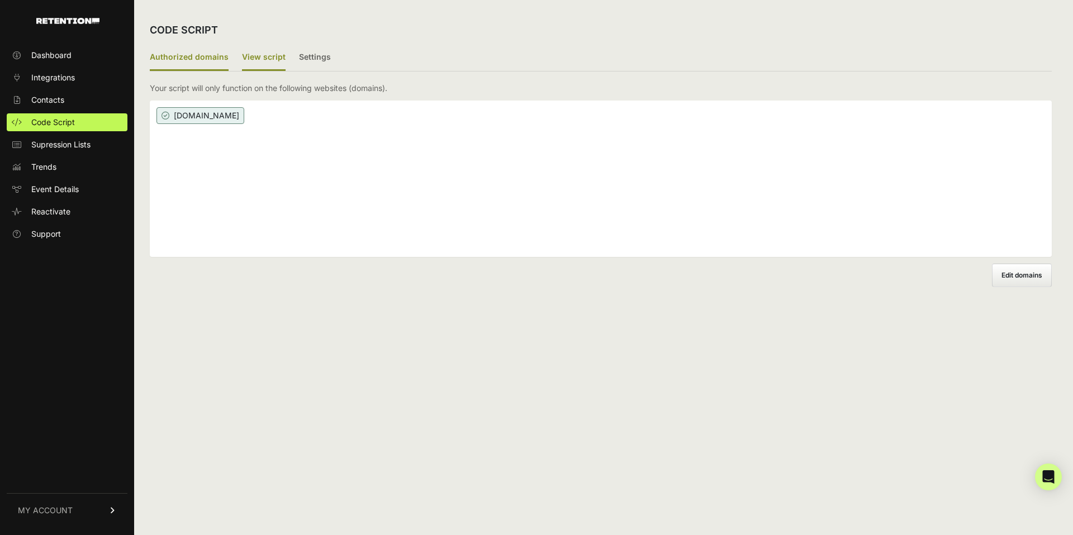
click at [249, 55] on label "View script" at bounding box center [264, 58] width 44 height 26
click at [0, 0] on input "View script" at bounding box center [0, 0] width 0 height 0
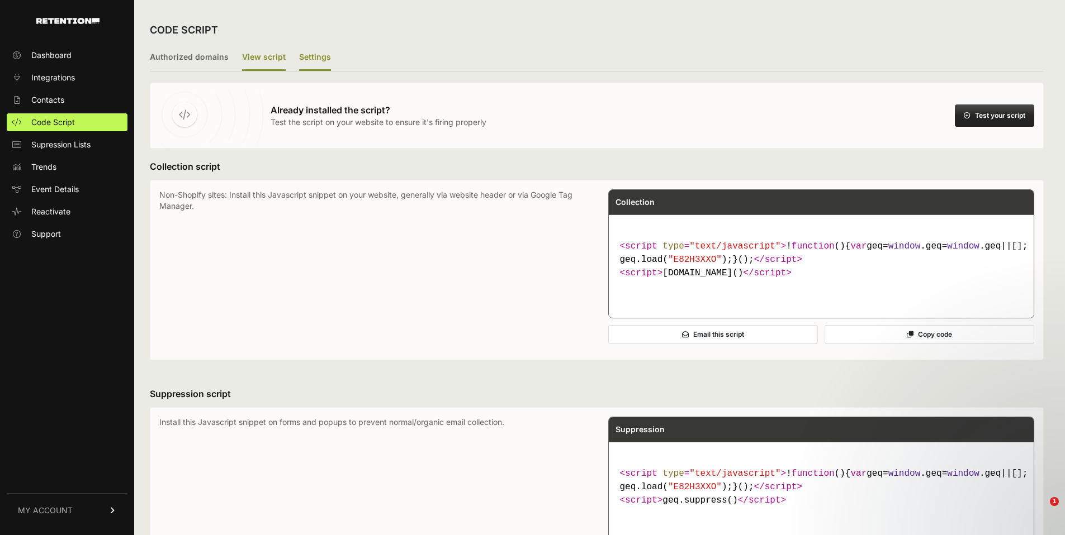
click at [317, 63] on label "Settings" at bounding box center [315, 58] width 32 height 26
click at [0, 0] on input "Settings" at bounding box center [0, 0] width 0 height 0
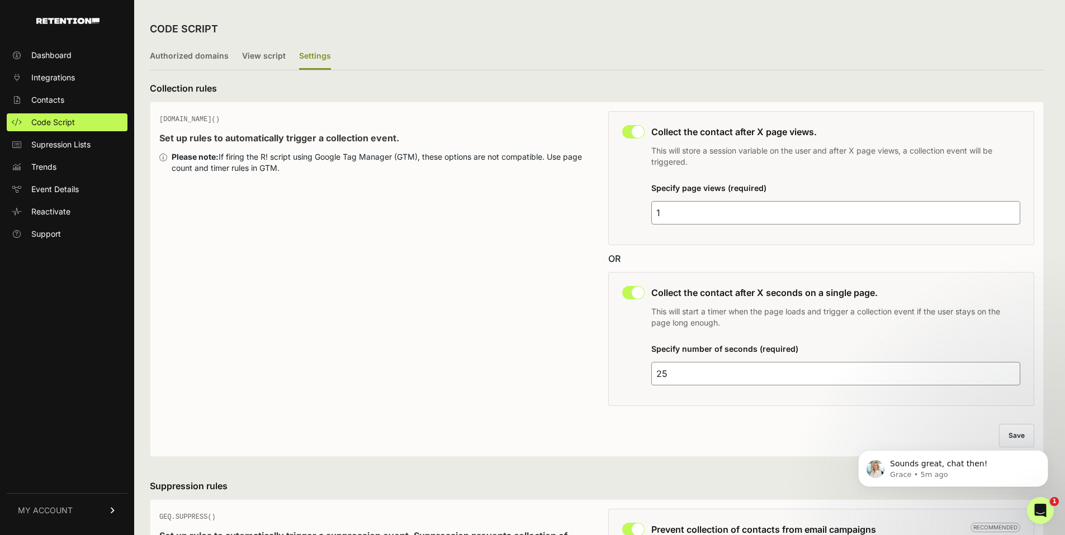
scroll to position [1, 0]
click at [714, 215] on input "1" at bounding box center [835, 213] width 369 height 23
type input "2"
click at [1020, 433] on body "Sounds great, chat then! Grace • 6m ago" at bounding box center [952, 465] width 215 height 69
click at [1014, 436] on body "Sounds great, chat then! Grace • 6m ago" at bounding box center [952, 465] width 215 height 69
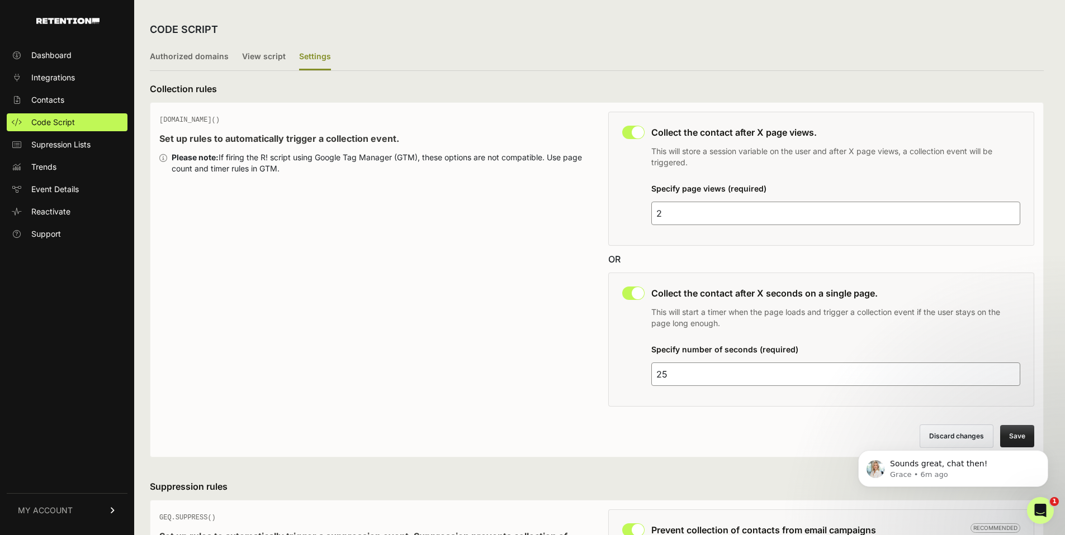
scroll to position [221, 0]
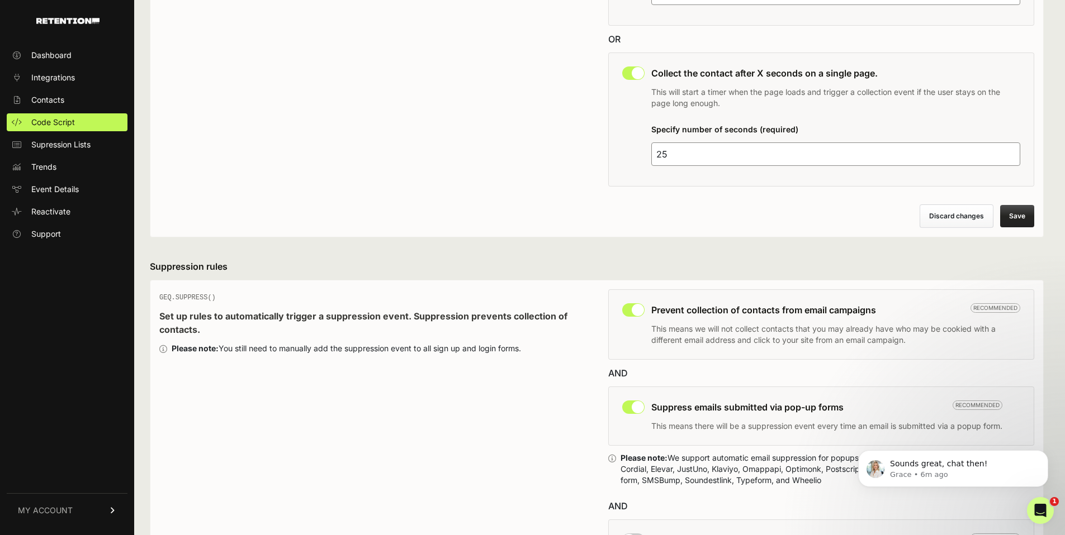
click at [1020, 217] on button "Save" at bounding box center [1017, 216] width 34 height 22
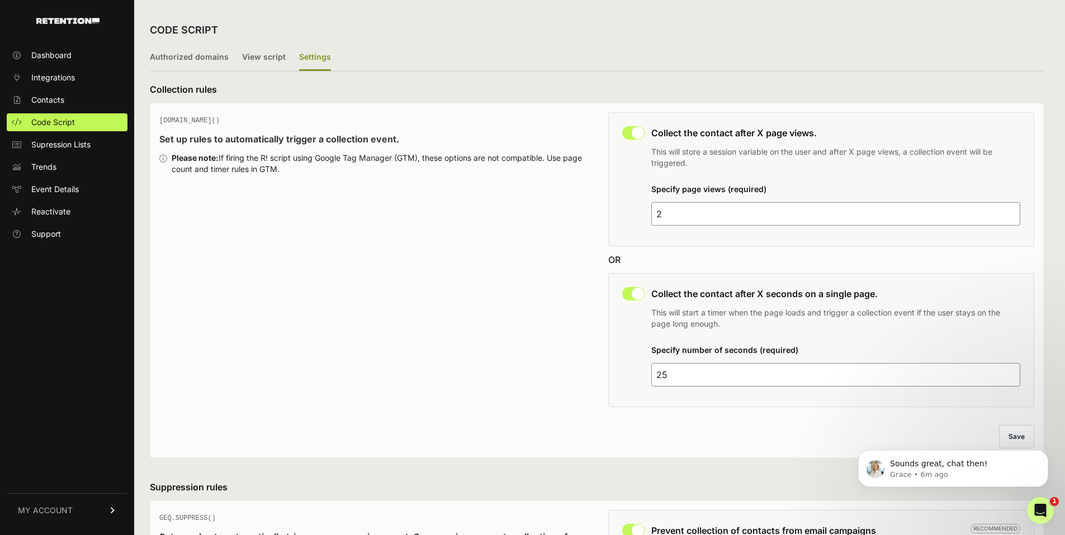
click at [547, 313] on div "GEQ.PAGE() Set up rules to automatically trigger a collection event. Please not…" at bounding box center [372, 263] width 426 height 302
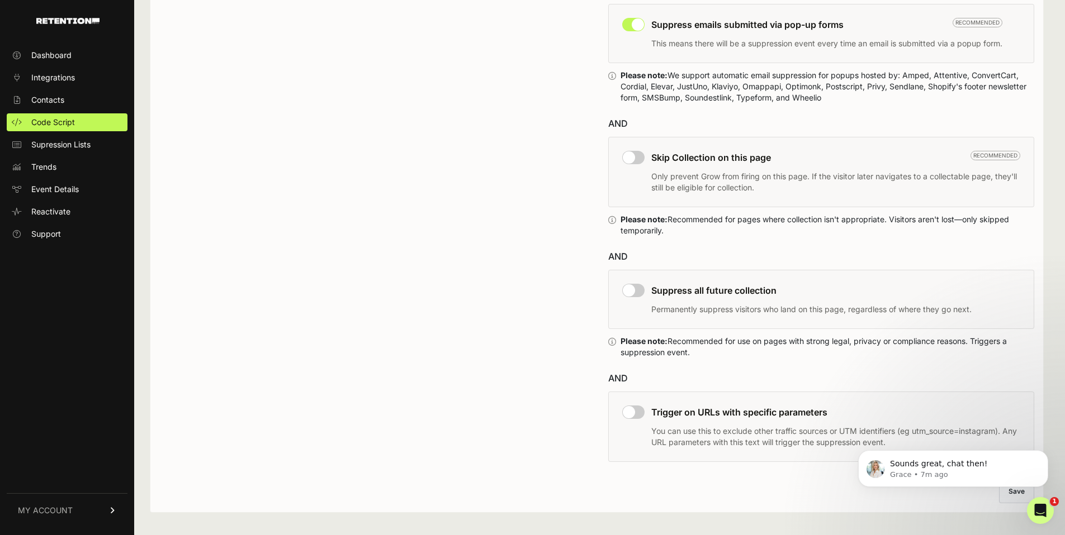
scroll to position [610, 0]
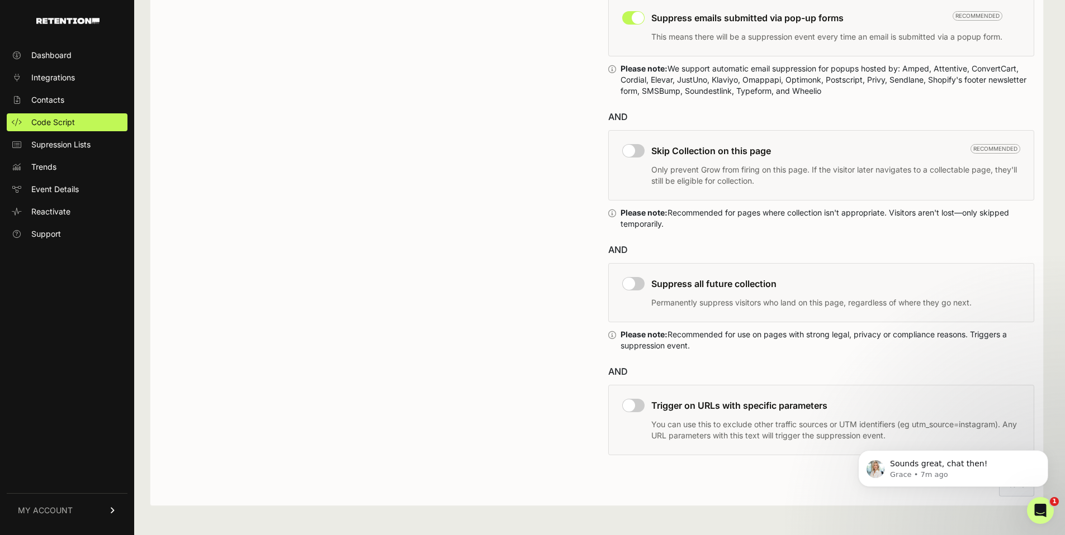
click at [631, 281] on input "checkbox" at bounding box center [633, 283] width 22 height 13
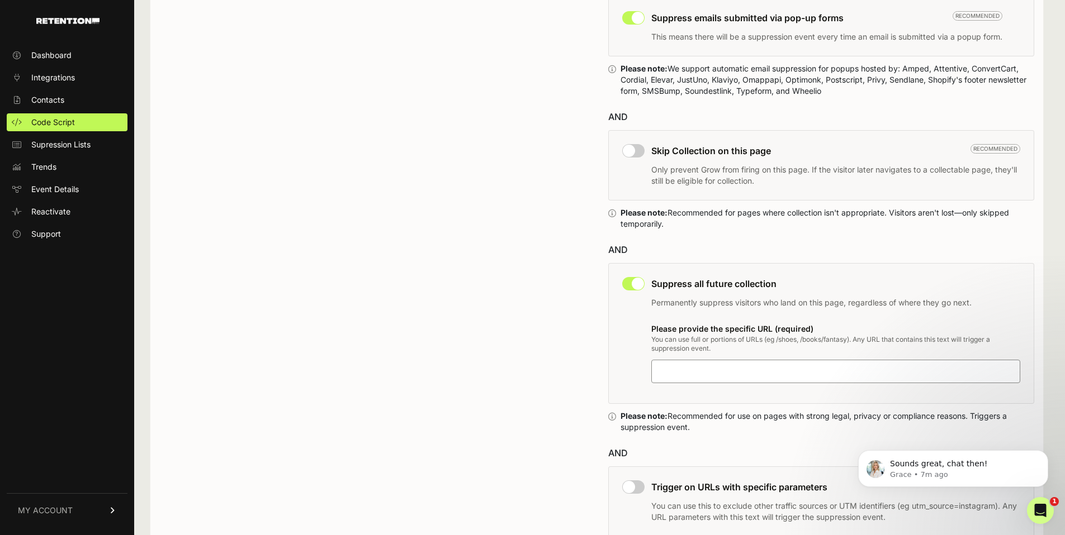
click at [631, 281] on input "checkbox" at bounding box center [633, 283] width 22 height 13
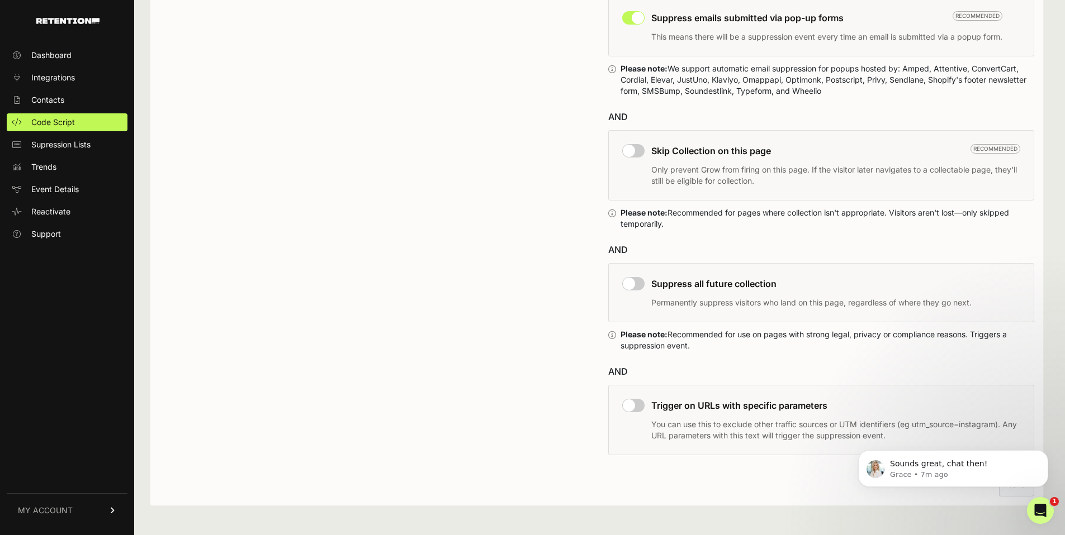
click at [631, 281] on input "checkbox" at bounding box center [633, 283] width 22 height 13
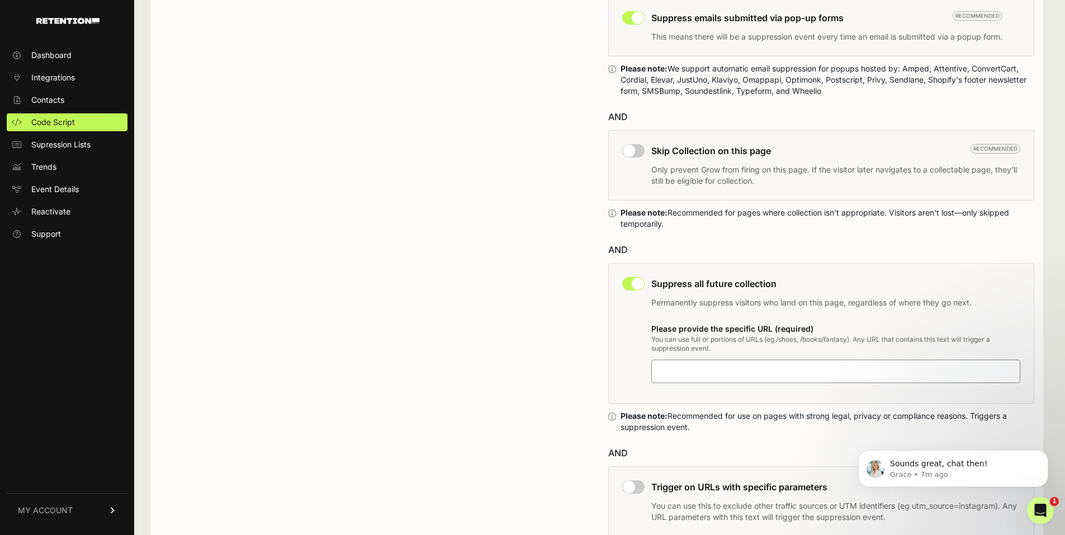
click at [639, 283] on input "checkbox" at bounding box center [633, 283] width 22 height 13
checkbox input "false"
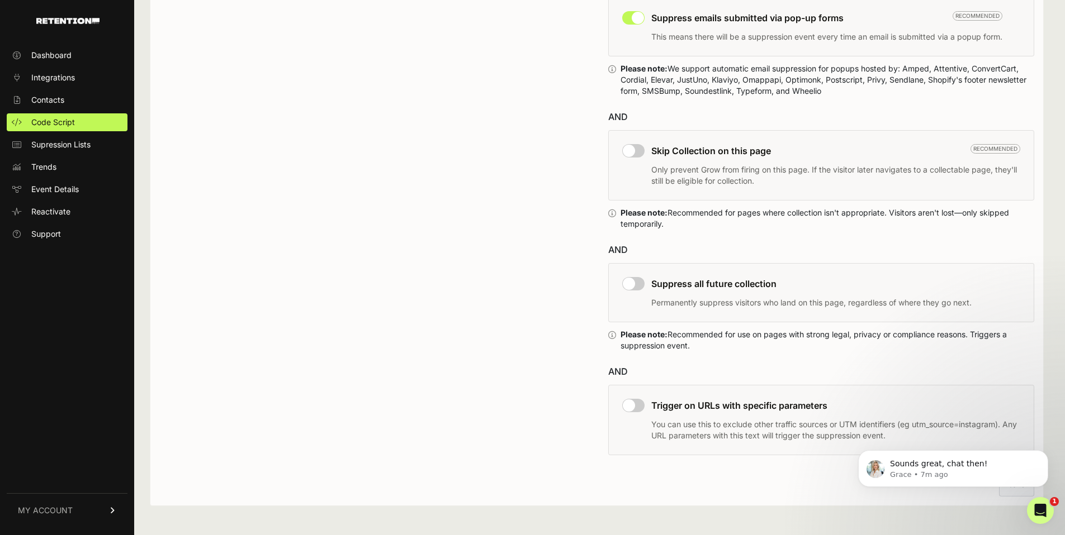
click at [640, 147] on input "checkbox" at bounding box center [633, 150] width 22 height 13
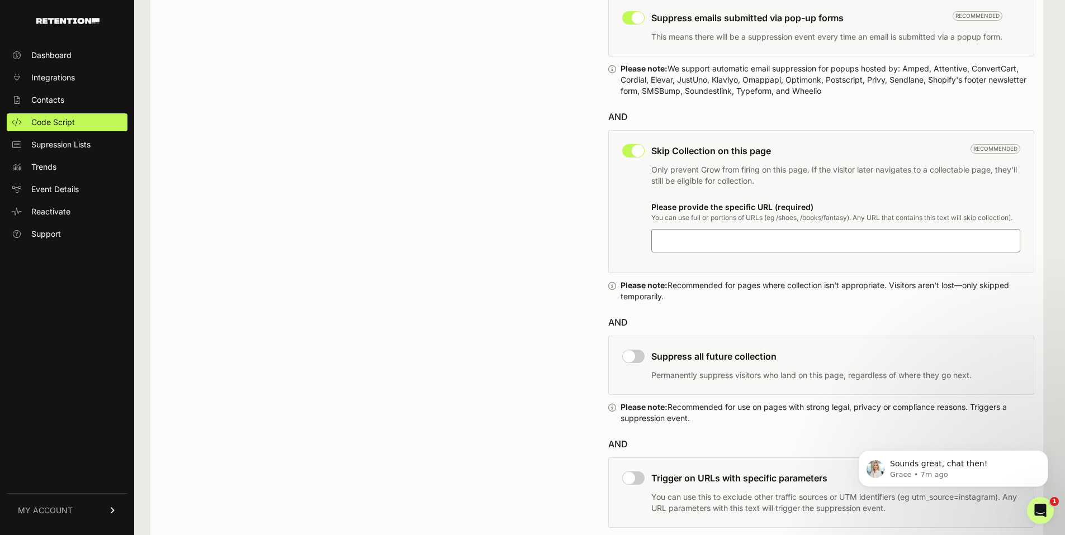
click at [686, 241] on input at bounding box center [726, 240] width 140 height 13
click at [643, 147] on input "checkbox" at bounding box center [633, 150] width 22 height 13
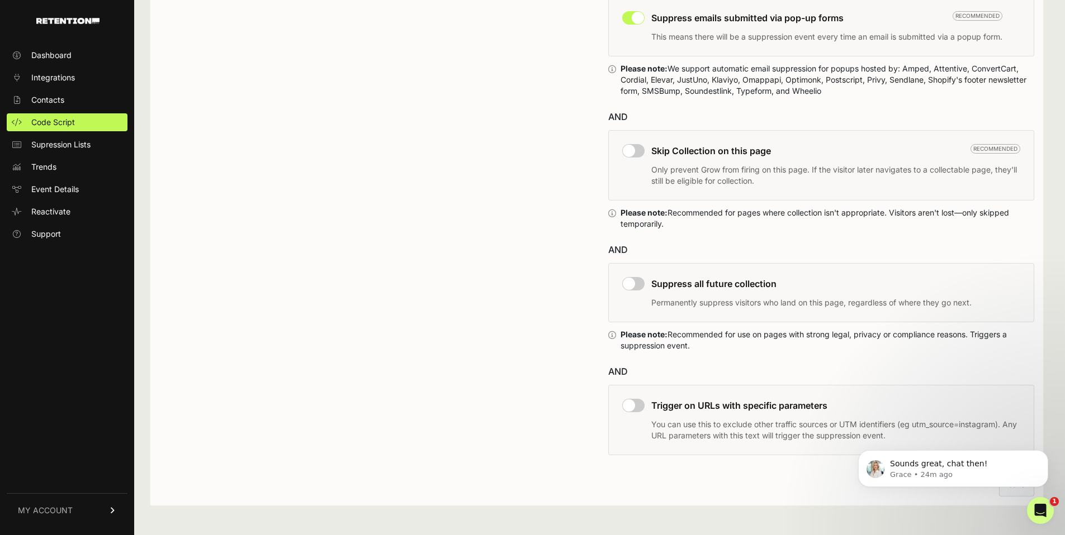
click at [638, 150] on input "checkbox" at bounding box center [633, 150] width 22 height 13
checkbox input "true"
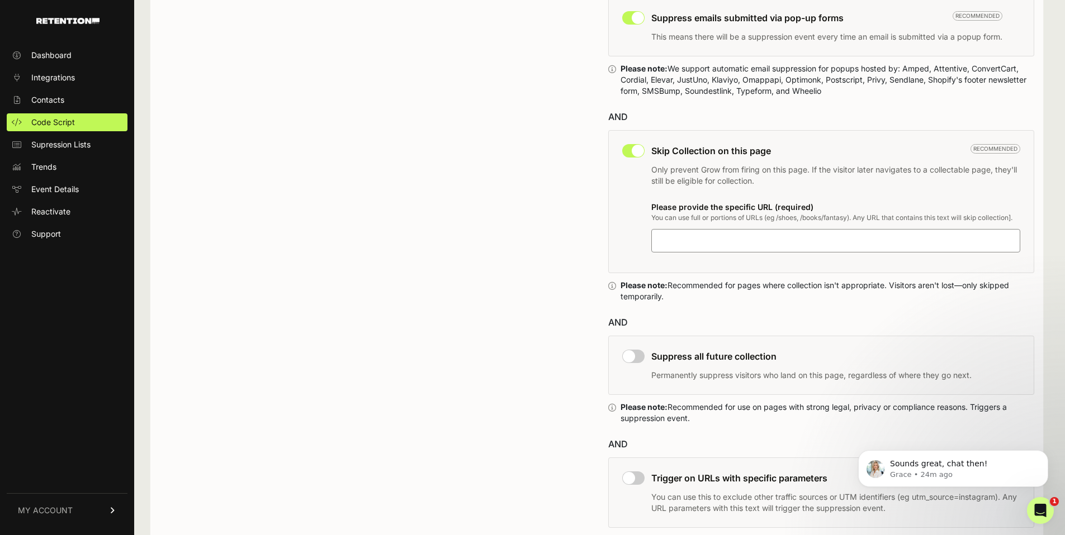
click at [688, 239] on input at bounding box center [726, 240] width 140 height 13
type input "/pages/"
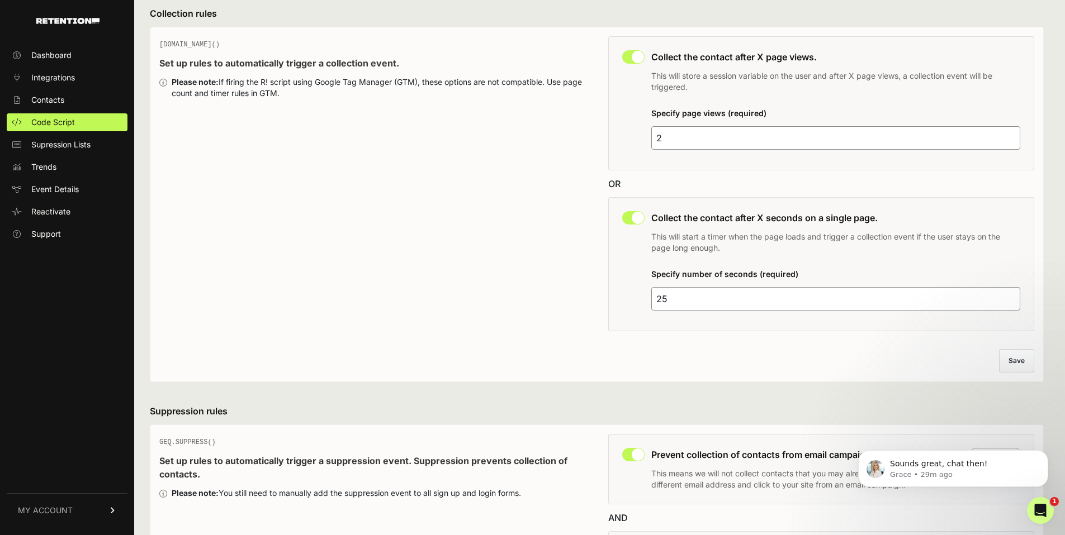
scroll to position [78, 0]
click at [1009, 365] on button "Save" at bounding box center [1016, 359] width 35 height 23
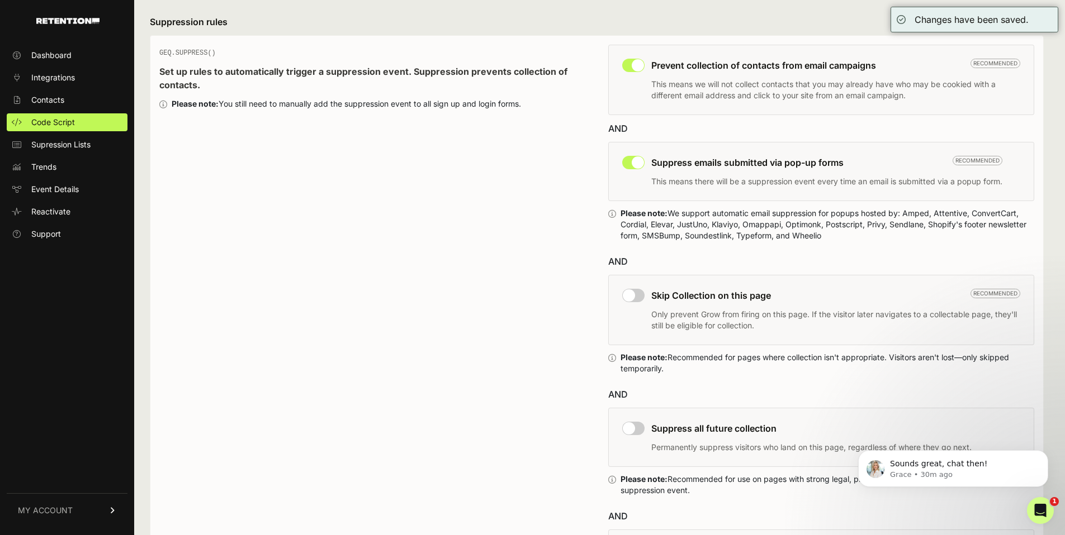
click at [637, 300] on input "checkbox" at bounding box center [633, 295] width 22 height 13
checkbox input "true"
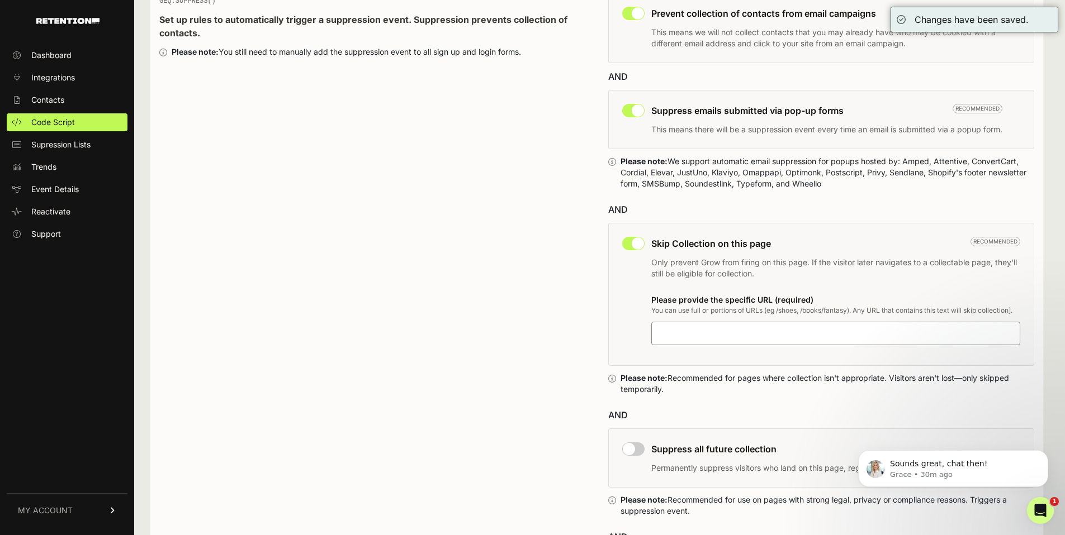
scroll to position [528, 0]
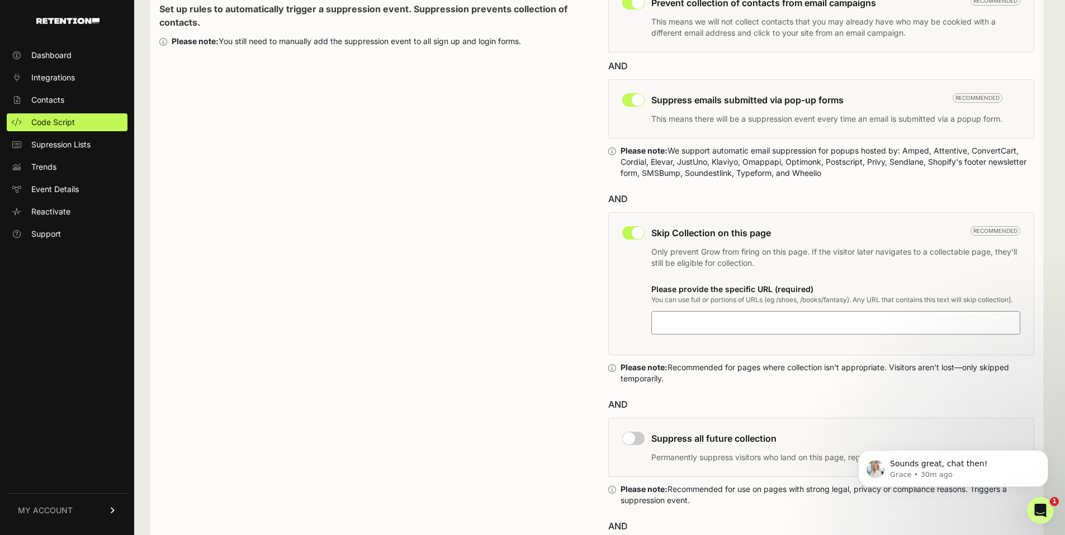
click at [712, 315] on label at bounding box center [835, 322] width 369 height 23
click at [712, 316] on input at bounding box center [726, 322] width 140 height 13
click at [714, 329] on input at bounding box center [726, 322] width 140 height 13
type input "/pages/"
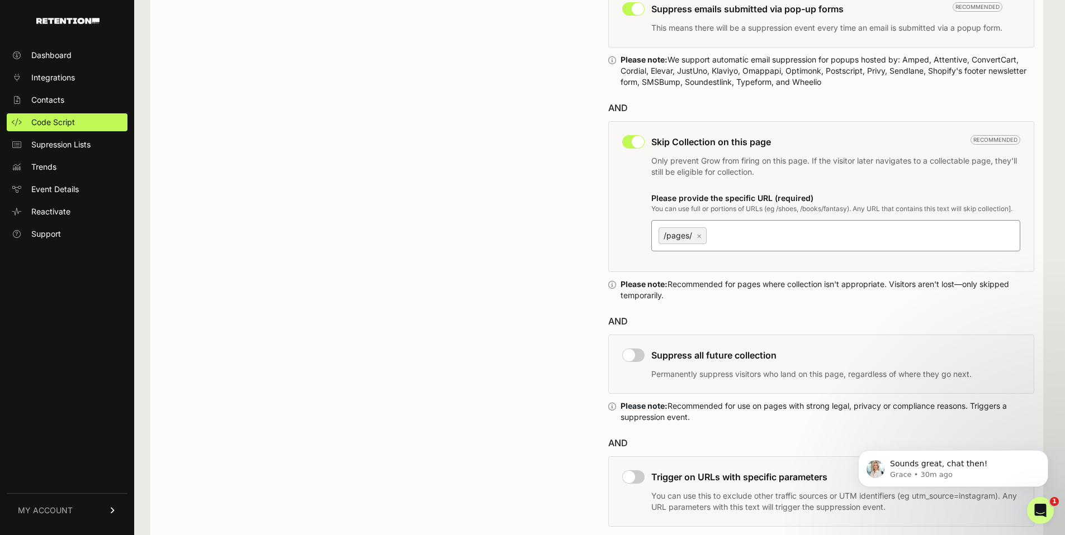
scroll to position [700, 0]
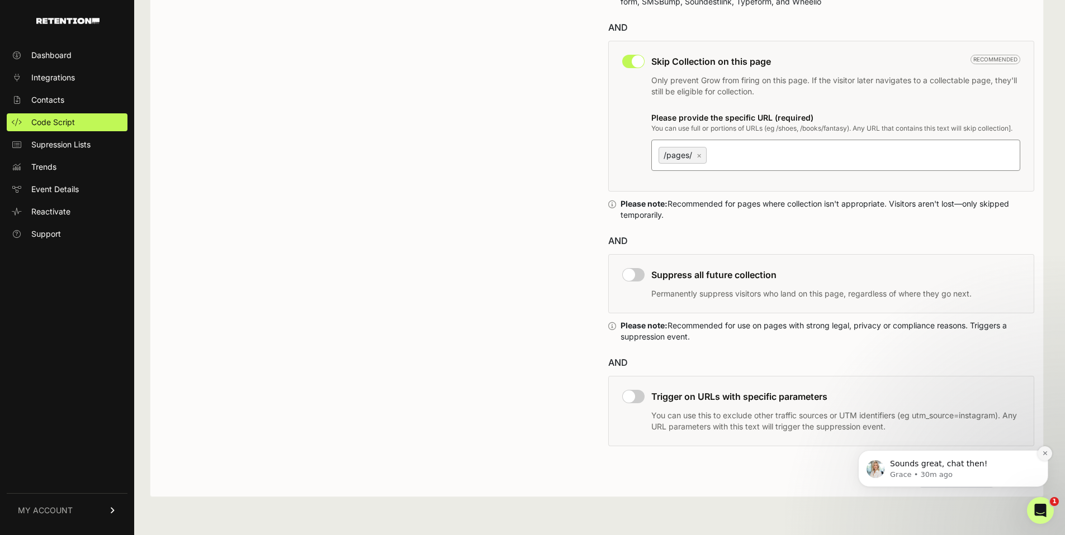
click at [1042, 450] on icon "Dismiss notification" at bounding box center [1045, 453] width 6 height 6
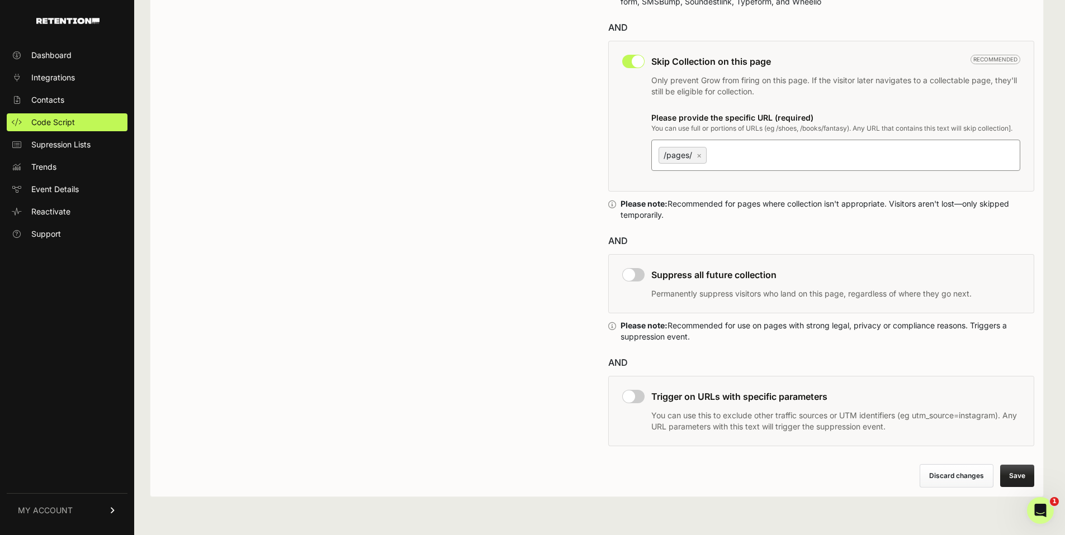
click at [1022, 479] on button "Save" at bounding box center [1017, 476] width 34 height 22
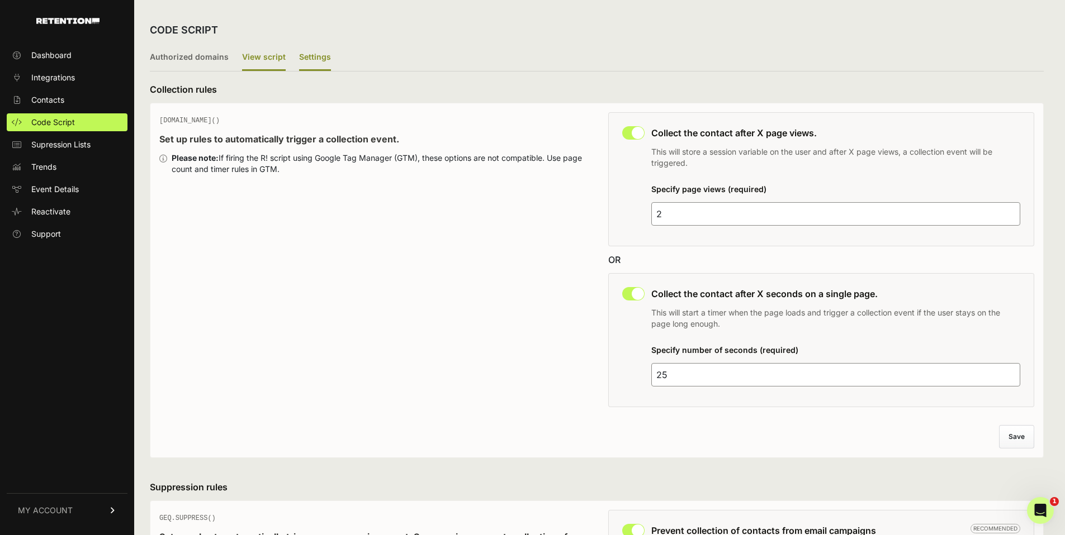
click at [251, 66] on label "View script" at bounding box center [264, 58] width 44 height 26
click at [0, 0] on input "View script" at bounding box center [0, 0] width 0 height 0
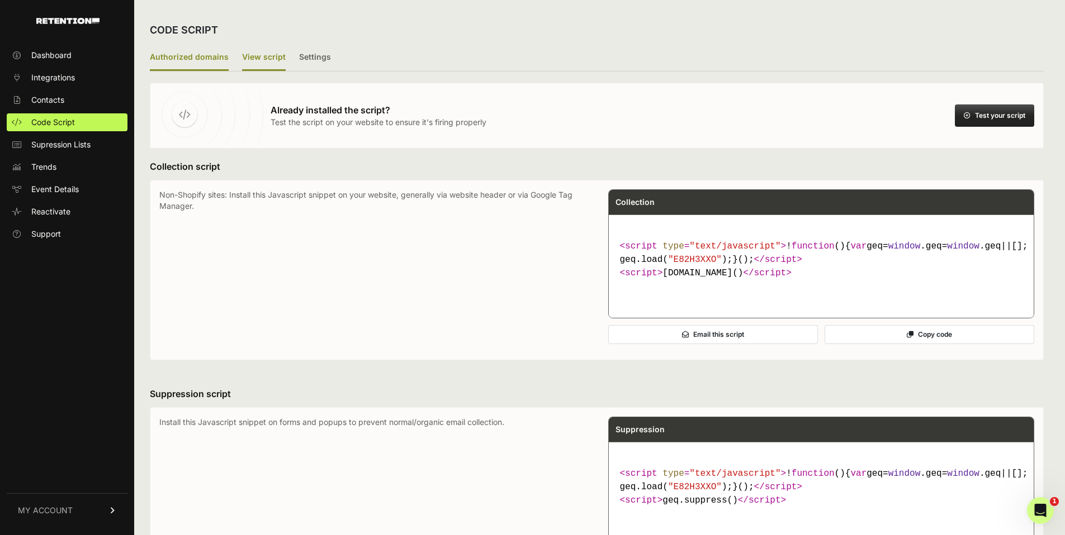
click at [161, 59] on label "Authorized domains" at bounding box center [189, 58] width 79 height 26
click at [0, 0] on input "Authorized domains" at bounding box center [0, 0] width 0 height 0
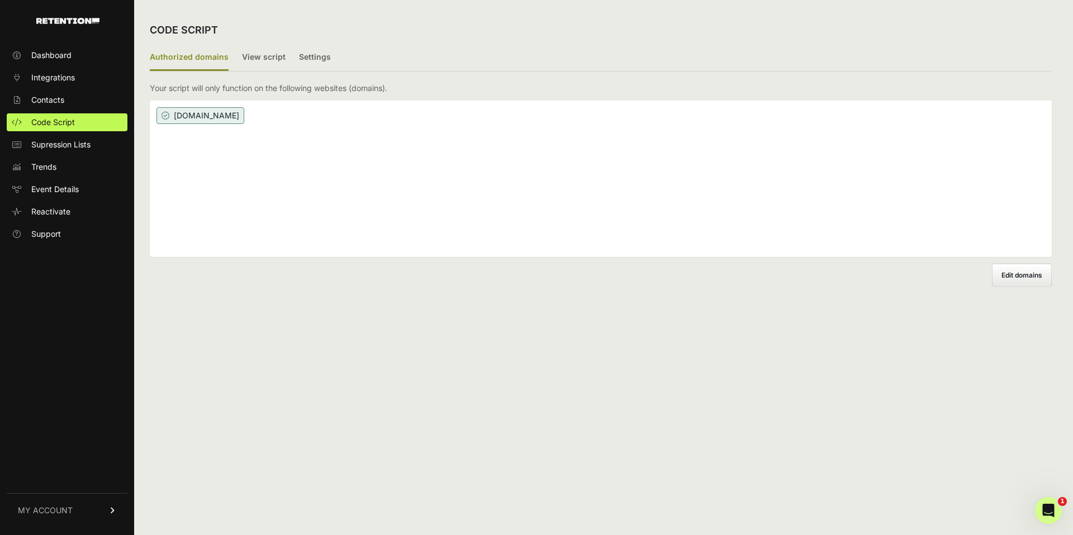
click at [1008, 277] on span "Edit domains" at bounding box center [1021, 275] width 41 height 8
click at [0, 0] on input "Add domain" at bounding box center [0, 0] width 0 height 0
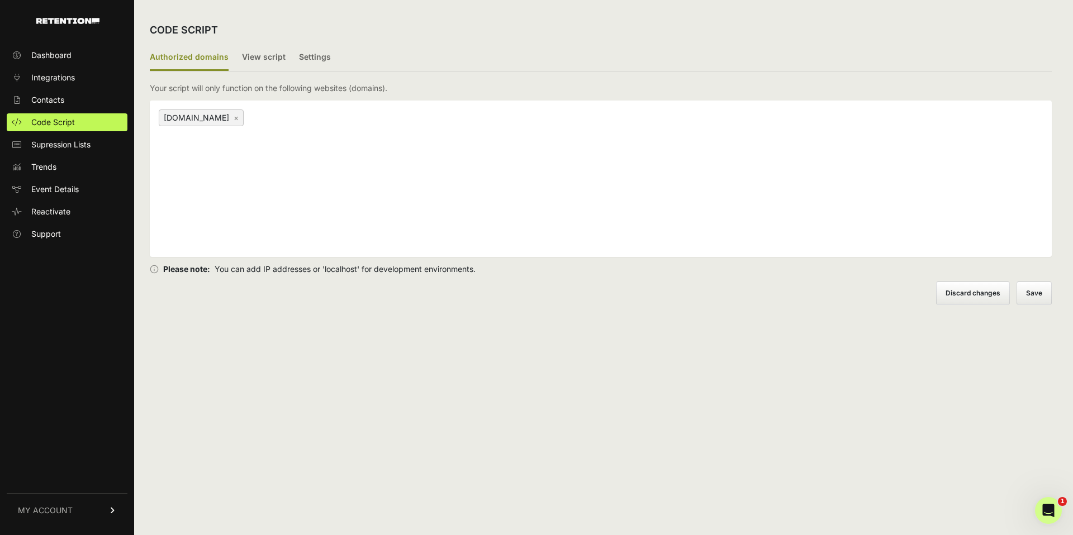
click at [224, 173] on div "[DOMAIN_NAME] ×" at bounding box center [601, 179] width 902 height 156
click at [58, 99] on span "Contacts" at bounding box center [47, 99] width 33 height 11
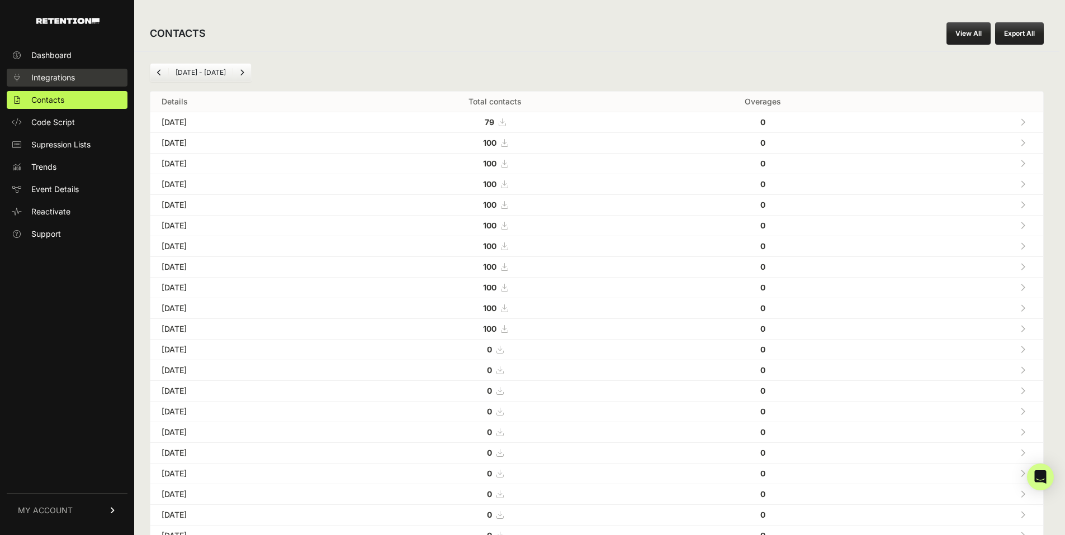
click at [69, 77] on span "Integrations" at bounding box center [53, 77] width 44 height 11
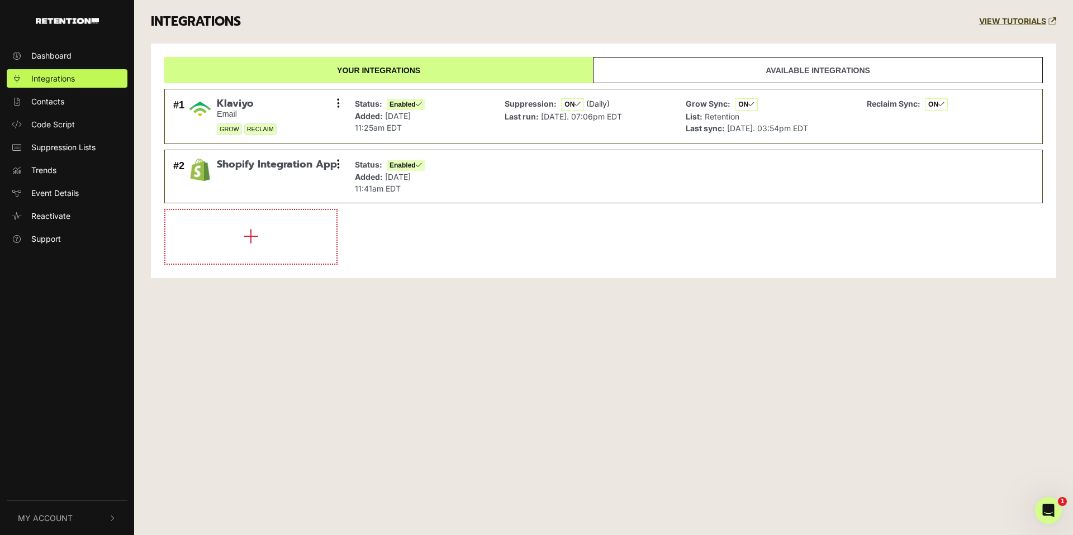
click at [59, 41] on ul at bounding box center [67, 38] width 134 height 7
click at [49, 53] on span "Dashboard" at bounding box center [51, 56] width 40 height 12
